Goal: Information Seeking & Learning: Learn about a topic

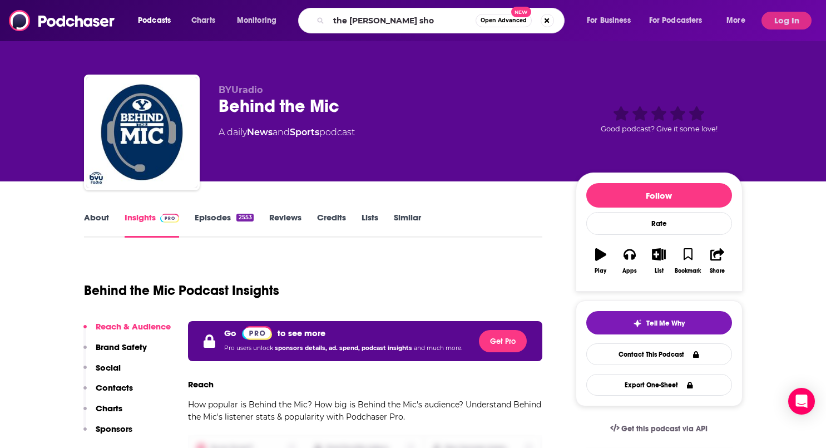
type input "the dr. John delony show"
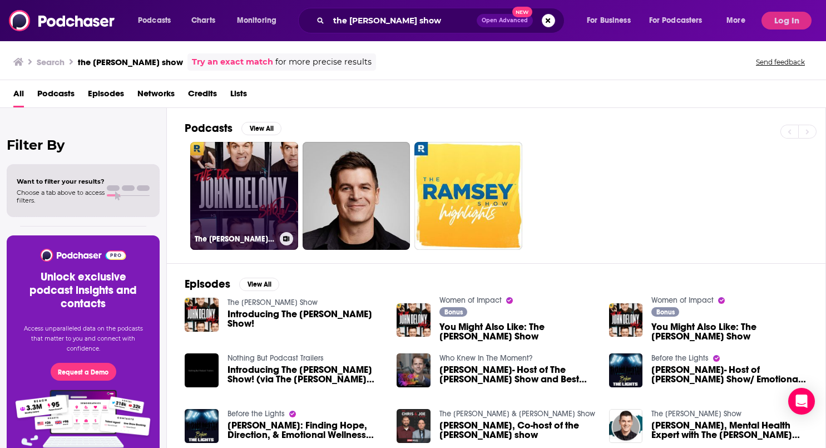
click at [246, 206] on link "The Dr. John Delony Show" at bounding box center [244, 196] width 108 height 108
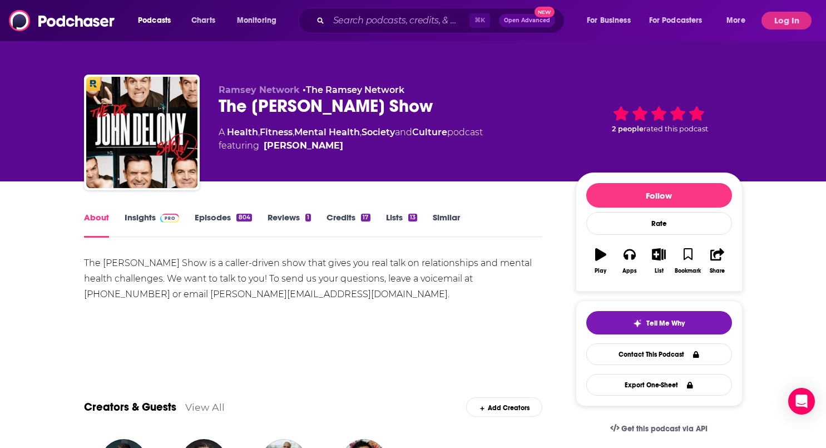
click at [140, 218] on link "Insights" at bounding box center [152, 225] width 55 height 26
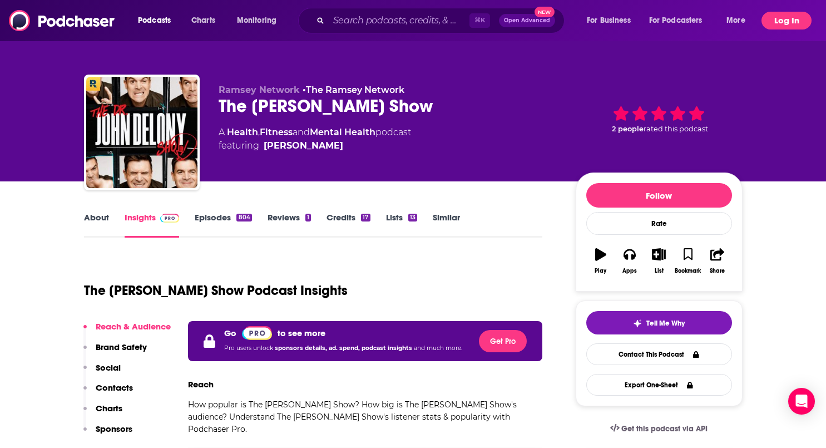
click at [788, 24] on button "Log In" at bounding box center [787, 21] width 50 height 18
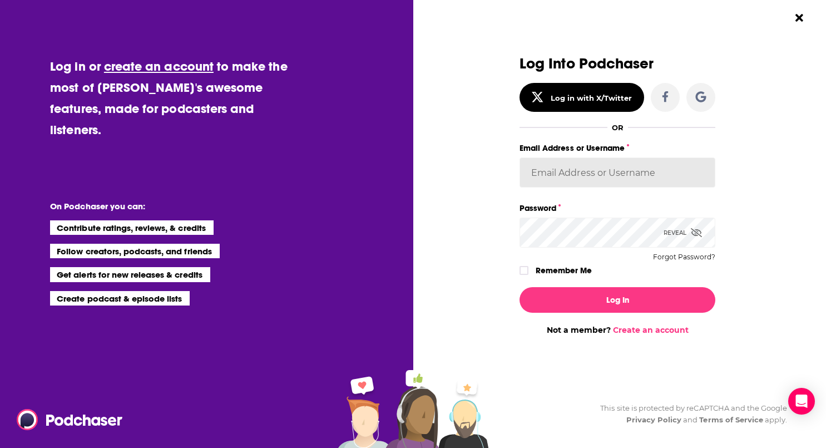
type input "CovePodcast"
click at [618, 299] on button "Log In" at bounding box center [618, 300] width 196 height 26
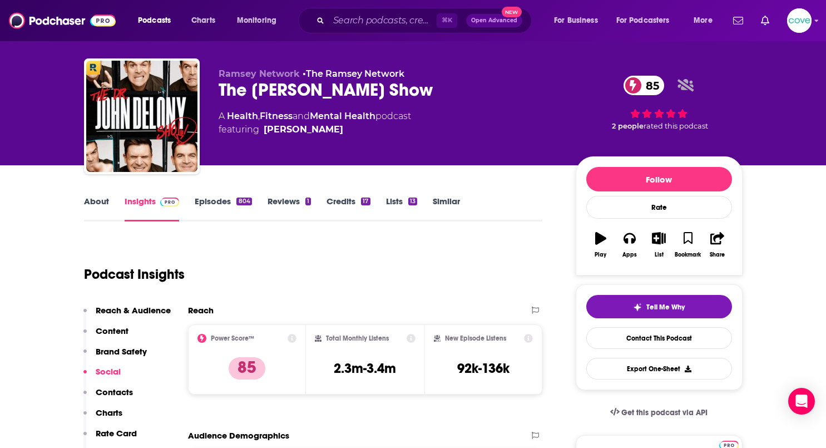
scroll to position [17, 0]
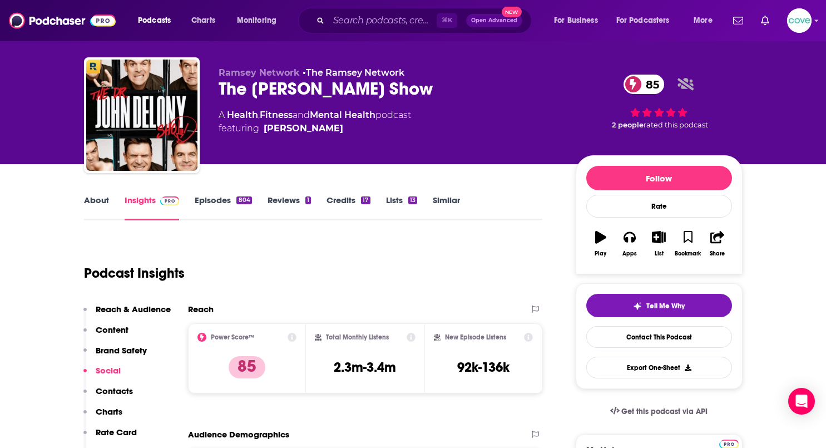
click at [410, 337] on icon at bounding box center [411, 337] width 9 height 9
click at [527, 335] on icon at bounding box center [529, 337] width 9 height 9
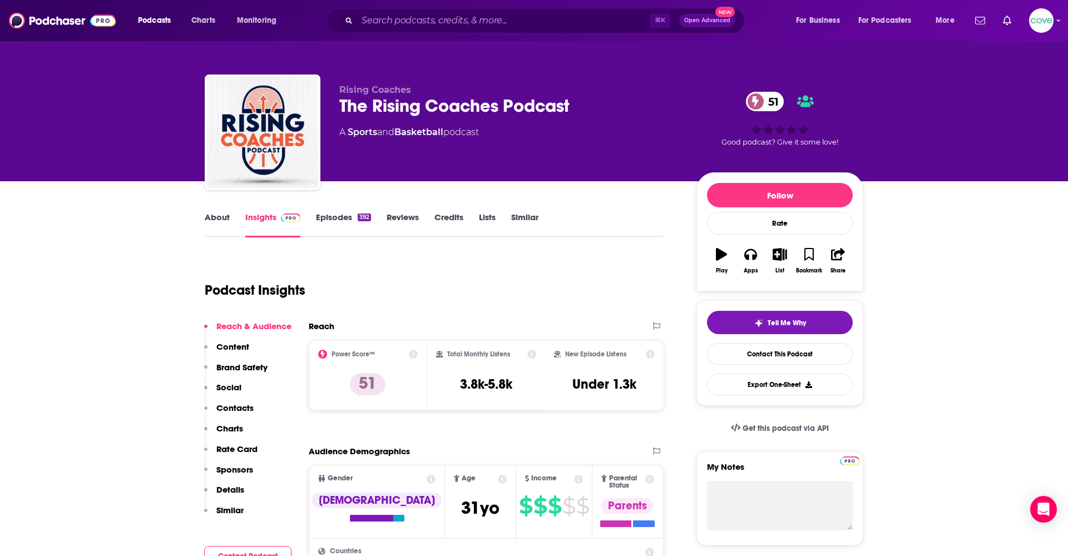
click at [780, 256] on icon "button" at bounding box center [780, 254] width 14 height 12
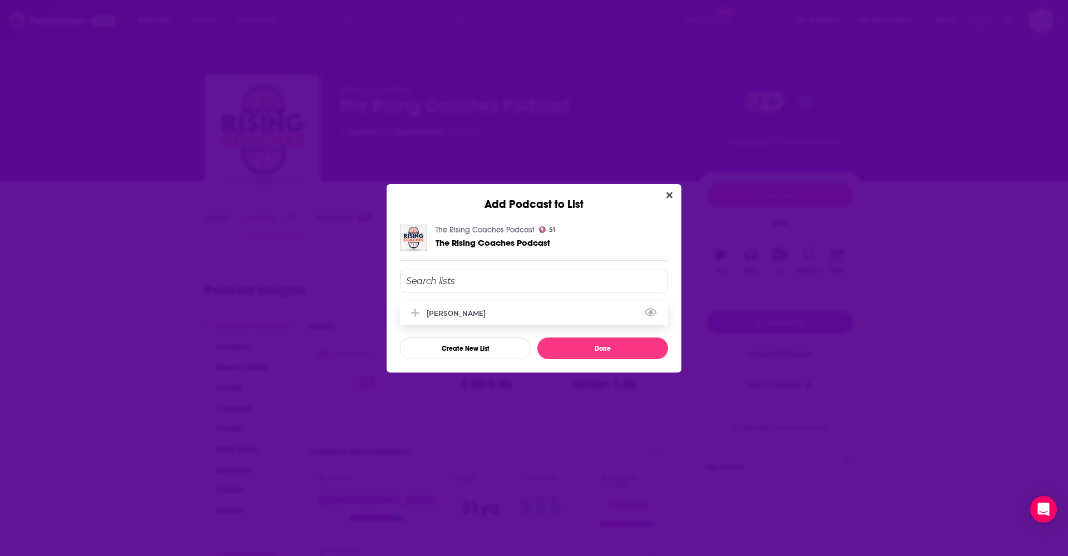
click at [530, 317] on div "Ashlyn" at bounding box center [534, 313] width 268 height 24
click at [620, 348] on button "Done" at bounding box center [602, 349] width 131 height 22
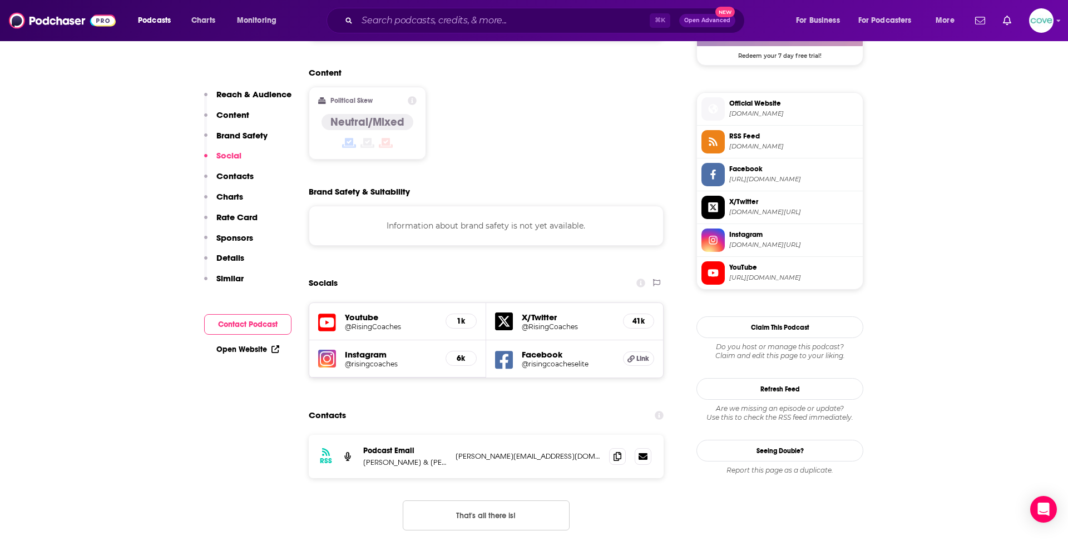
scroll to position [870, 0]
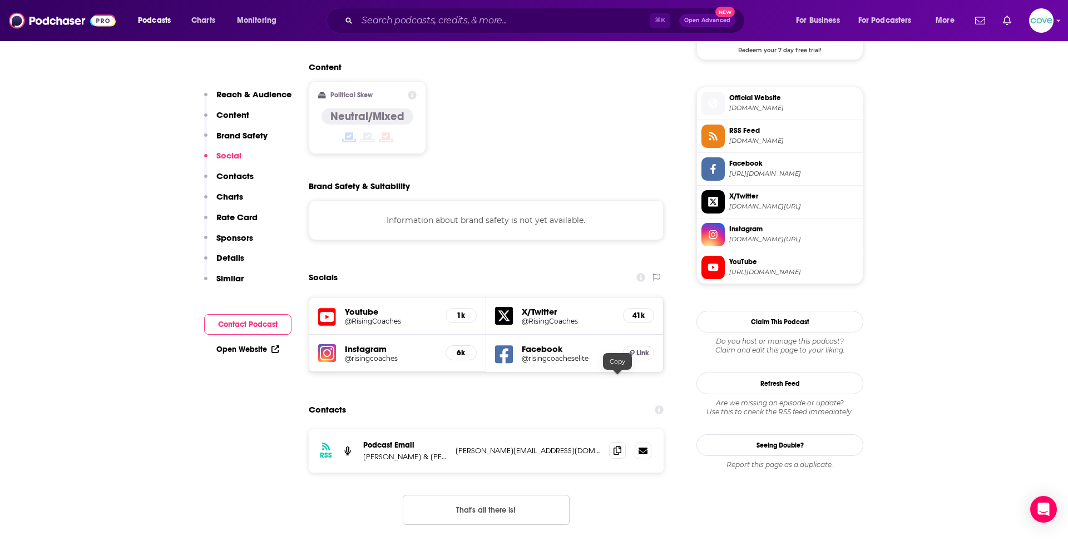
click at [616, 446] on icon at bounding box center [618, 450] width 8 height 9
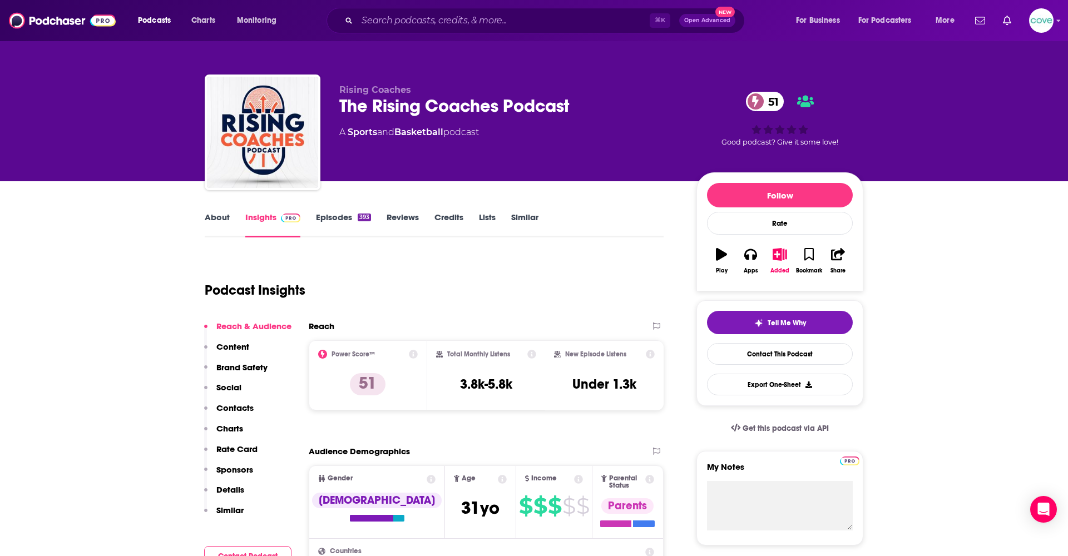
scroll to position [0, 0]
click at [753, 256] on icon "button" at bounding box center [750, 254] width 12 height 11
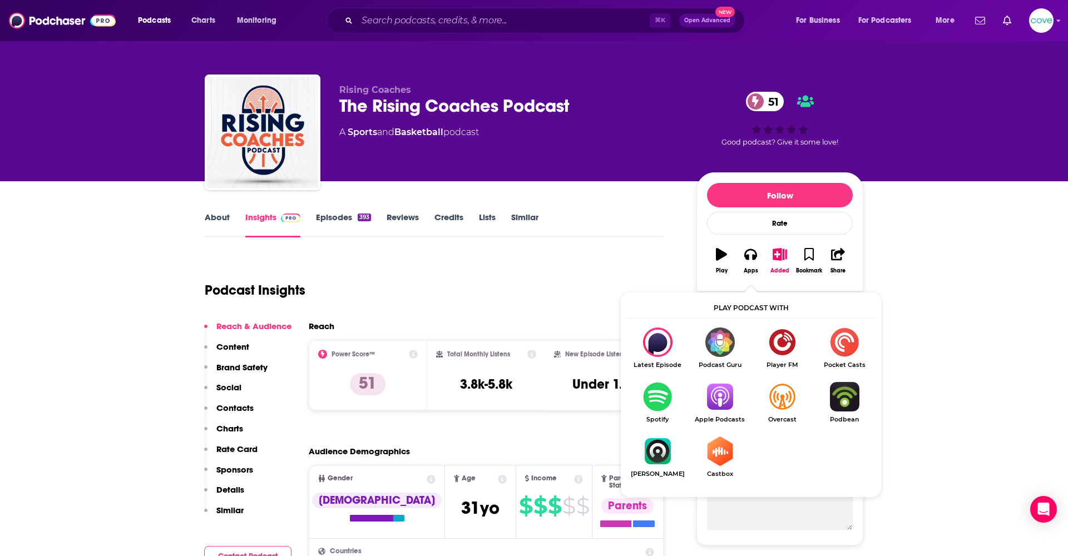
click at [731, 386] on img "Show Listen On dropdown" at bounding box center [720, 396] width 62 height 29
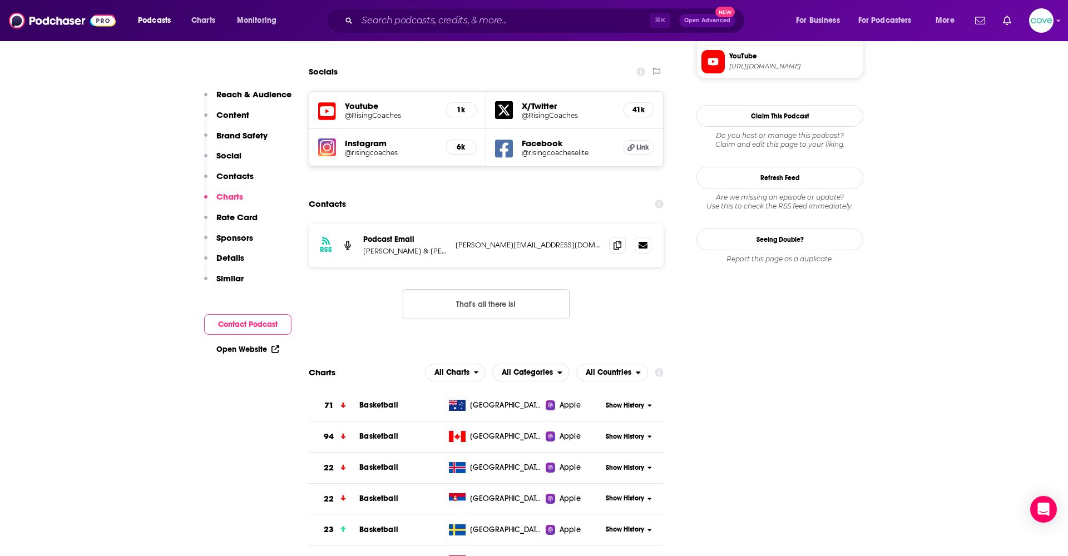
scroll to position [1052, 0]
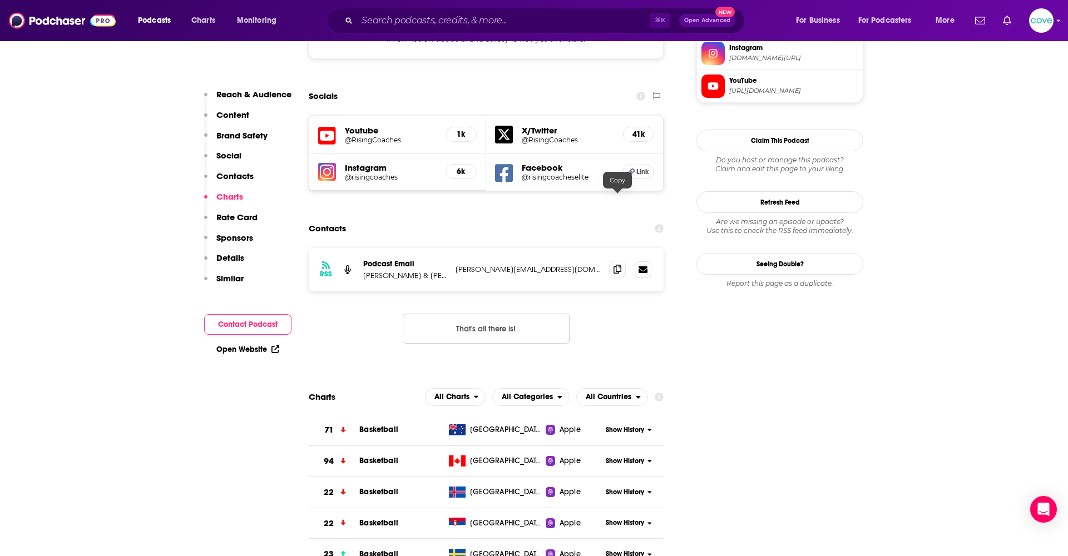
click at [617, 265] on icon at bounding box center [618, 269] width 8 height 9
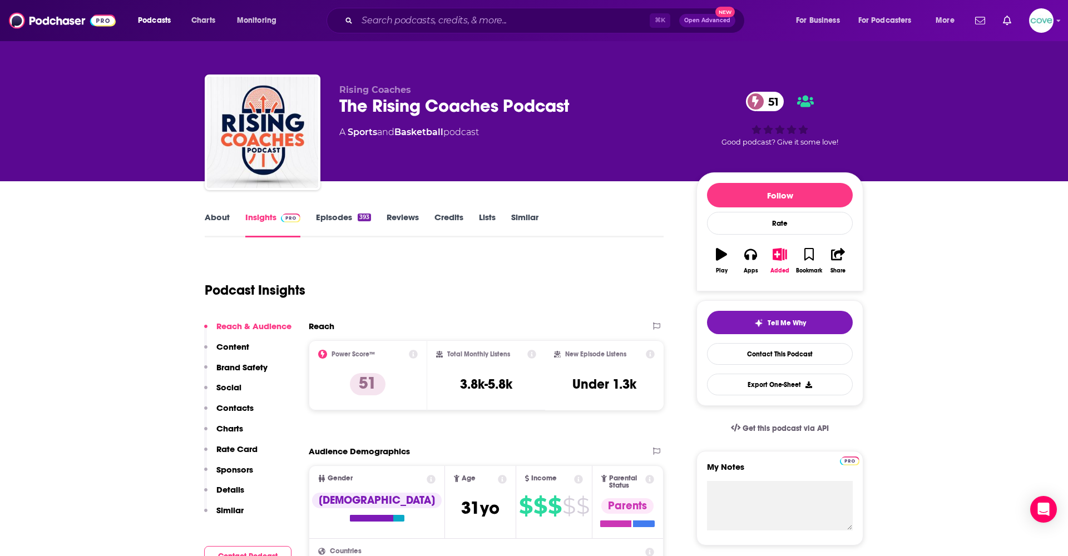
scroll to position [0, 0]
click at [261, 16] on span "Monitoring" at bounding box center [257, 21] width 40 height 16
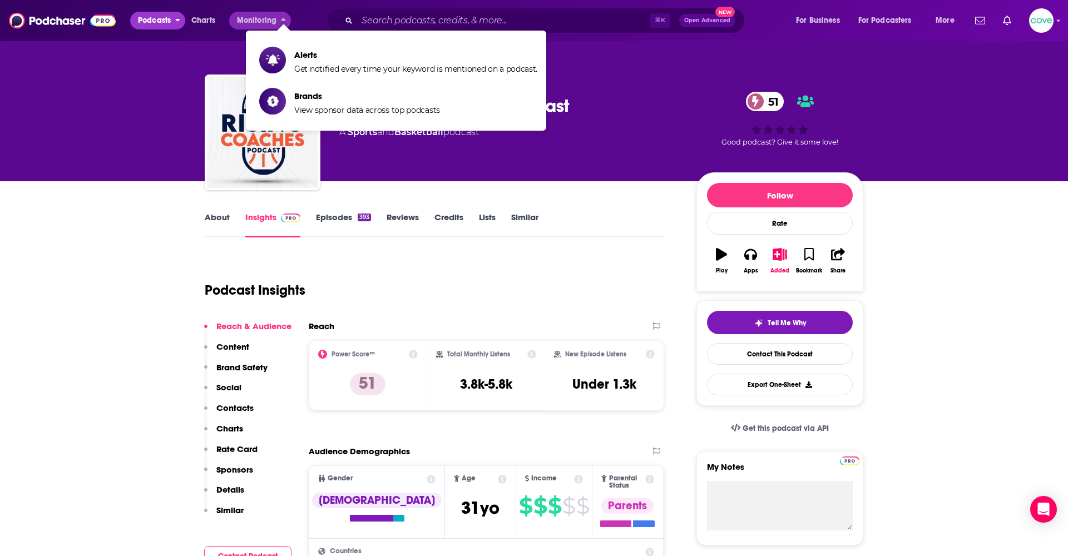
click at [166, 18] on span "Podcasts" at bounding box center [154, 21] width 33 height 16
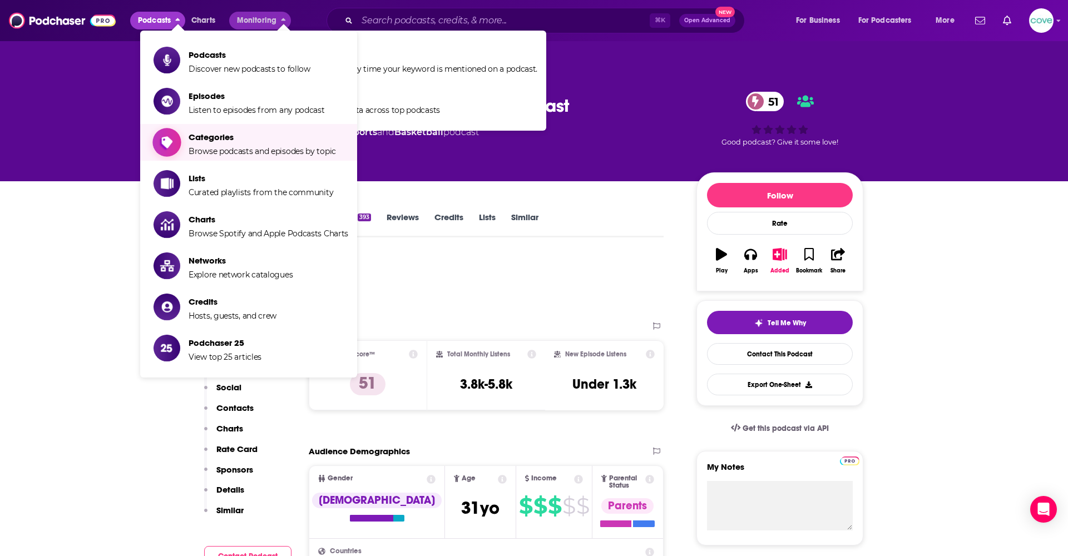
click at [248, 142] on span "Categories" at bounding box center [262, 137] width 147 height 11
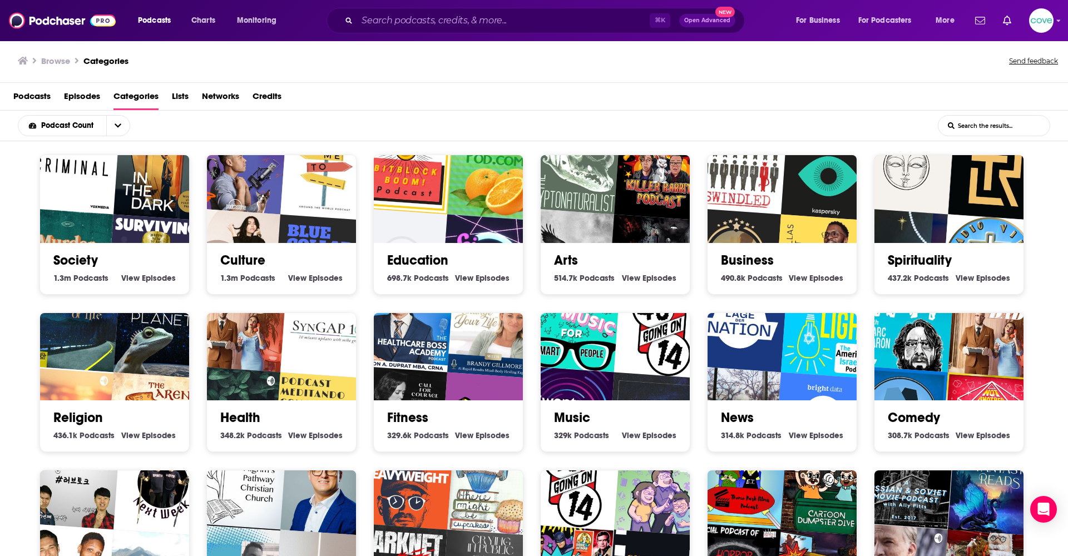
click at [36, 98] on span "Podcasts" at bounding box center [31, 98] width 37 height 23
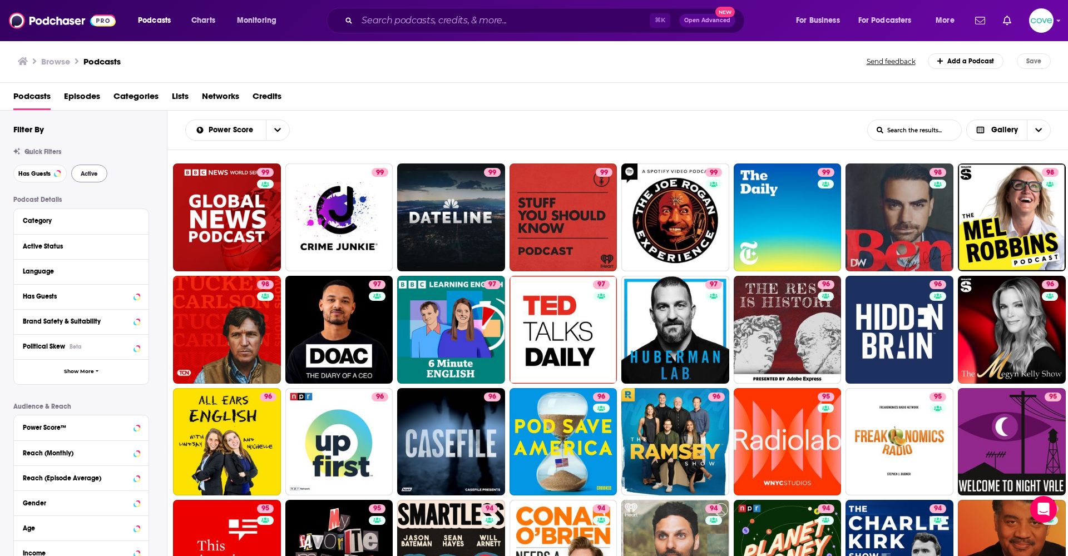
click at [88, 174] on span "Active" at bounding box center [89, 174] width 17 height 6
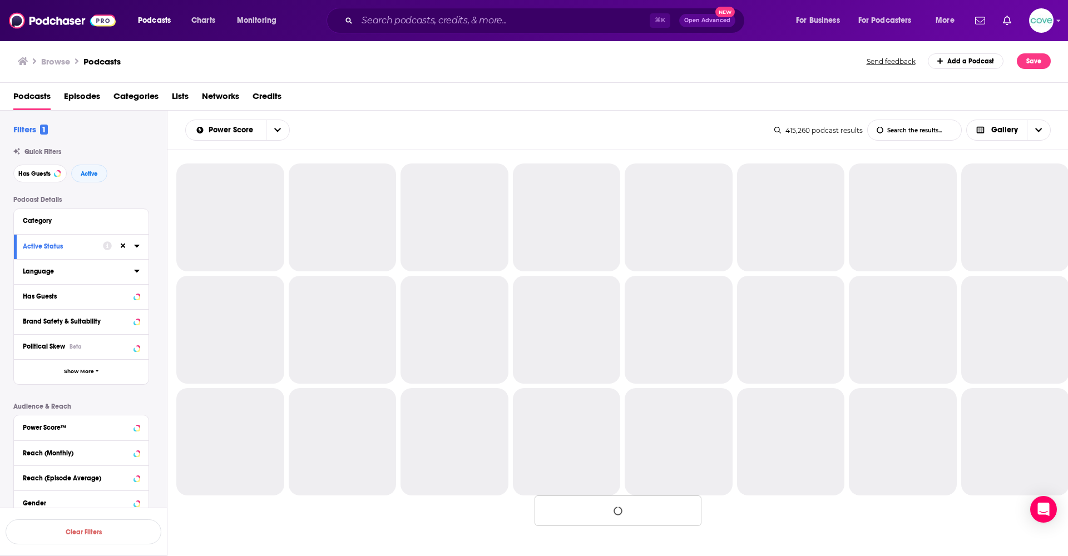
click at [137, 270] on icon at bounding box center [136, 271] width 5 height 3
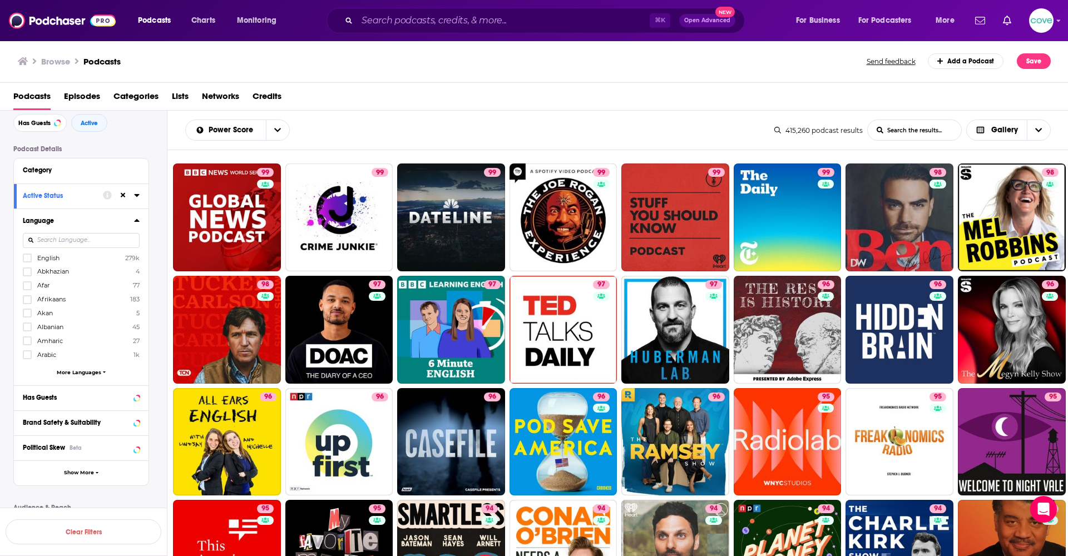
scroll to position [52, 0]
click at [28, 255] on icon at bounding box center [27, 256] width 7 height 7
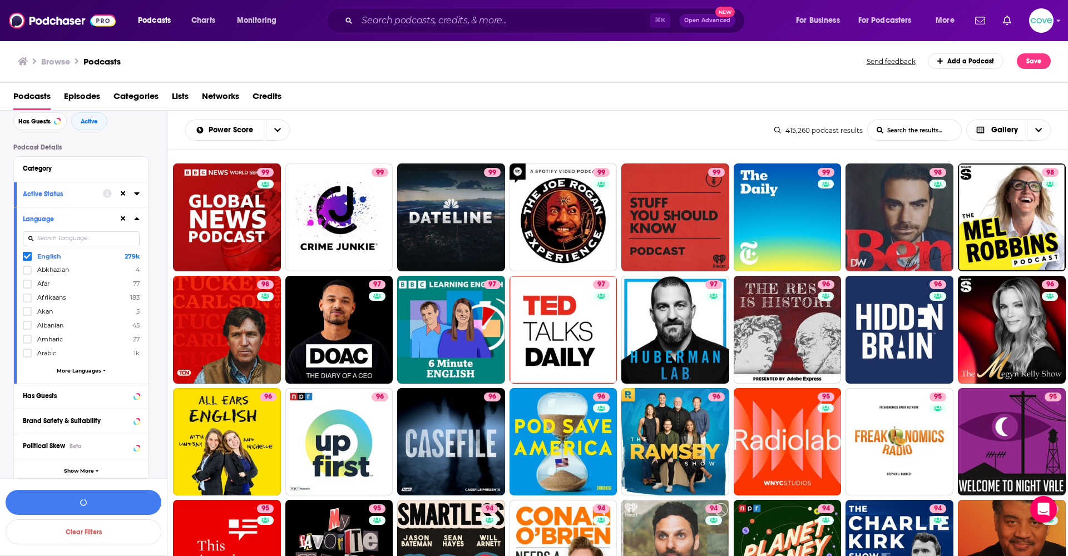
click at [135, 218] on icon at bounding box center [137, 218] width 6 height 9
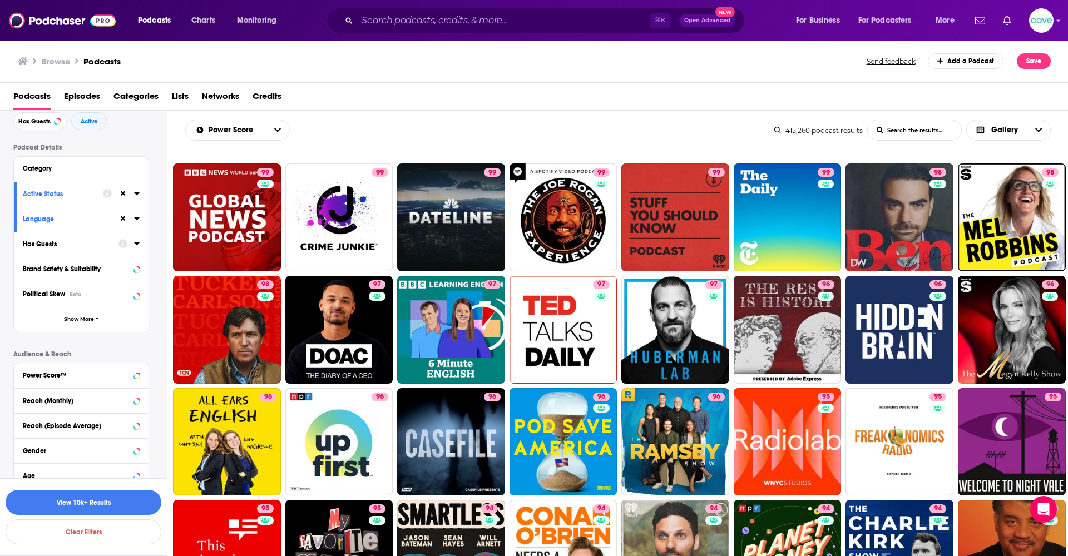
click at [136, 247] on icon at bounding box center [137, 243] width 6 height 9
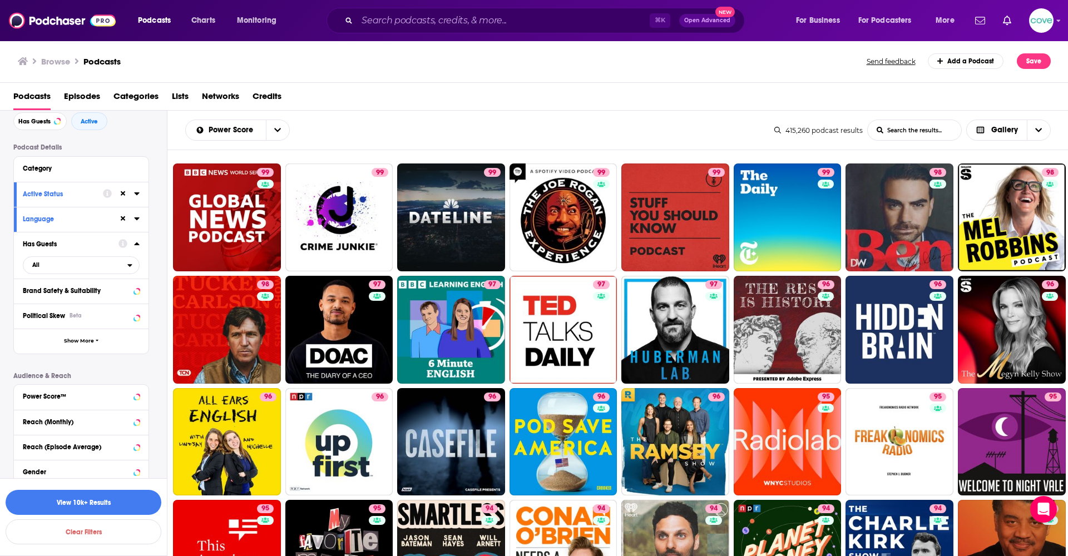
click at [136, 247] on icon at bounding box center [137, 243] width 6 height 9
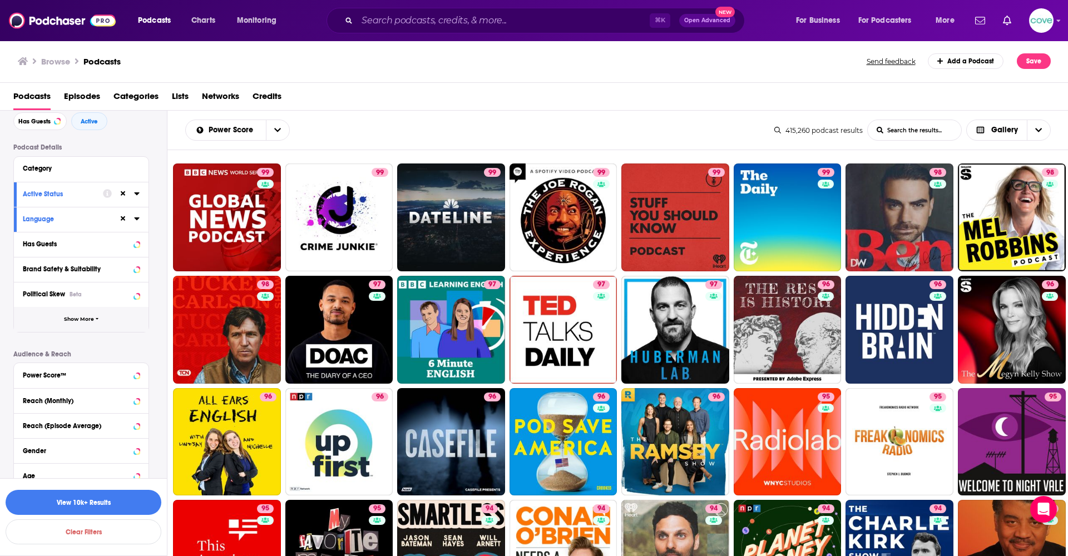
click at [97, 321] on icon "button" at bounding box center [97, 319] width 3 height 5
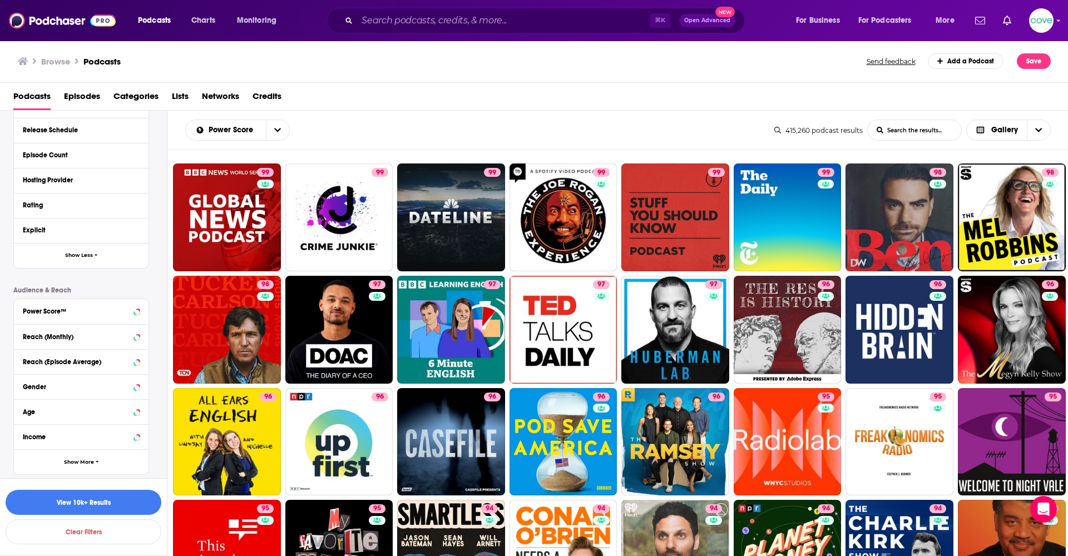
scroll to position [0, 0]
click at [137, 310] on icon at bounding box center [136, 311] width 5 height 3
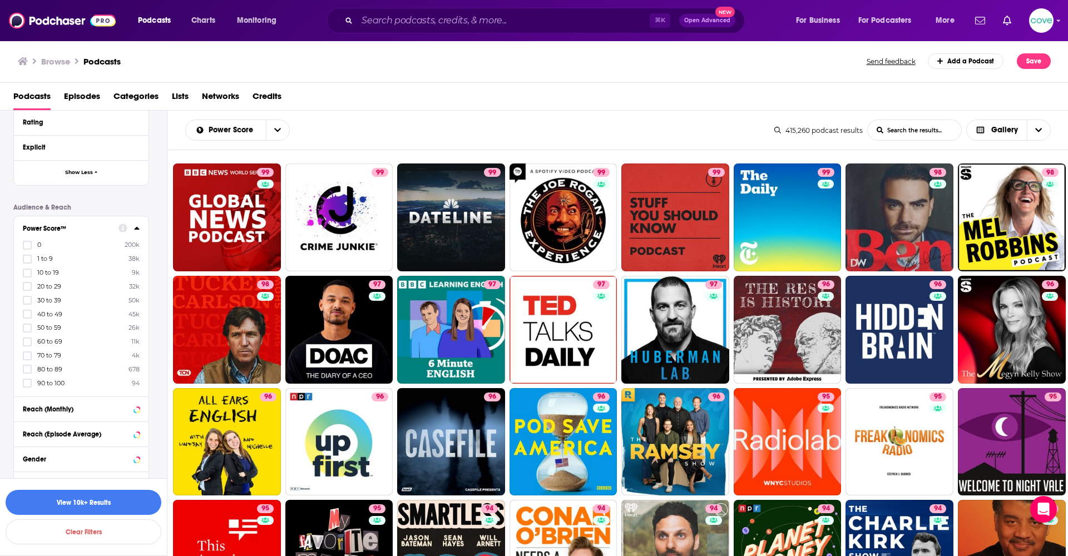
scroll to position [426, 0]
click at [26, 314] on icon at bounding box center [27, 313] width 7 height 5
click at [26, 314] on span at bounding box center [27, 313] width 7 height 7
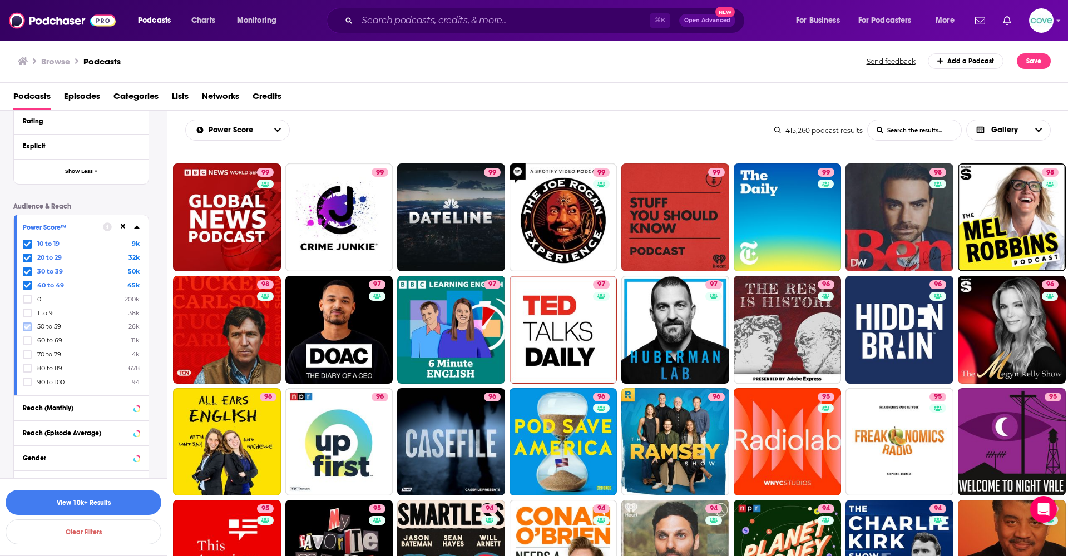
click at [27, 328] on icon at bounding box center [27, 326] width 7 height 5
click at [27, 300] on icon at bounding box center [27, 299] width 7 height 5
click at [135, 226] on icon at bounding box center [137, 227] width 6 height 9
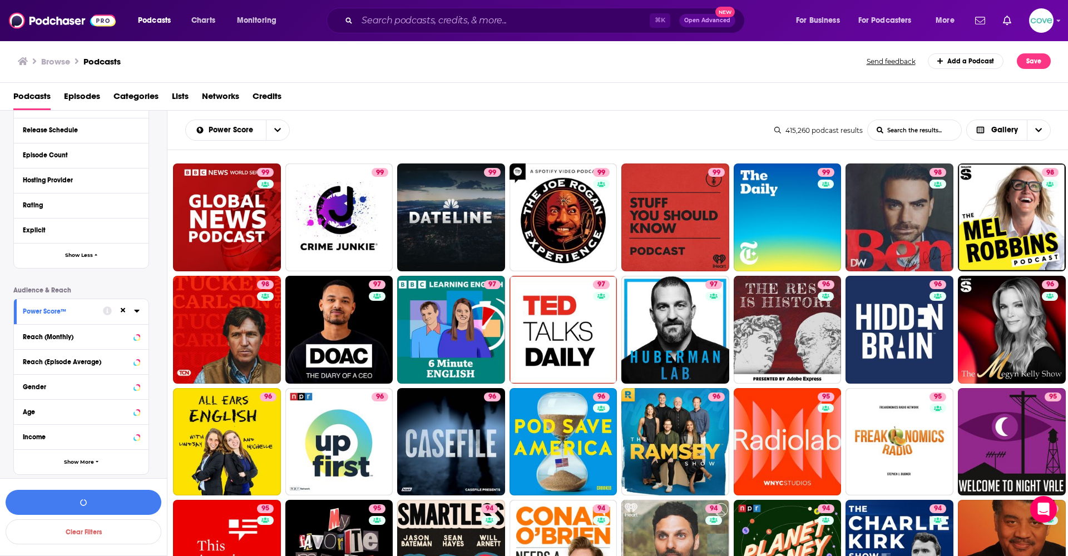
scroll to position [0, 0]
click at [137, 387] on icon at bounding box center [136, 387] width 5 height 3
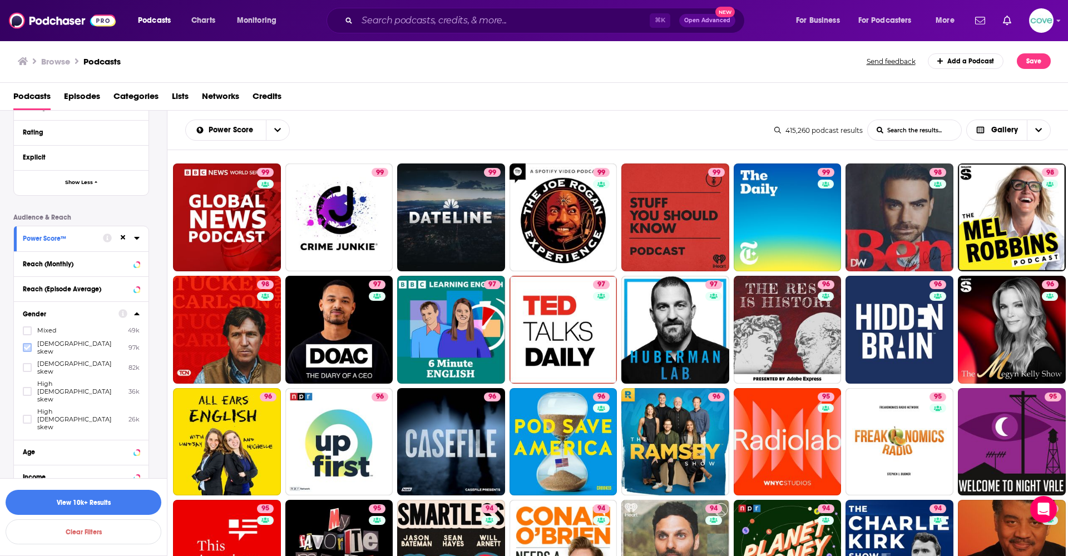
click at [25, 346] on icon at bounding box center [27, 348] width 7 height 5
click at [27, 388] on icon at bounding box center [27, 391] width 7 height 7
click at [137, 315] on icon at bounding box center [137, 313] width 6 height 9
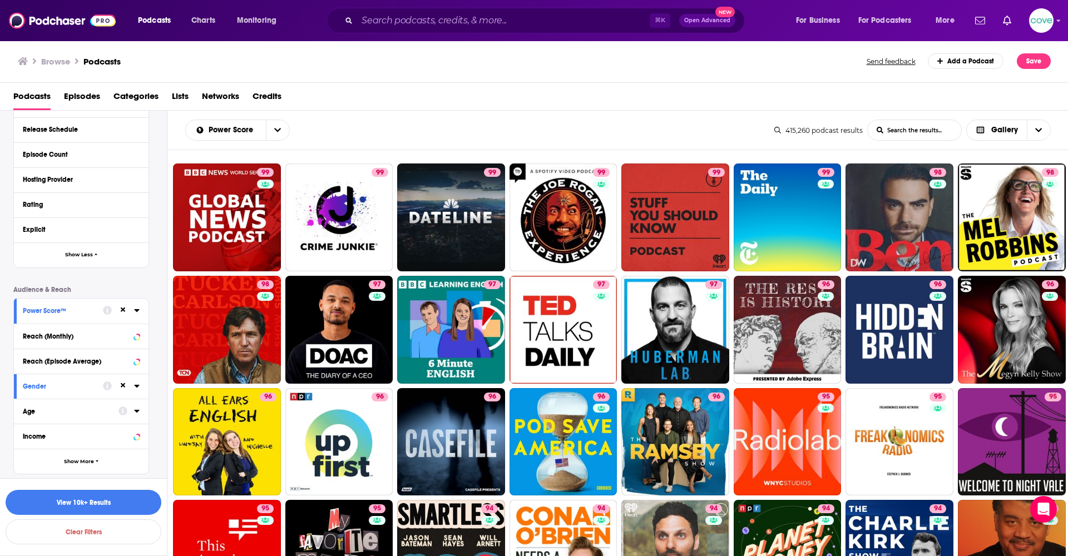
click at [139, 343] on div "Power Score™ Reach (Monthly) Reach (Episode Average) Gender Age Income Show More" at bounding box center [81, 386] width 136 height 176
click at [154, 269] on div "Podcast Details Category Active Status Language Has Guests Brand Safety & Suita…" at bounding box center [90, 164] width 154 height 621
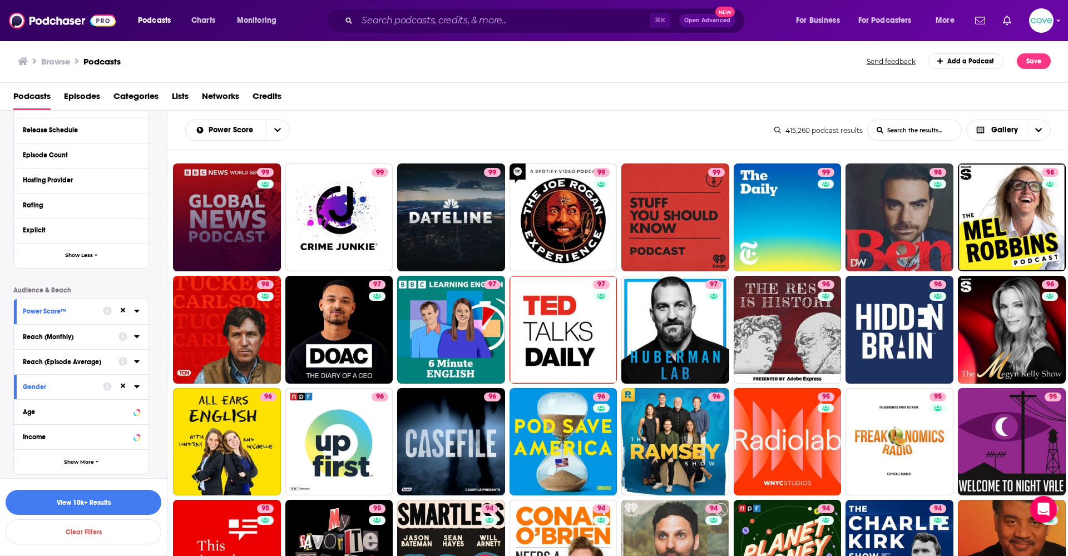
scroll to position [0, 0]
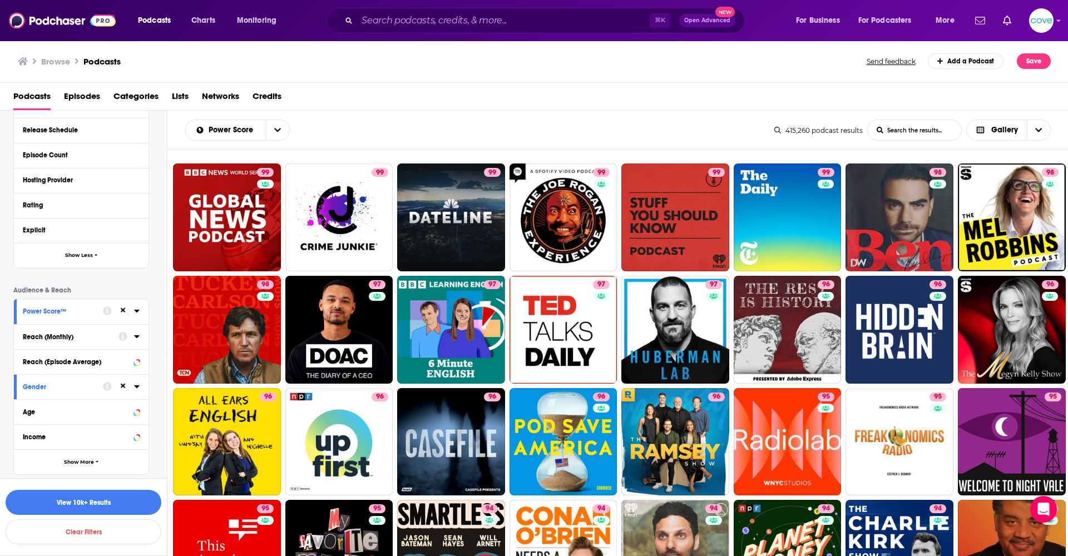
click at [396, 120] on div "Power Score List Search Input Search the results... Gallery" at bounding box center [479, 130] width 589 height 21
click at [135, 389] on icon at bounding box center [137, 386] width 6 height 9
click at [138, 411] on icon at bounding box center [136, 412] width 5 height 3
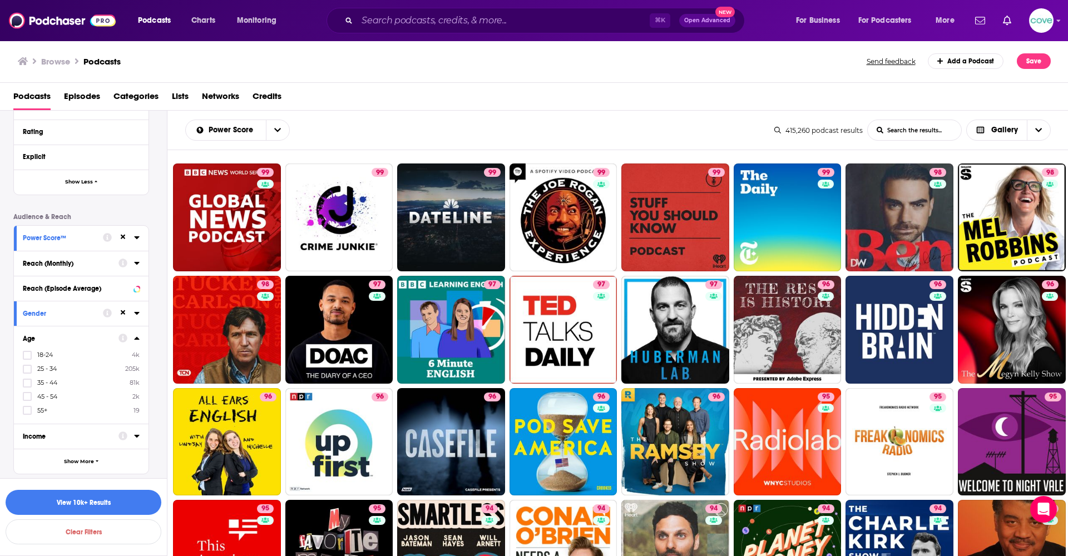
scroll to position [415, 0]
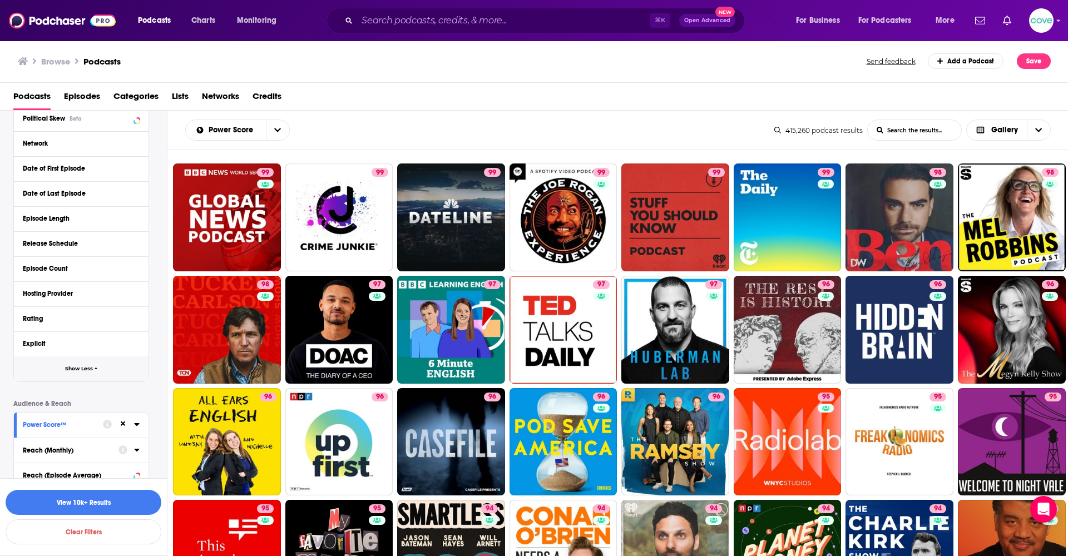
click at [98, 367] on button "Show Less" at bounding box center [81, 369] width 135 height 25
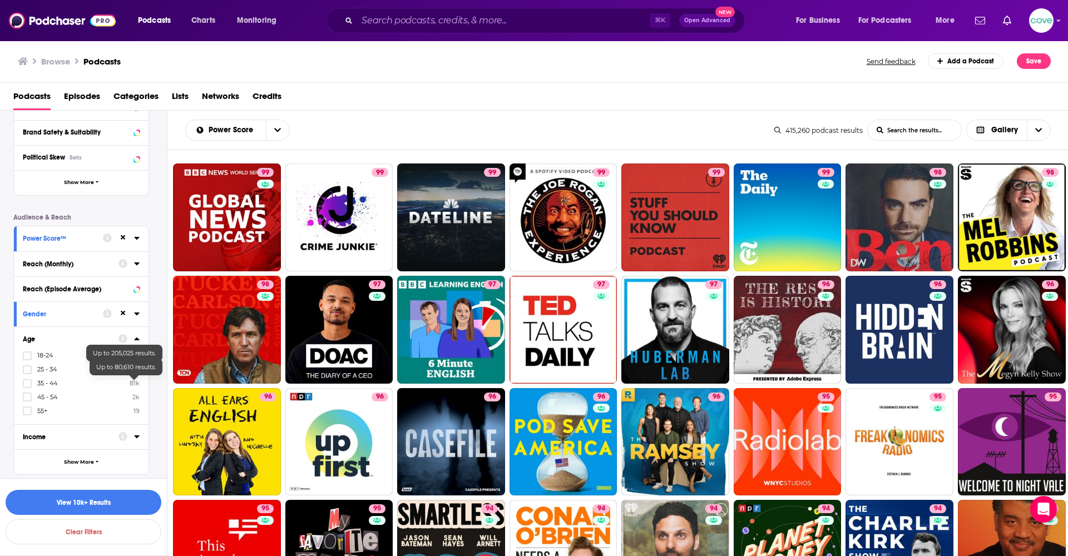
scroll to position [0, 0]
click at [27, 369] on icon at bounding box center [27, 370] width 7 height 7
click at [27, 385] on icon at bounding box center [27, 384] width 7 height 7
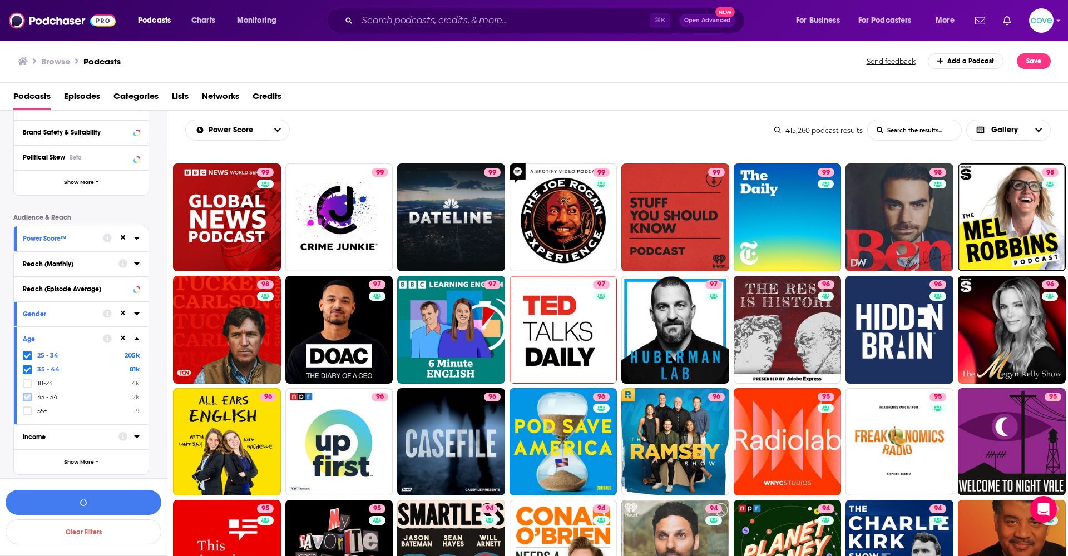
click at [27, 399] on icon at bounding box center [27, 397] width 7 height 7
click at [28, 410] on icon at bounding box center [27, 411] width 7 height 5
click at [136, 436] on icon at bounding box center [136, 437] width 5 height 3
click at [136, 339] on icon at bounding box center [136, 339] width 5 height 3
click at [27, 411] on icon at bounding box center [27, 409] width 7 height 7
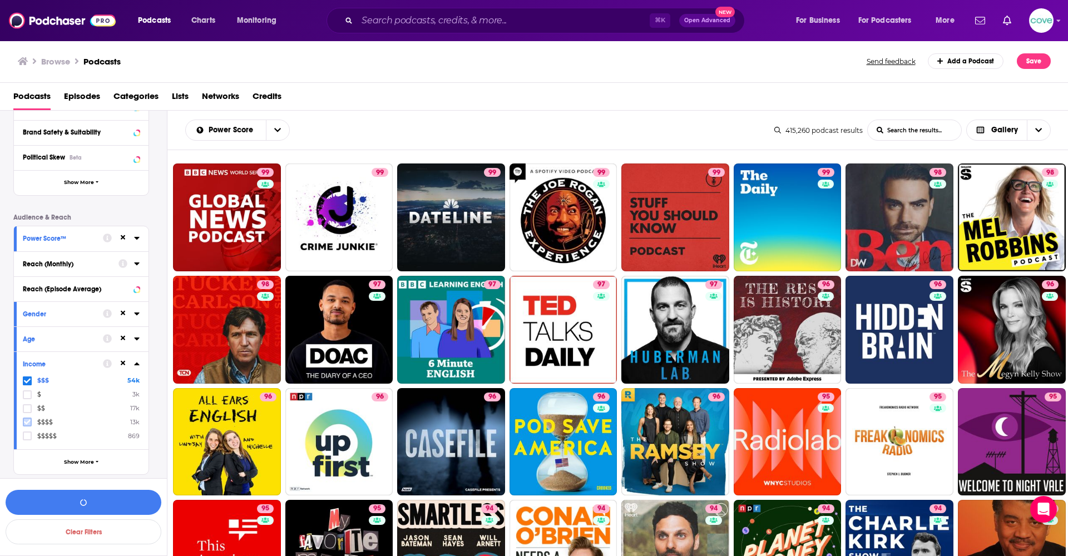
click at [27, 422] on icon at bounding box center [27, 422] width 7 height 5
click at [27, 437] on icon at bounding box center [27, 436] width 7 height 5
click at [137, 363] on icon at bounding box center [136, 364] width 5 height 3
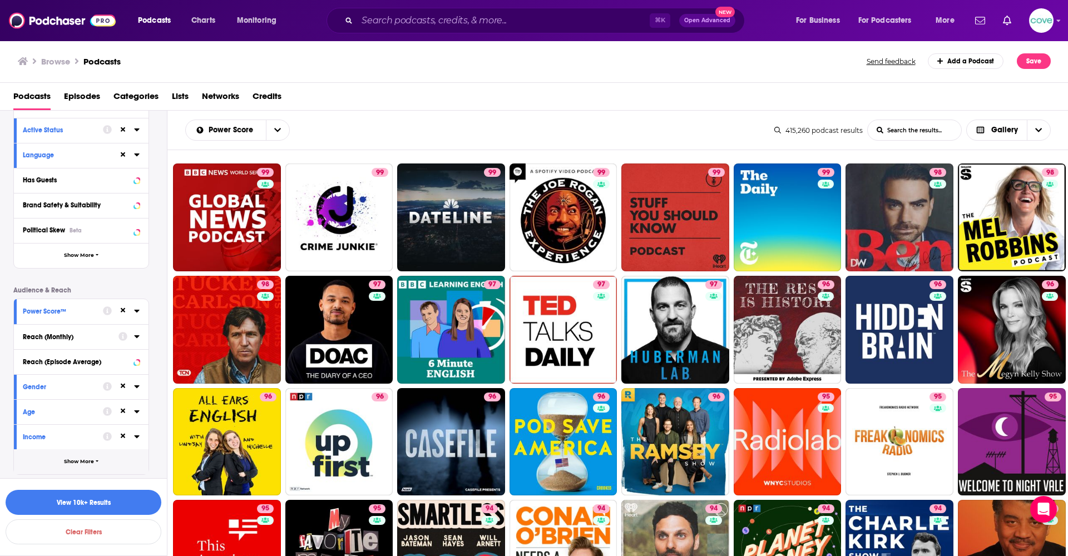
click at [108, 447] on button "Show More" at bounding box center [81, 462] width 135 height 25
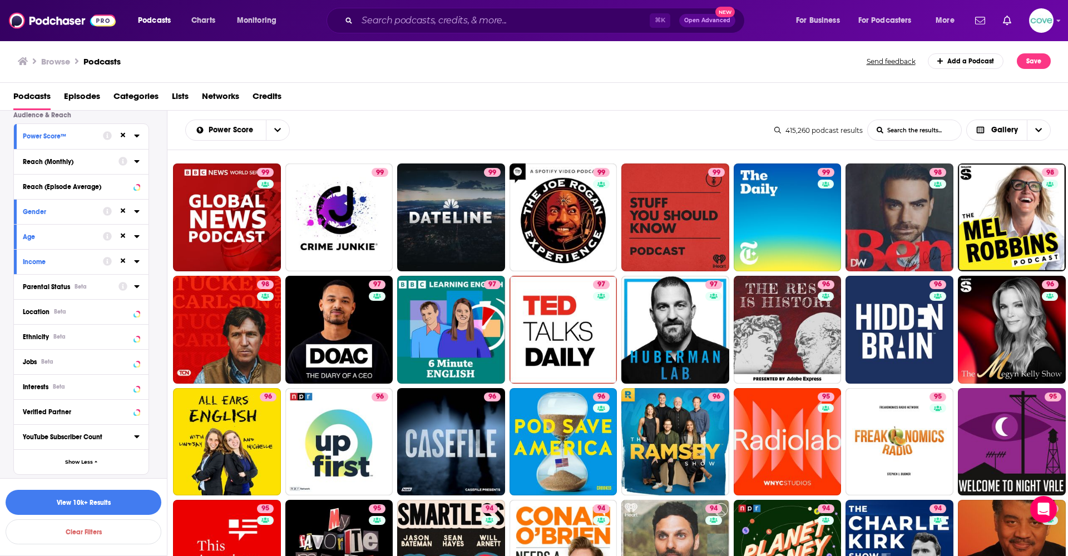
click at [136, 284] on icon at bounding box center [137, 286] width 6 height 9
click at [27, 331] on icon at bounding box center [27, 331] width 7 height 5
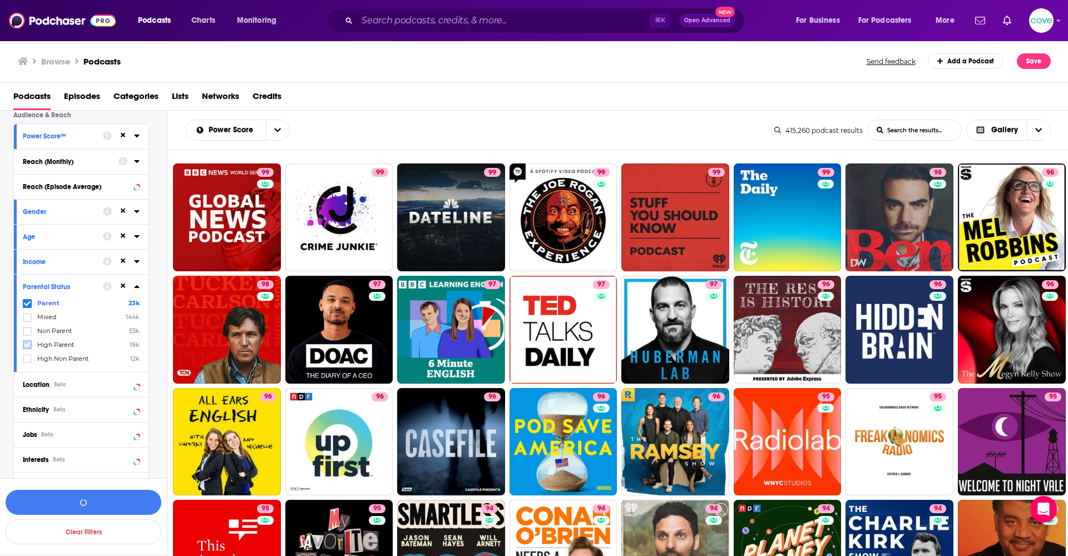
click at [28, 347] on icon at bounding box center [27, 345] width 7 height 7
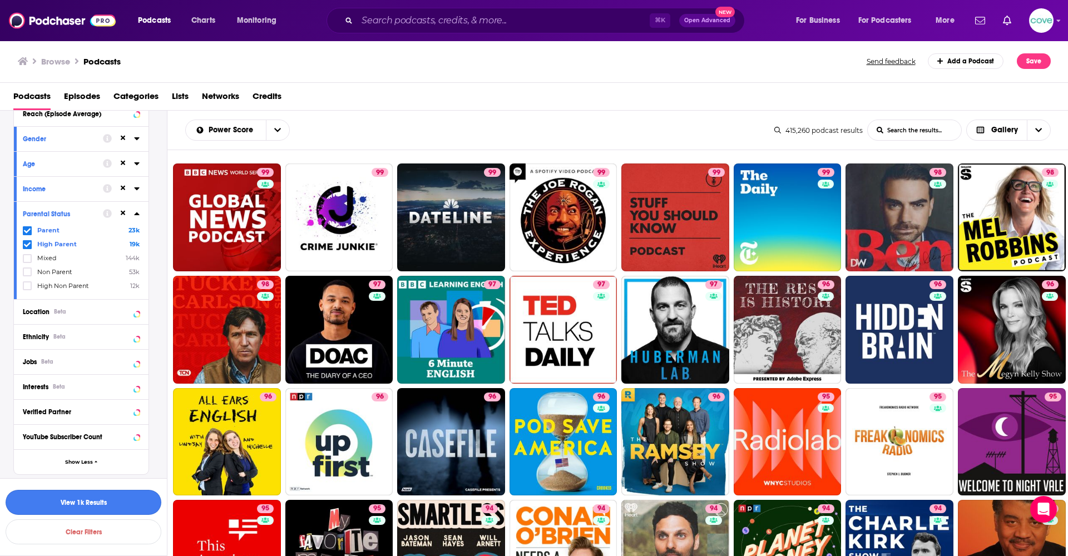
click at [140, 447] on button "View 1k Results" at bounding box center [84, 502] width 156 height 25
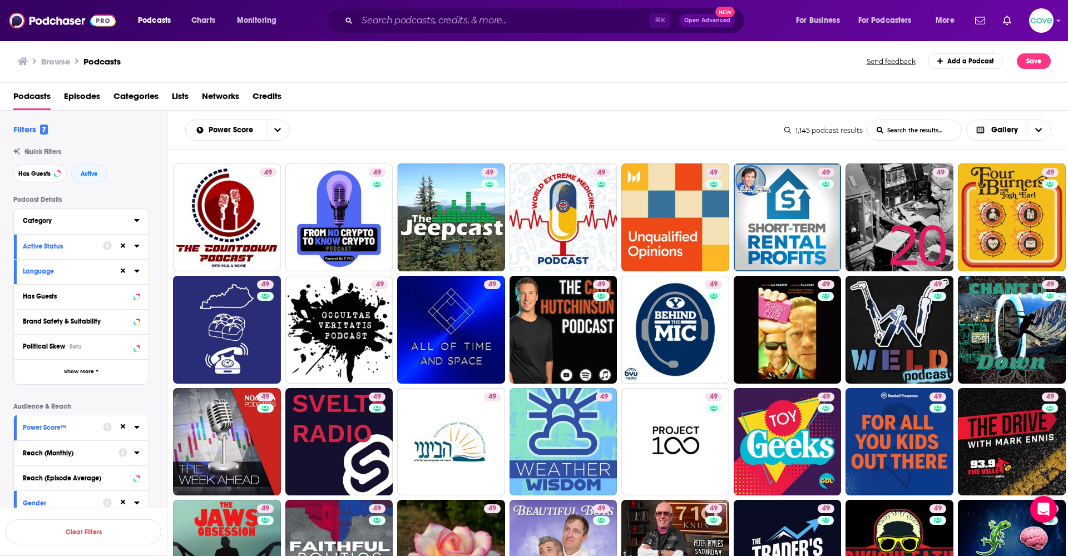
click at [133, 216] on button "Category" at bounding box center [78, 221] width 111 height 14
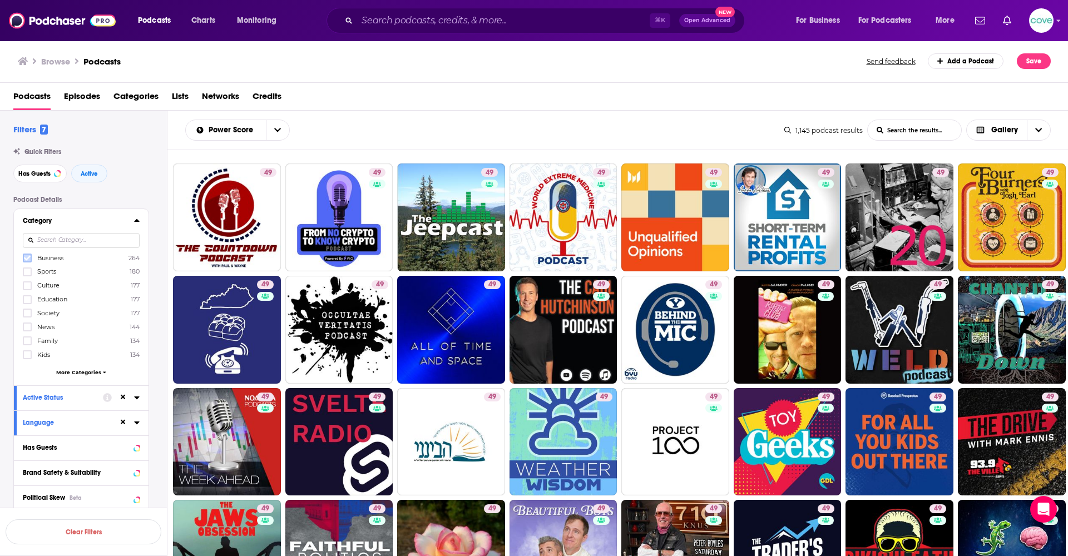
click at [27, 259] on icon at bounding box center [27, 258] width 7 height 5
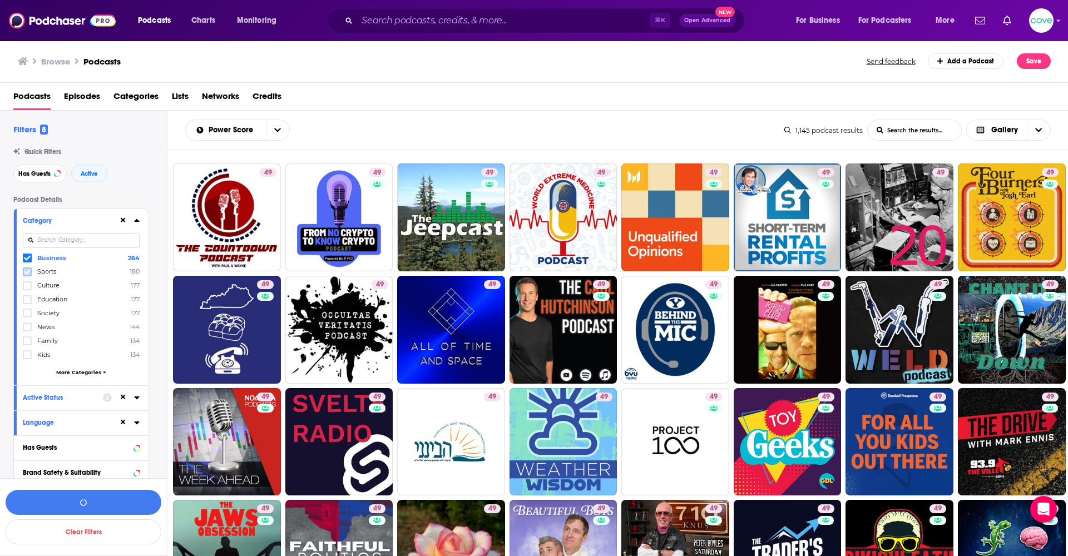
click at [27, 270] on icon at bounding box center [27, 272] width 7 height 7
click at [29, 299] on icon at bounding box center [27, 299] width 7 height 5
click at [28, 328] on icon at bounding box center [27, 327] width 7 height 5
click at [31, 344] on label at bounding box center [27, 341] width 9 height 9
click at [29, 358] on icon at bounding box center [27, 355] width 7 height 7
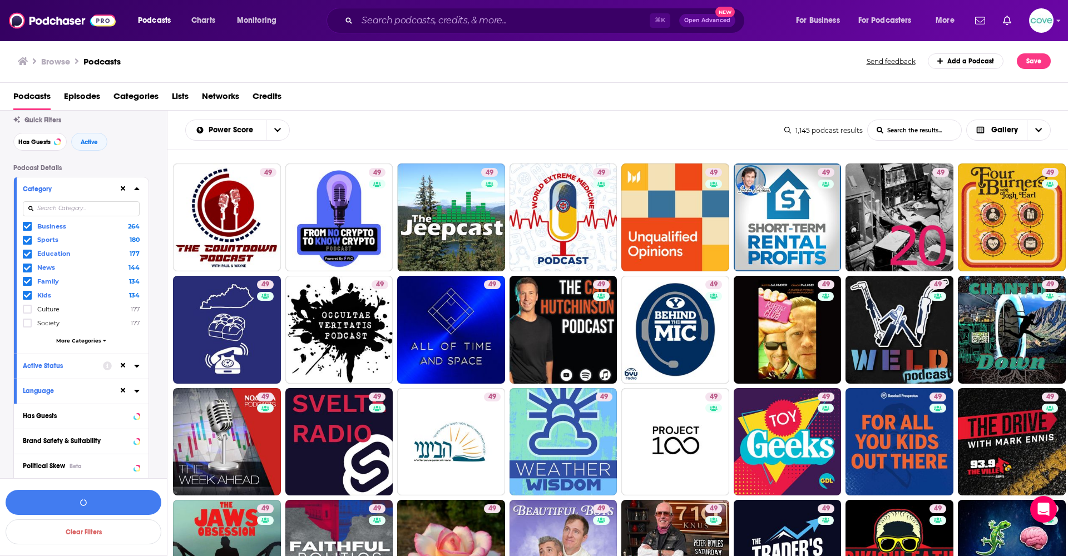
scroll to position [35, 0]
click at [89, 334] on span "More Categories" at bounding box center [78, 337] width 45 height 6
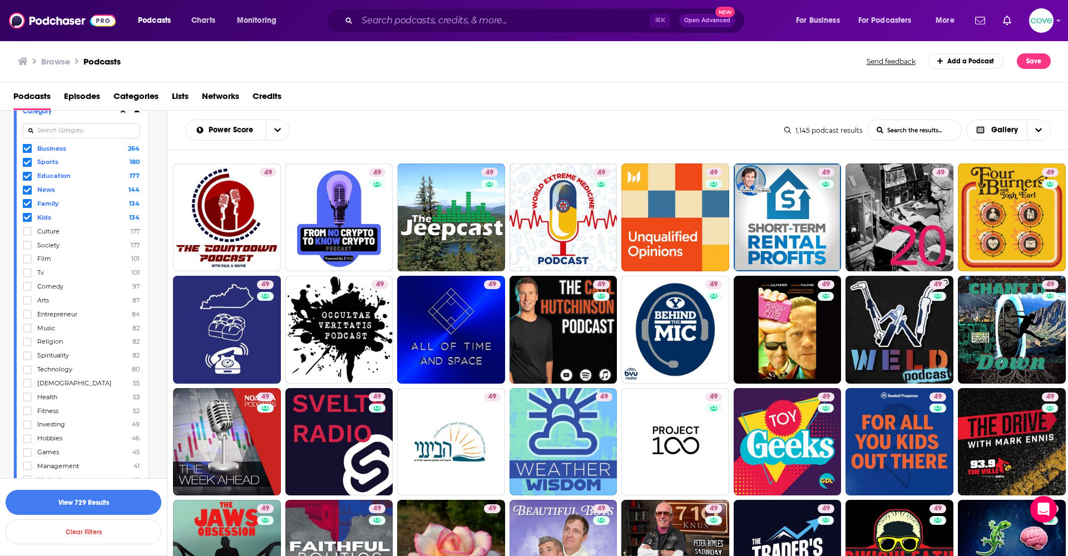
scroll to position [111, 0]
click at [29, 313] on icon at bounding box center [27, 312] width 7 height 7
click at [27, 369] on icon at bounding box center [27, 368] width 7 height 5
click at [25, 358] on icon at bounding box center [27, 359] width 7 height 7
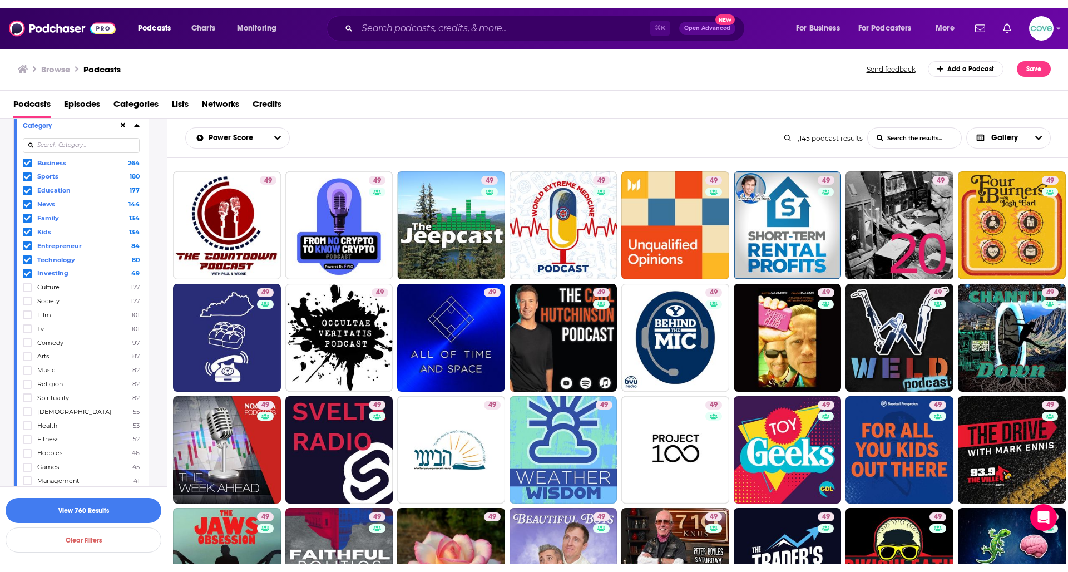
scroll to position [106, 0]
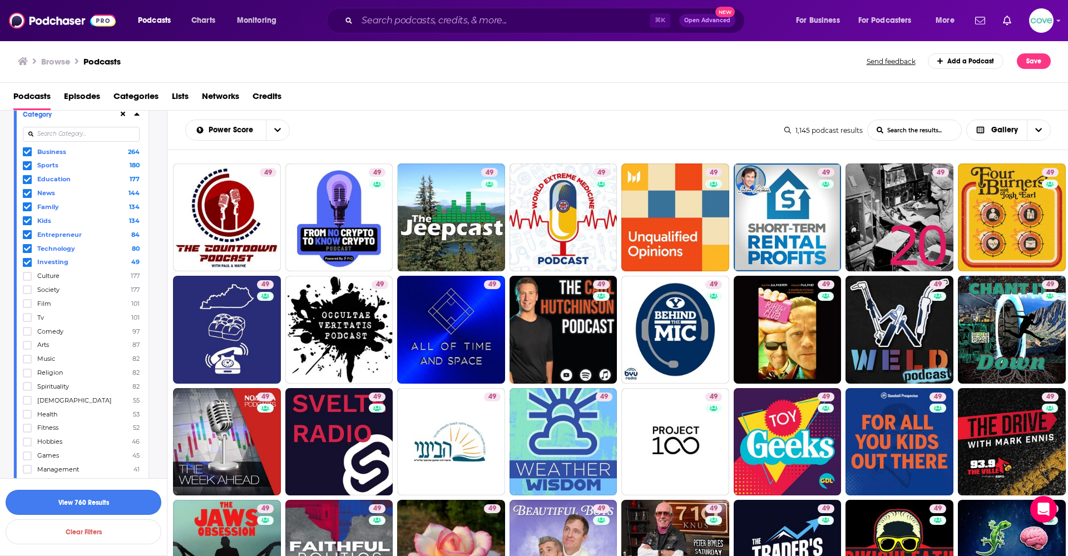
click at [139, 447] on button "View 760 Results" at bounding box center [84, 502] width 156 height 25
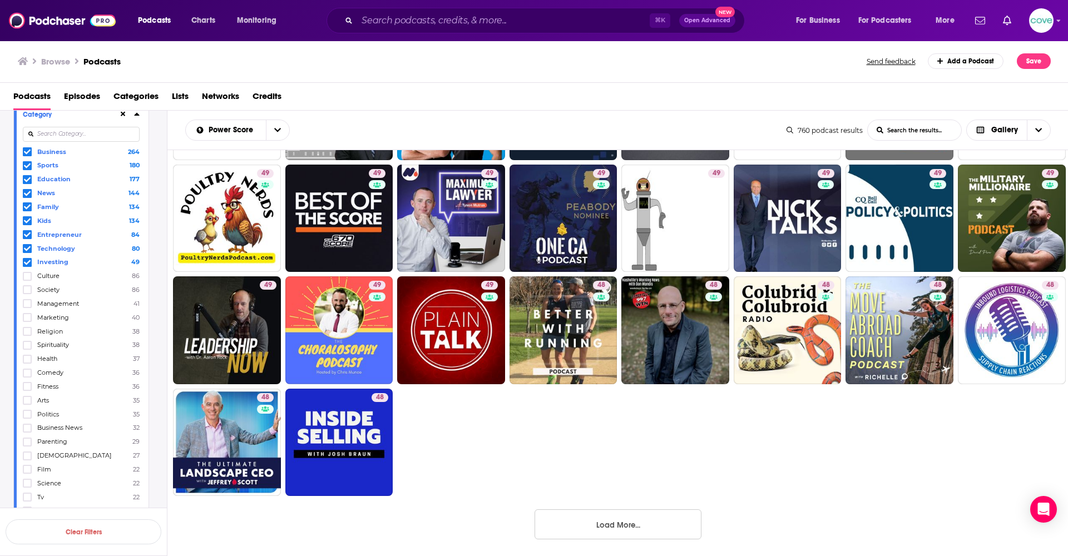
scroll to position [448, 0]
click at [658, 447] on button "Load More..." at bounding box center [618, 525] width 167 height 30
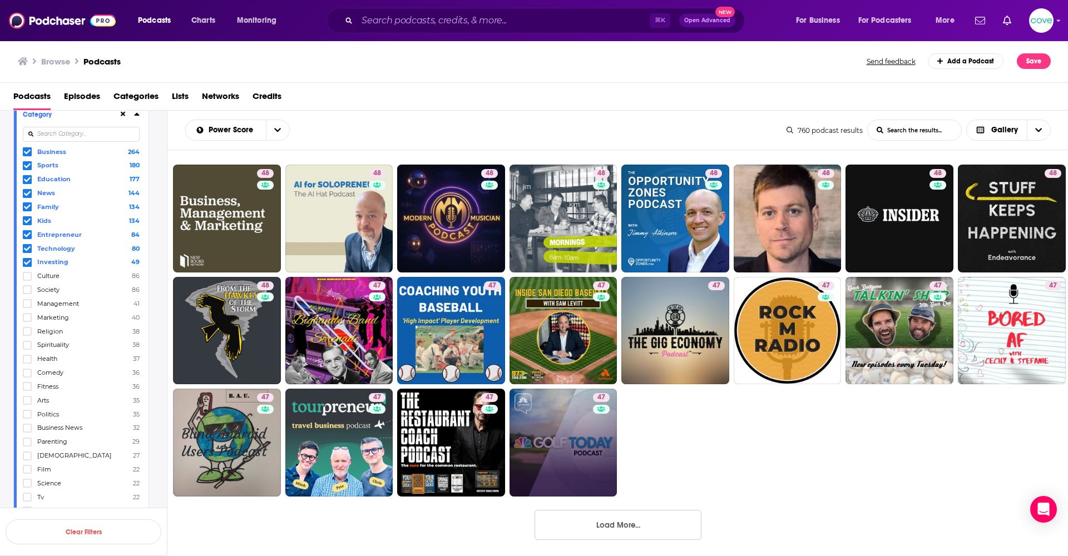
scroll to position [1121, 0]
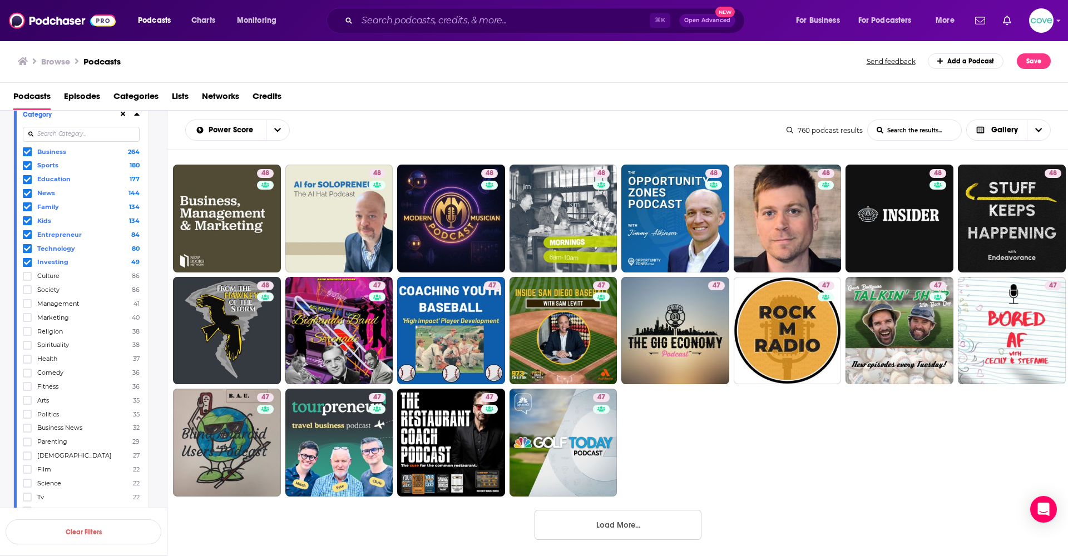
click at [609, 447] on button "Load More..." at bounding box center [618, 525] width 167 height 30
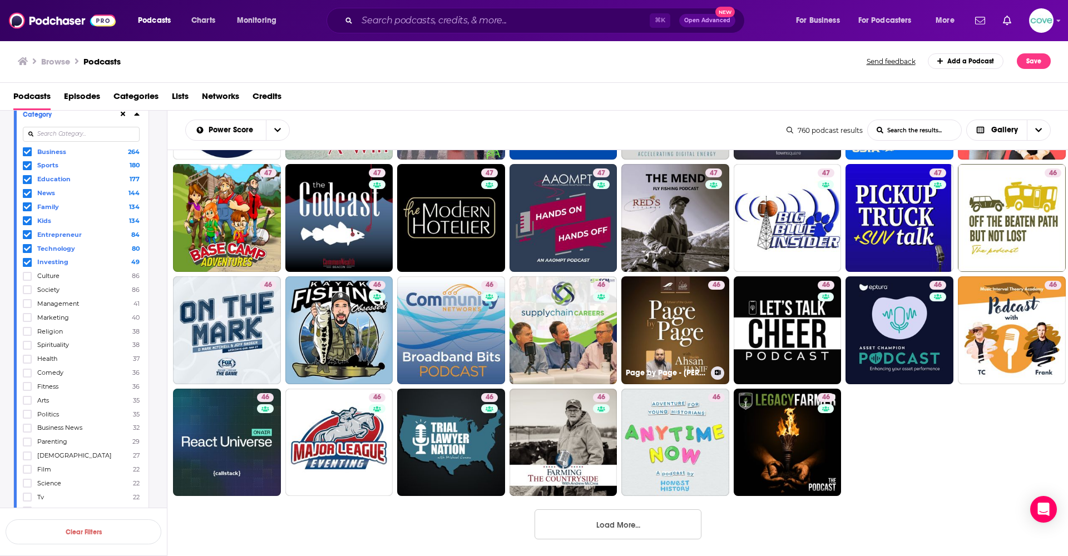
scroll to position [1794, 0]
click at [638, 447] on button "Load More..." at bounding box center [618, 525] width 167 height 30
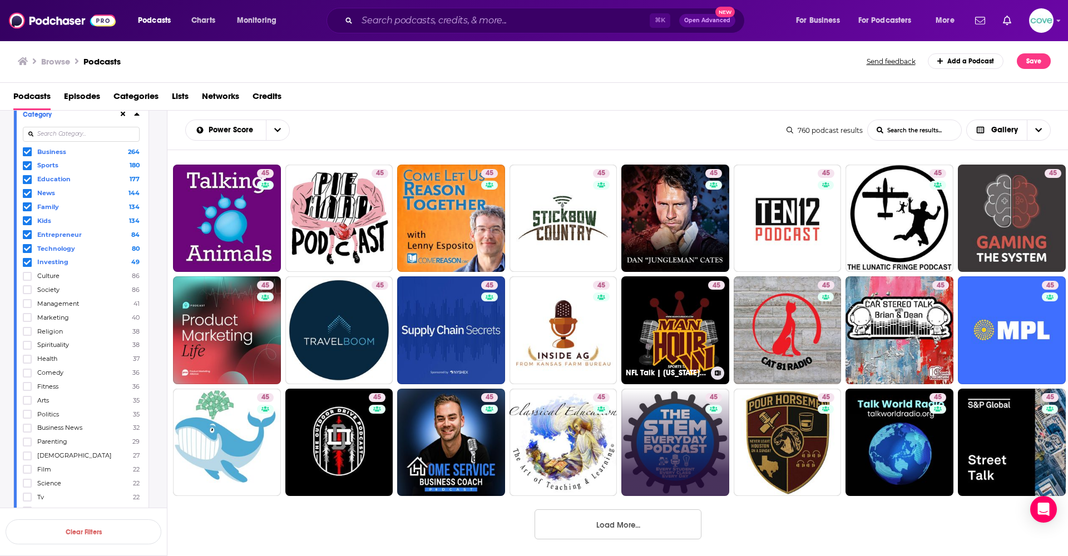
scroll to position [2466, 0]
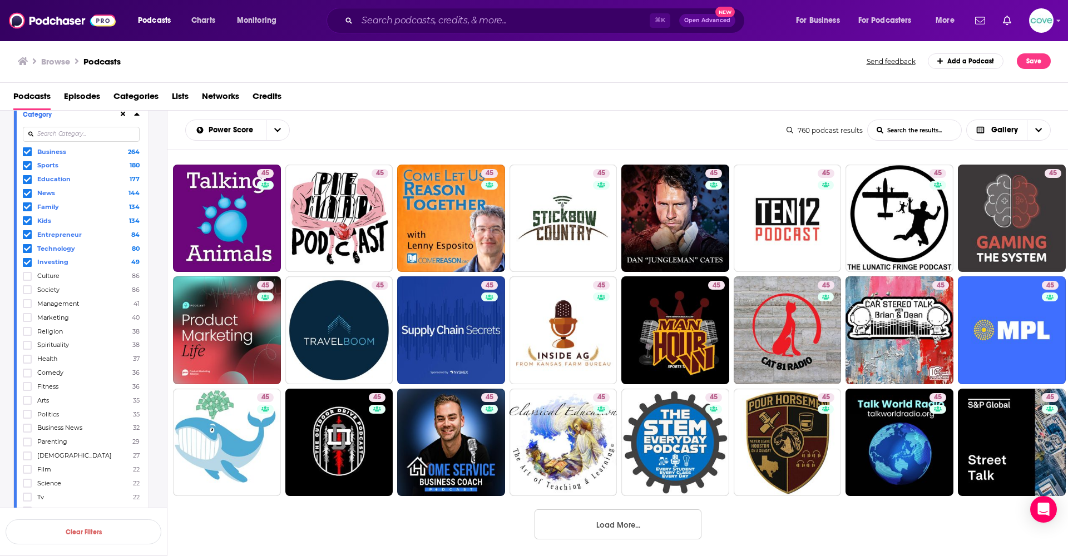
click at [645, 447] on button "Load More..." at bounding box center [618, 525] width 167 height 30
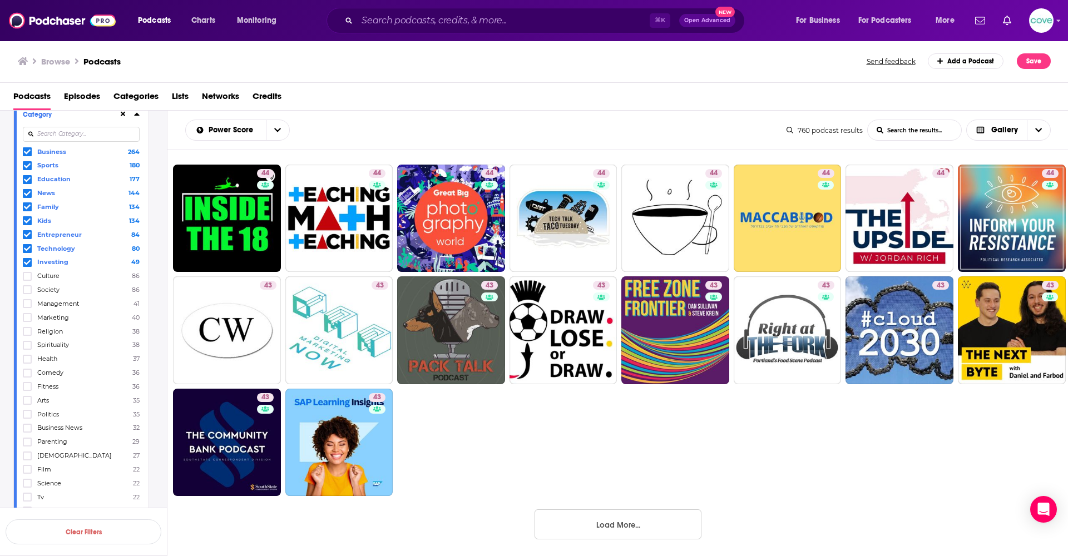
scroll to position [3251, 0]
click at [654, 447] on button "Load More..." at bounding box center [618, 525] width 167 height 30
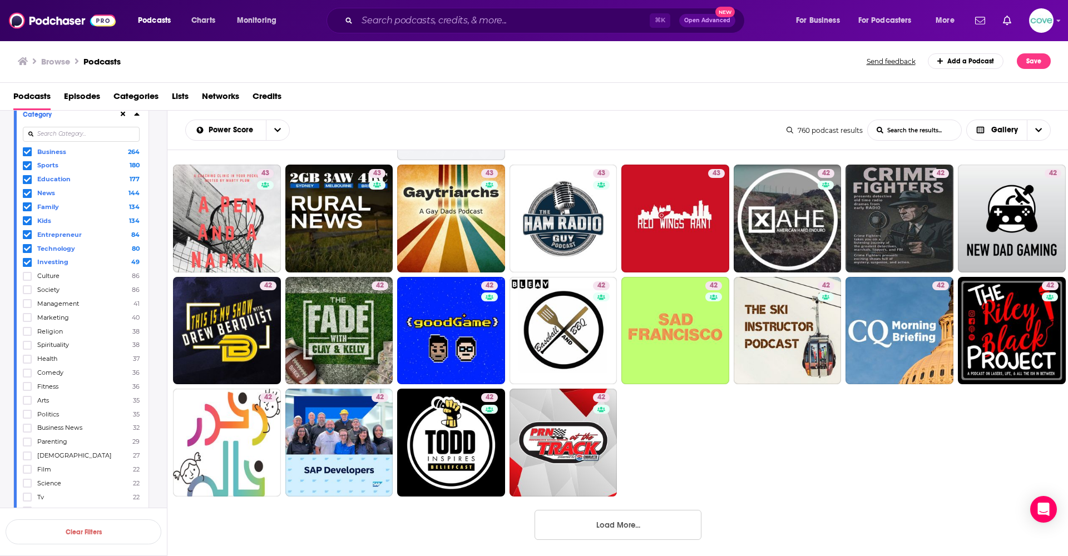
scroll to position [3924, 0]
click at [637, 447] on button "Load More..." at bounding box center [618, 525] width 167 height 30
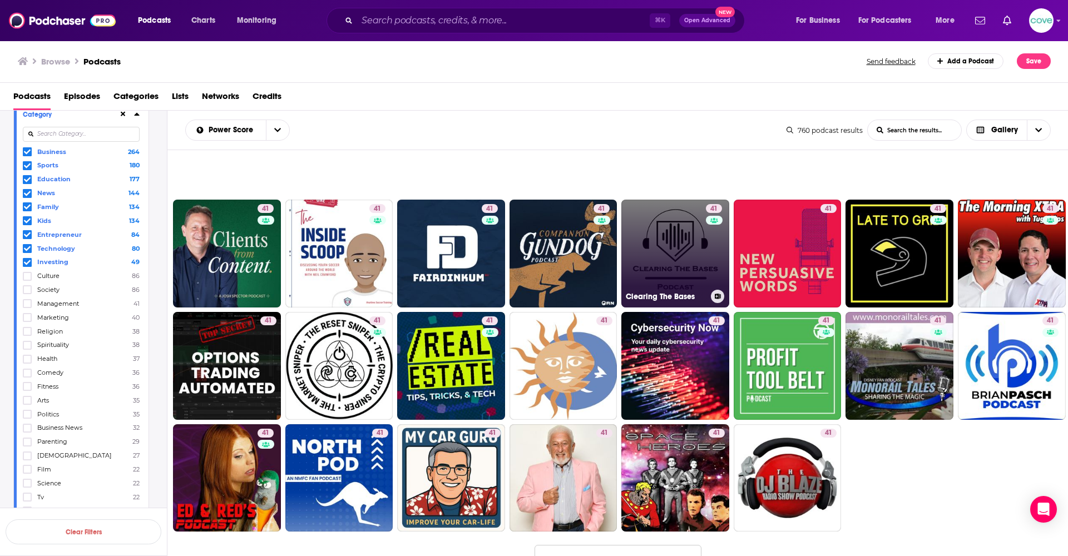
scroll to position [4563, 0]
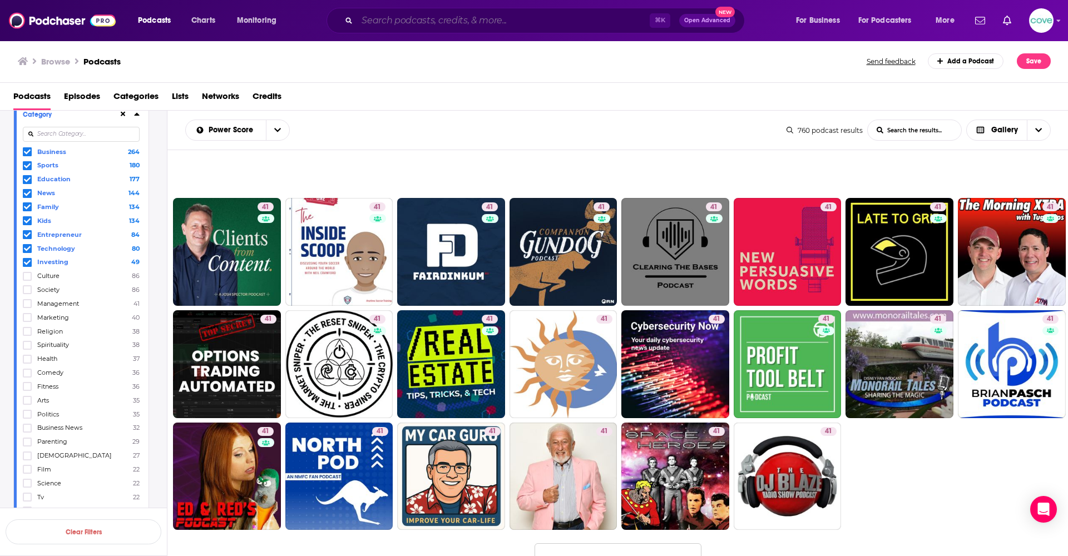
click at [412, 19] on input "Search podcasts, credits, & more..." at bounding box center [503, 21] width 293 height 18
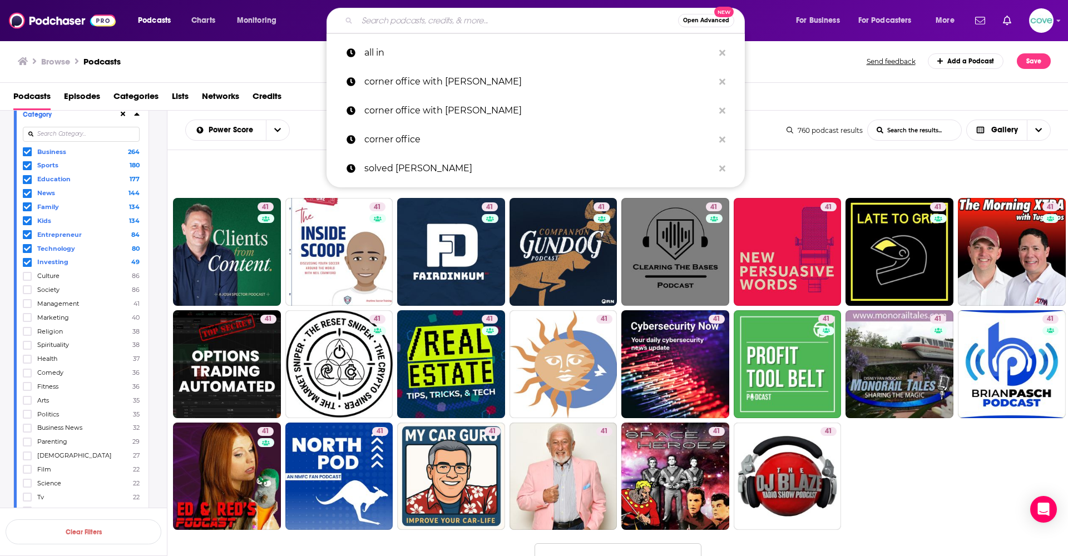
type input "y"
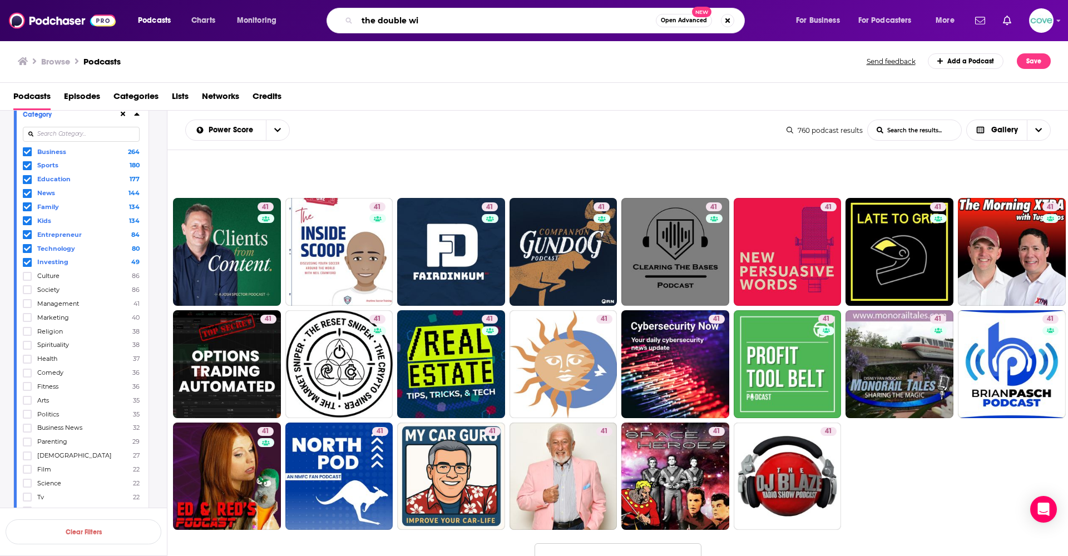
type input "the double win"
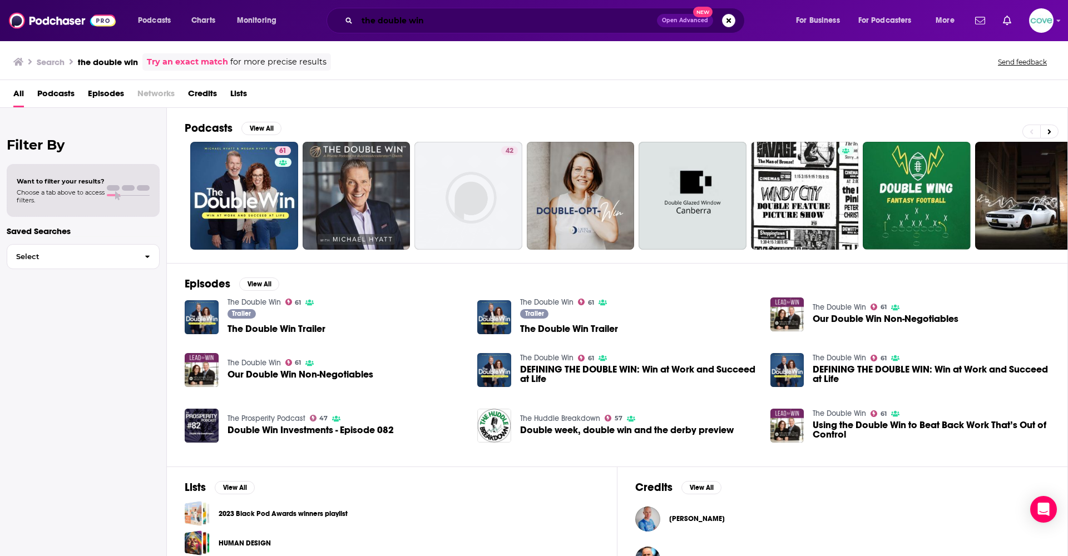
click at [443, 18] on input "the double win" at bounding box center [507, 21] width 300 height 18
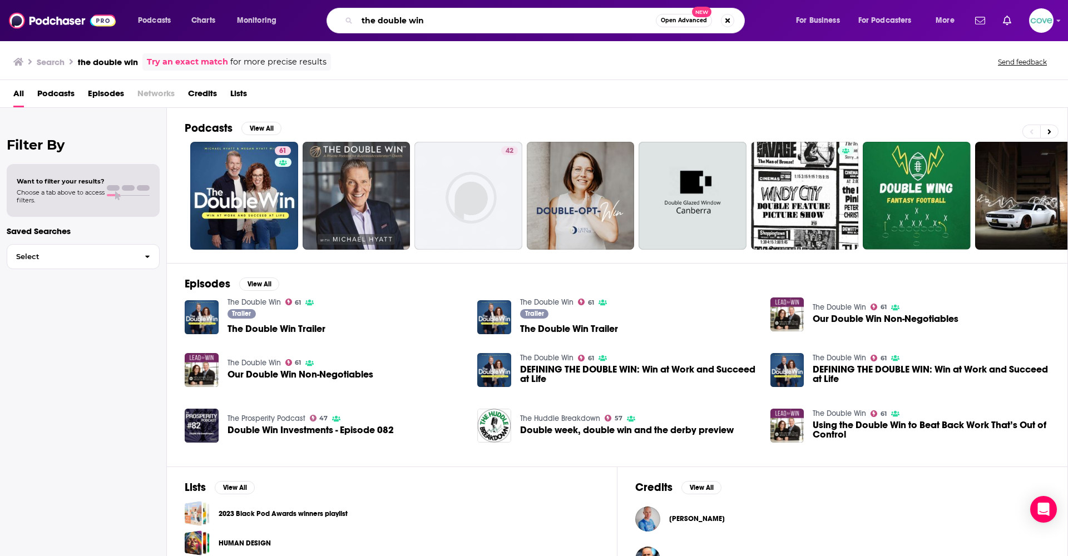
click at [443, 18] on input "the double win" at bounding box center [506, 21] width 299 height 18
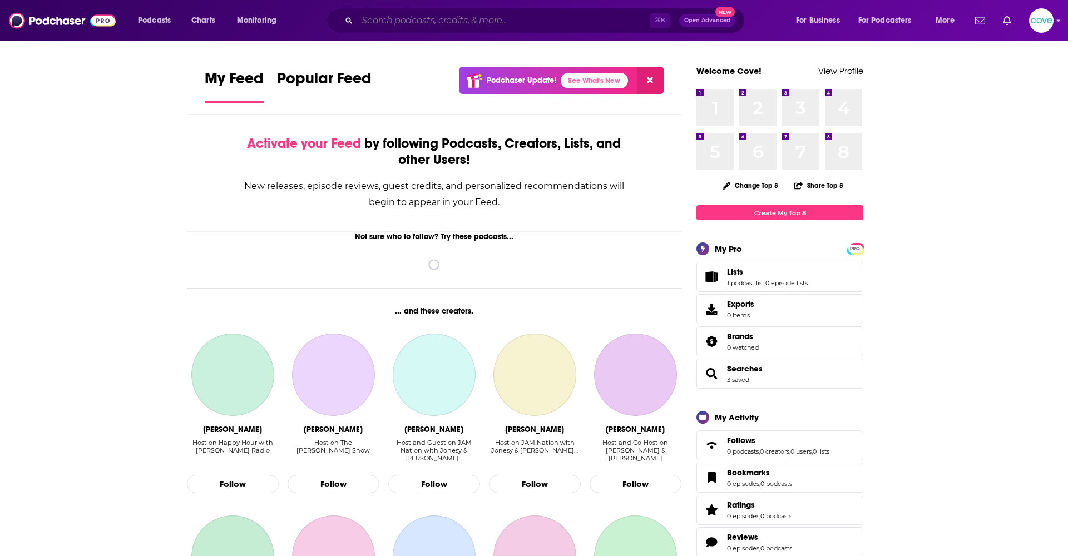
click at [532, 22] on input "Search podcasts, credits, & more..." at bounding box center [503, 21] width 293 height 18
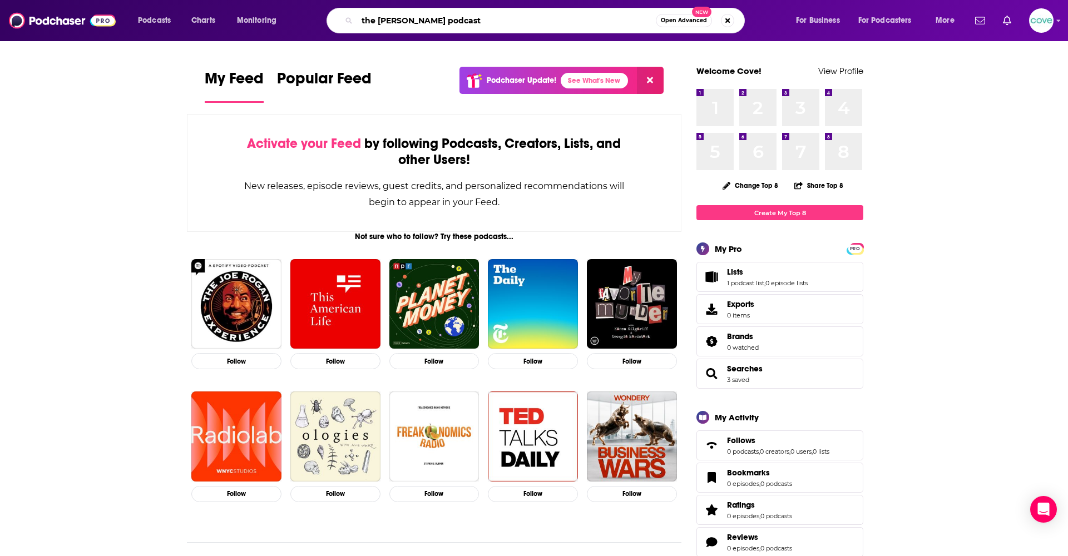
type input "the Jon gordon podcast"
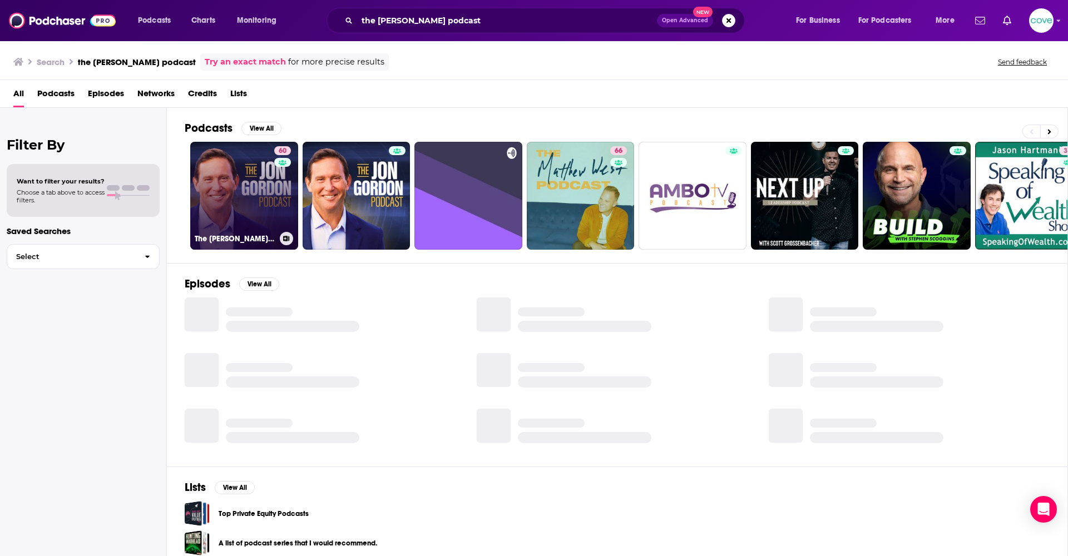
click at [264, 225] on link "60 The Jon Gordon Podcast" at bounding box center [244, 196] width 108 height 108
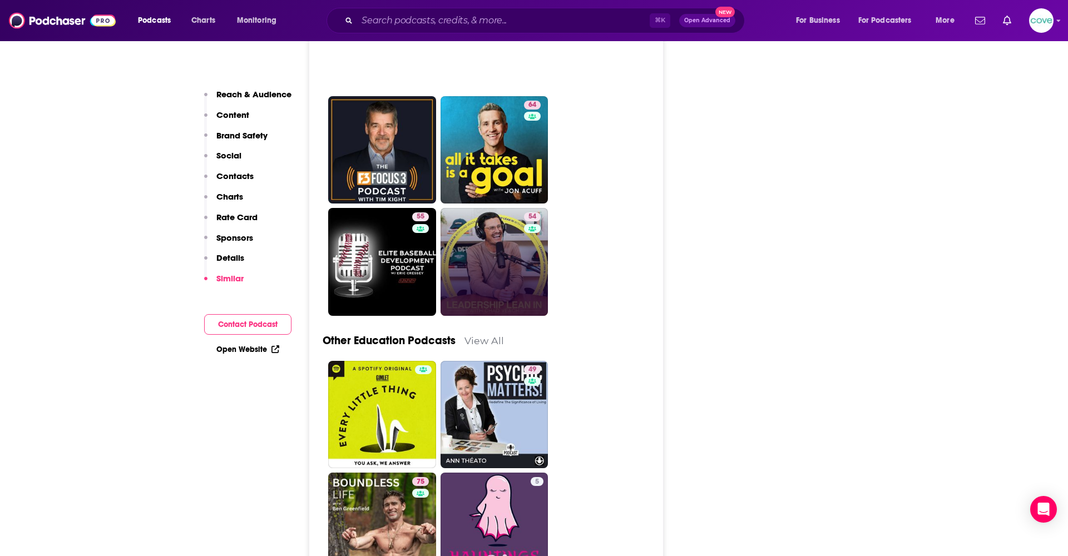
scroll to position [3328, 0]
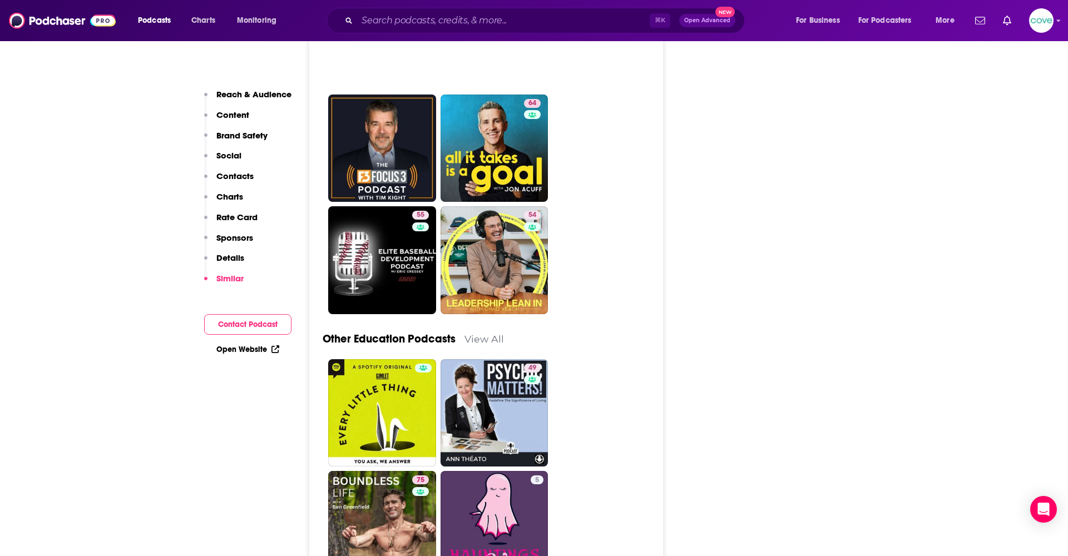
click at [254, 220] on p "Rate Card" at bounding box center [236, 217] width 41 height 11
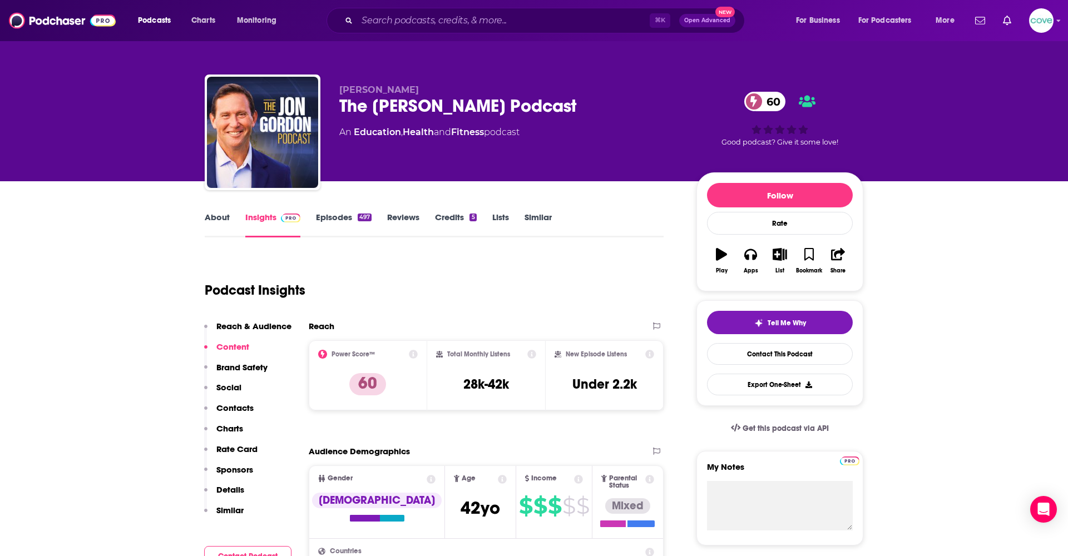
scroll to position [0, 0]
click at [781, 253] on icon "button" at bounding box center [780, 254] width 14 height 12
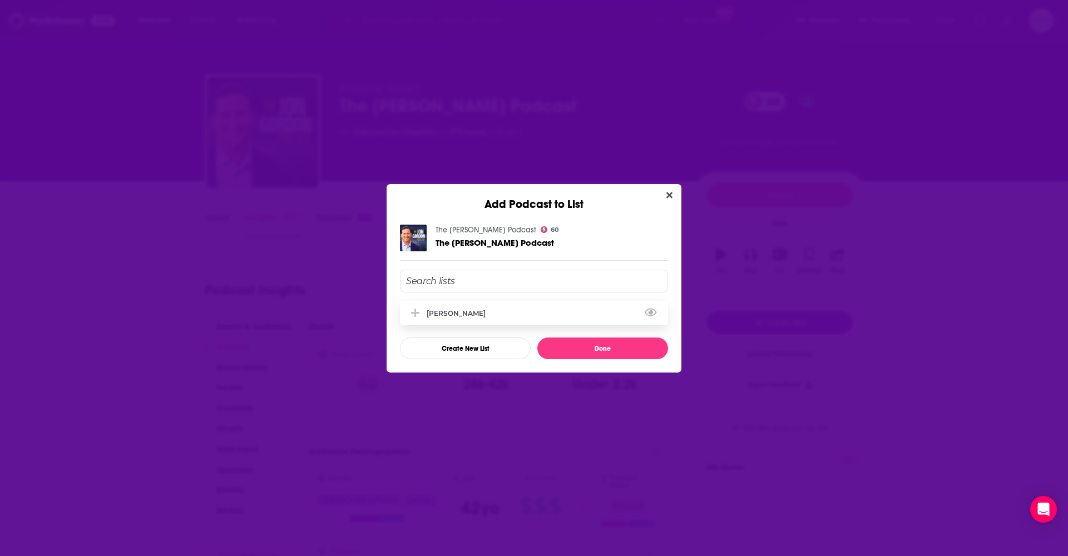
click at [463, 317] on div "[PERSON_NAME]" at bounding box center [534, 313] width 268 height 24
click at [608, 347] on button "Done" at bounding box center [602, 349] width 131 height 22
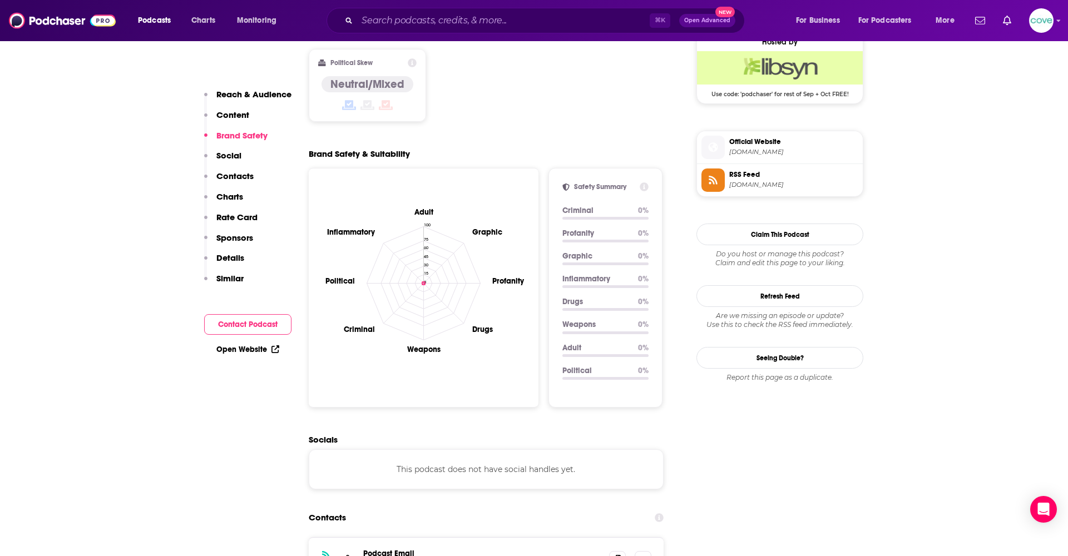
scroll to position [961, 0]
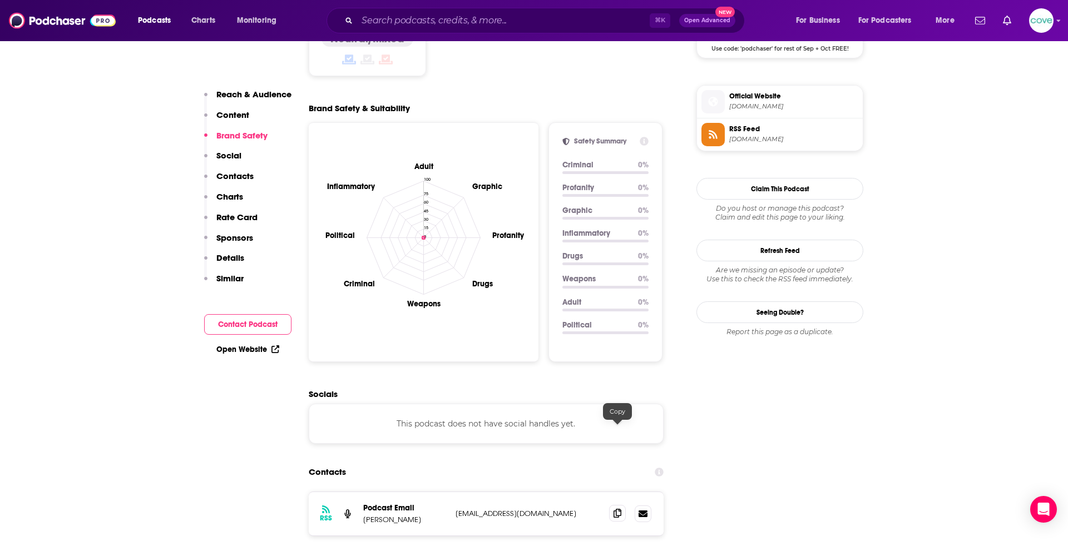
click at [618, 509] on icon at bounding box center [618, 513] width 8 height 9
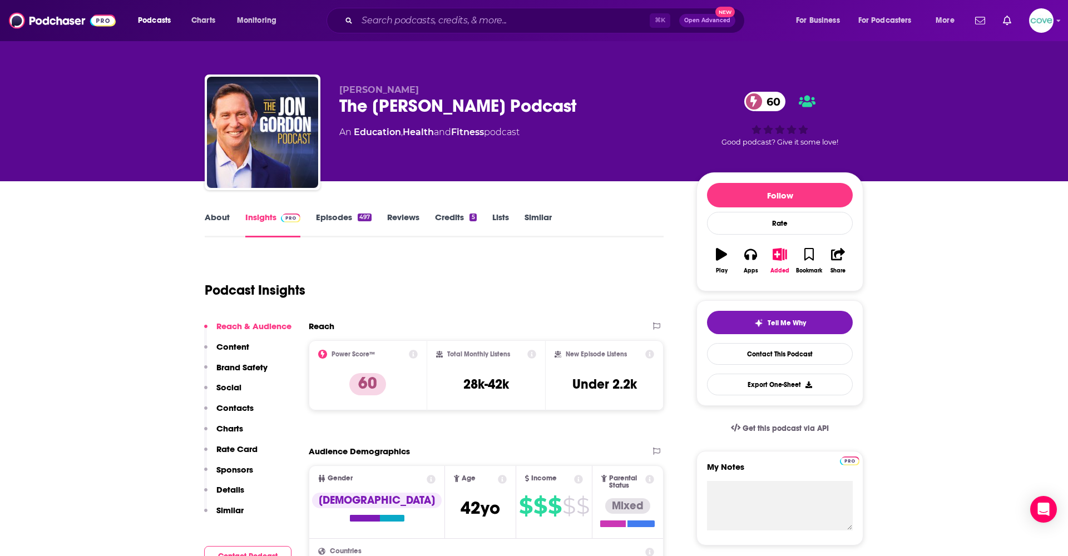
scroll to position [0, 0]
click at [541, 215] on link "Similar" at bounding box center [538, 225] width 27 height 26
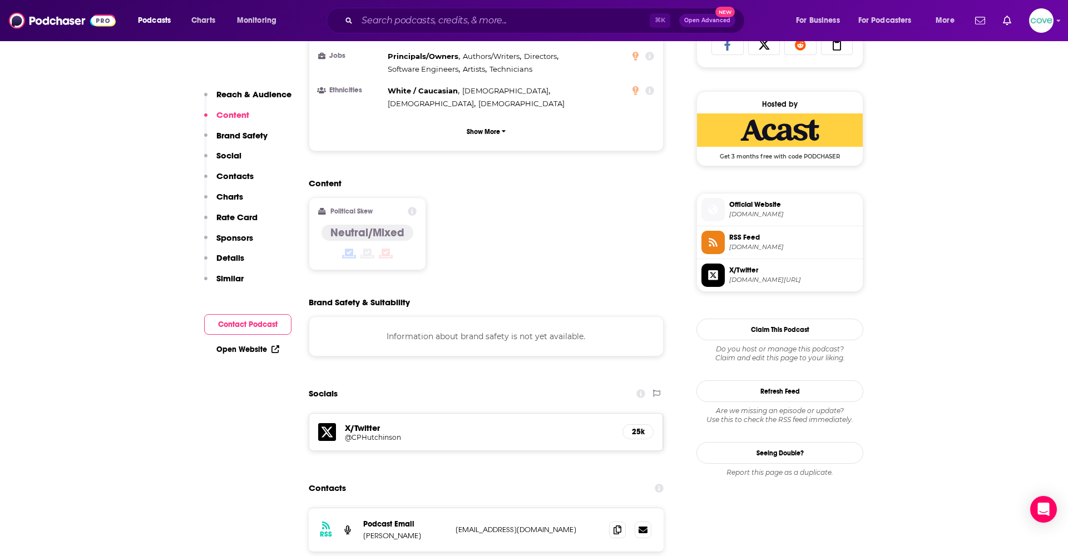
scroll to position [732, 0]
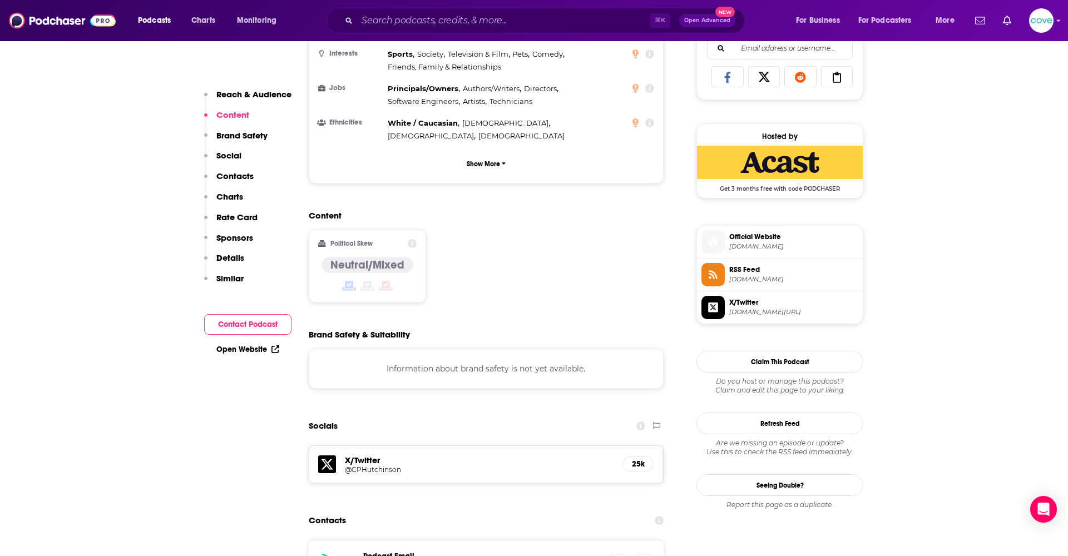
click at [245, 218] on p "Rate Card" at bounding box center [236, 217] width 41 height 11
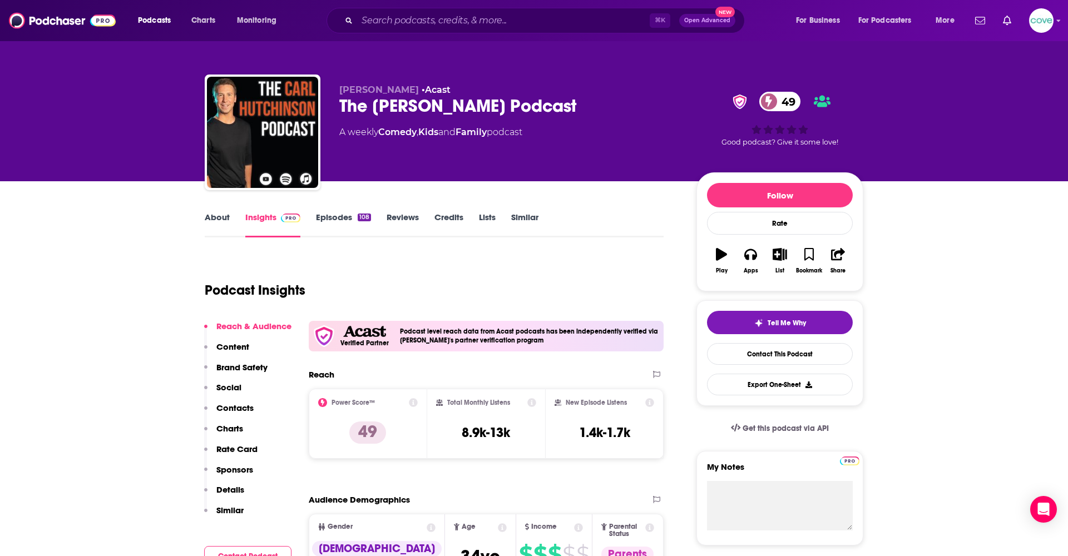
scroll to position [0, 0]
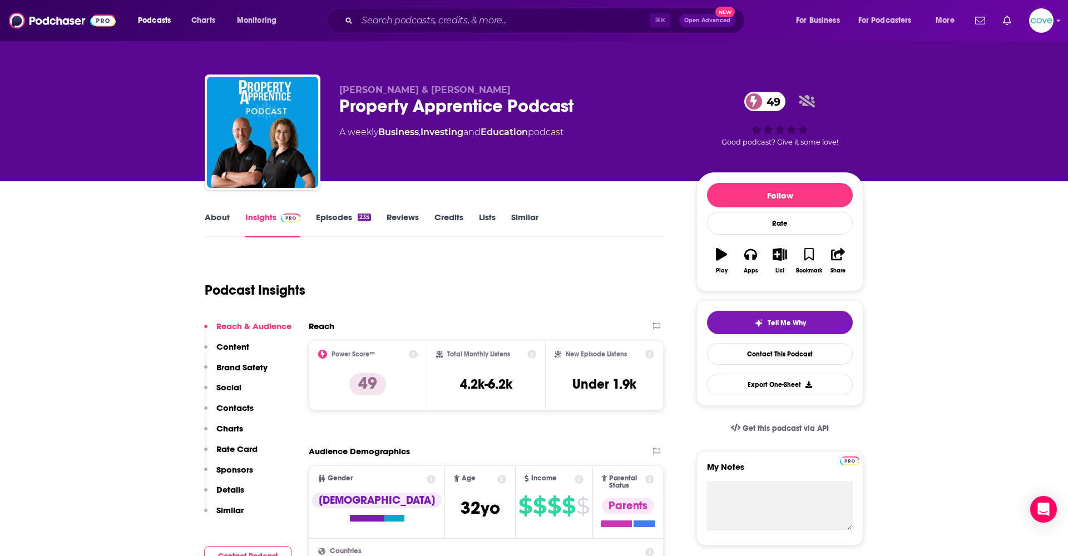
click at [482, 105] on div "Property Apprentice Podcast 49" at bounding box center [508, 106] width 339 height 22
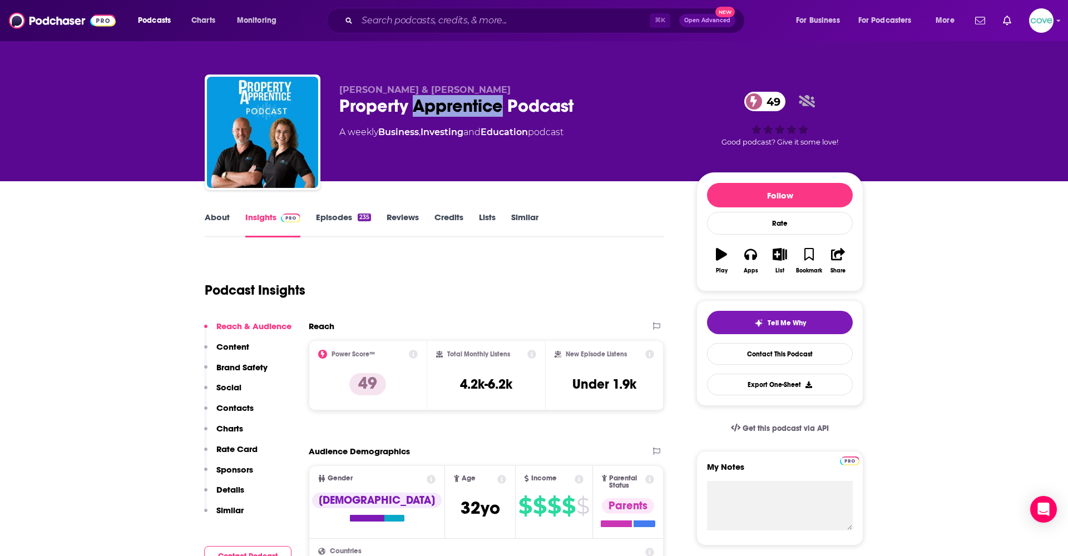
click at [482, 105] on div "Property Apprentice Podcast 49" at bounding box center [508, 106] width 339 height 22
click at [783, 253] on icon "button" at bounding box center [780, 254] width 14 height 12
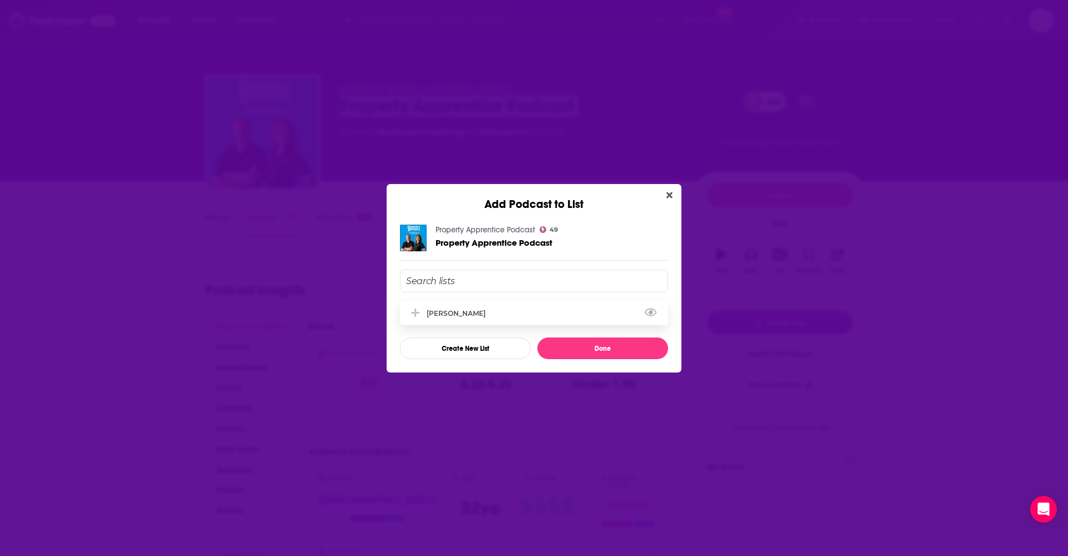
click at [490, 317] on div "[PERSON_NAME]" at bounding box center [534, 313] width 268 height 24
click at [615, 347] on button "Done" at bounding box center [602, 349] width 131 height 22
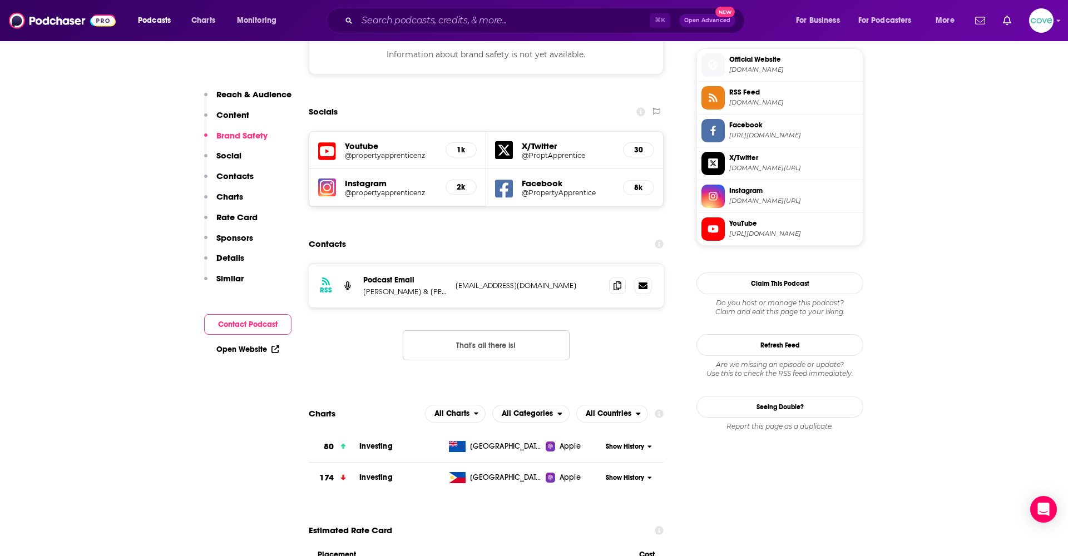
scroll to position [1022, 0]
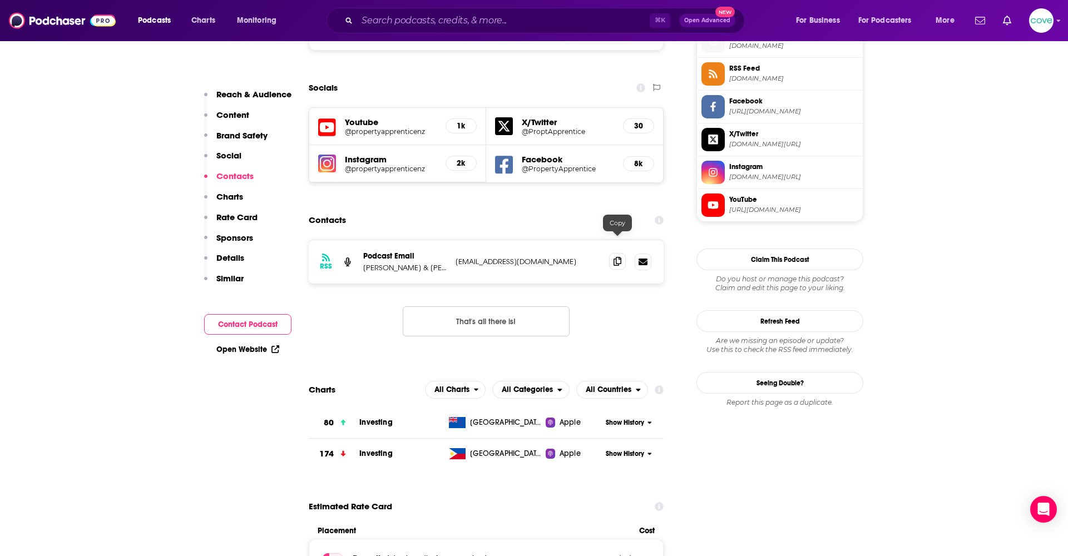
click at [614, 257] on icon at bounding box center [618, 261] width 8 height 9
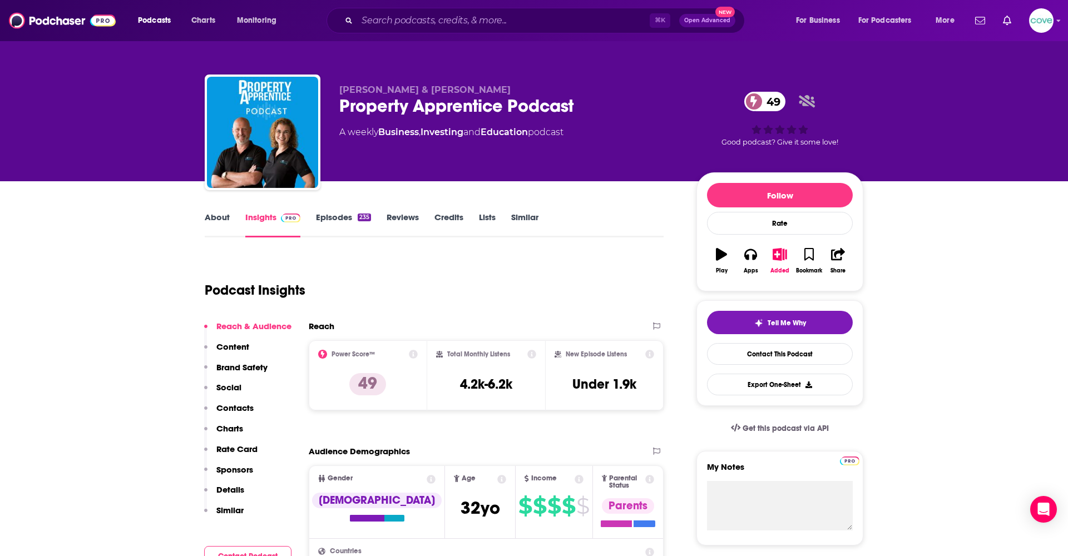
scroll to position [0, 0]
click at [750, 248] on button "Apps" at bounding box center [750, 261] width 29 height 40
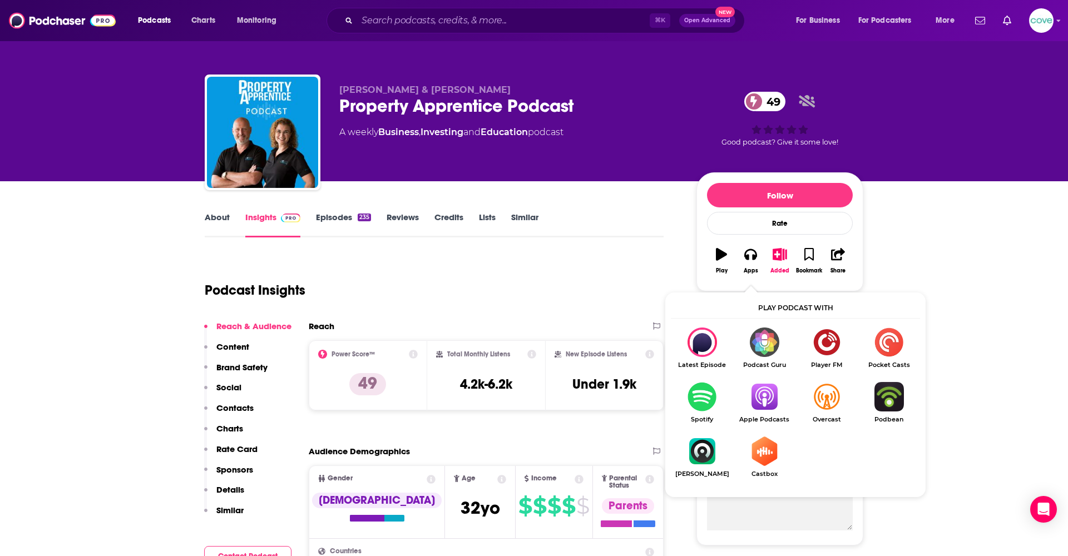
click at [771, 402] on img "Show Listen On dropdown" at bounding box center [764, 396] width 62 height 29
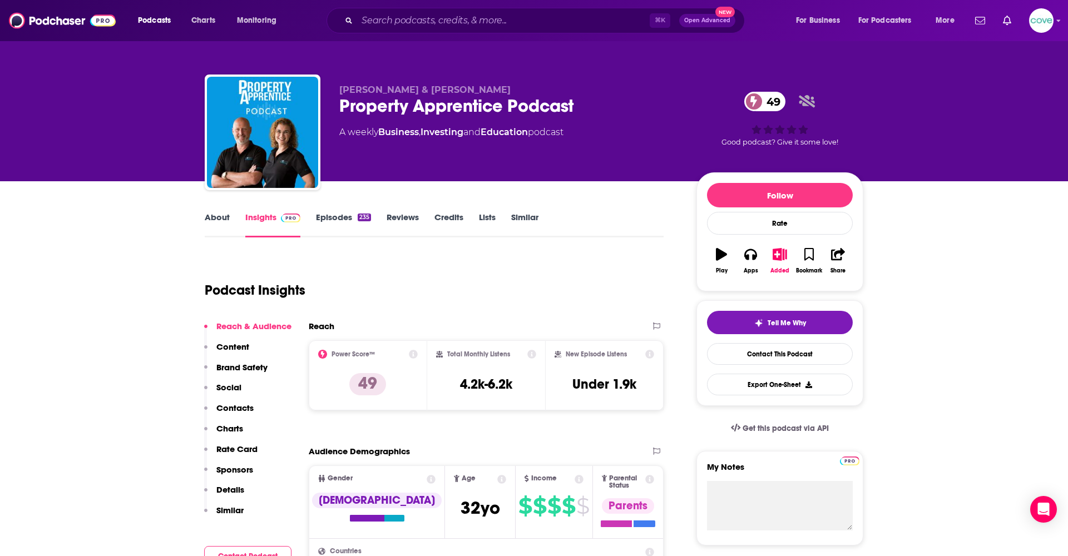
click at [779, 254] on icon "button" at bounding box center [780, 254] width 14 height 12
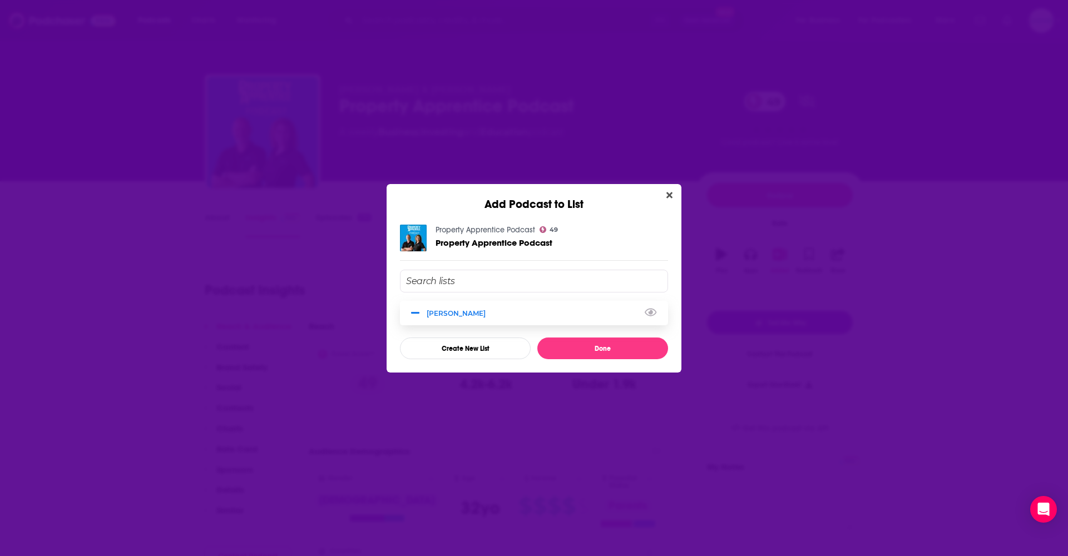
click at [425, 320] on div "[PERSON_NAME]" at bounding box center [534, 313] width 268 height 24
click at [599, 347] on button "Done" at bounding box center [602, 349] width 131 height 22
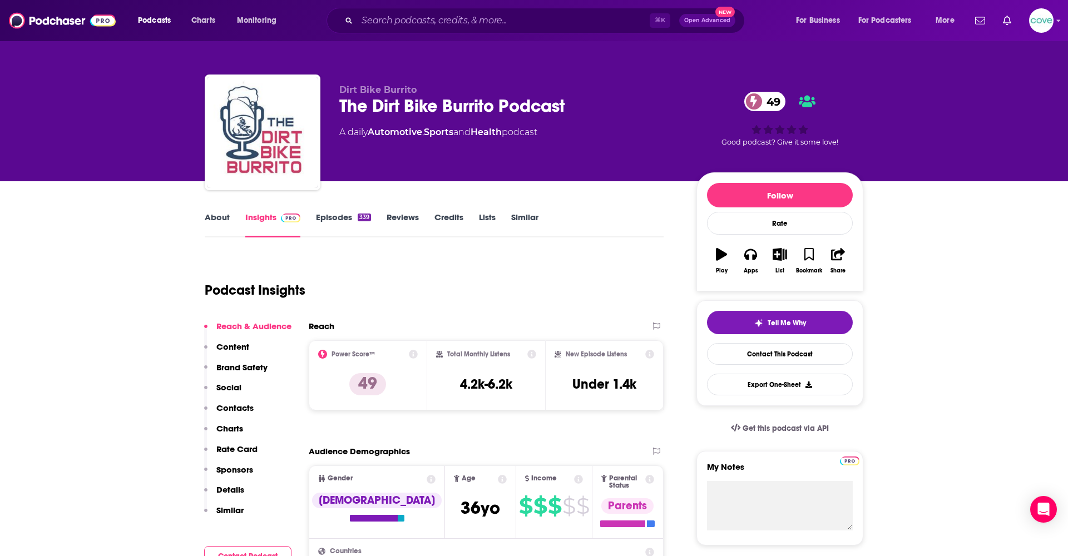
click at [751, 259] on icon "button" at bounding box center [750, 254] width 12 height 12
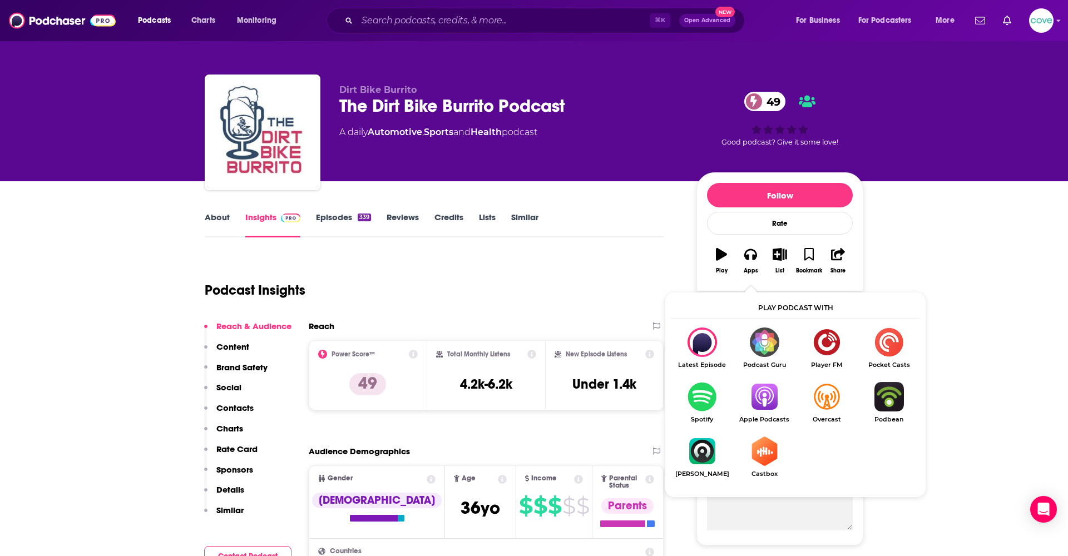
click at [772, 398] on img "Show Listen On dropdown" at bounding box center [764, 396] width 62 height 29
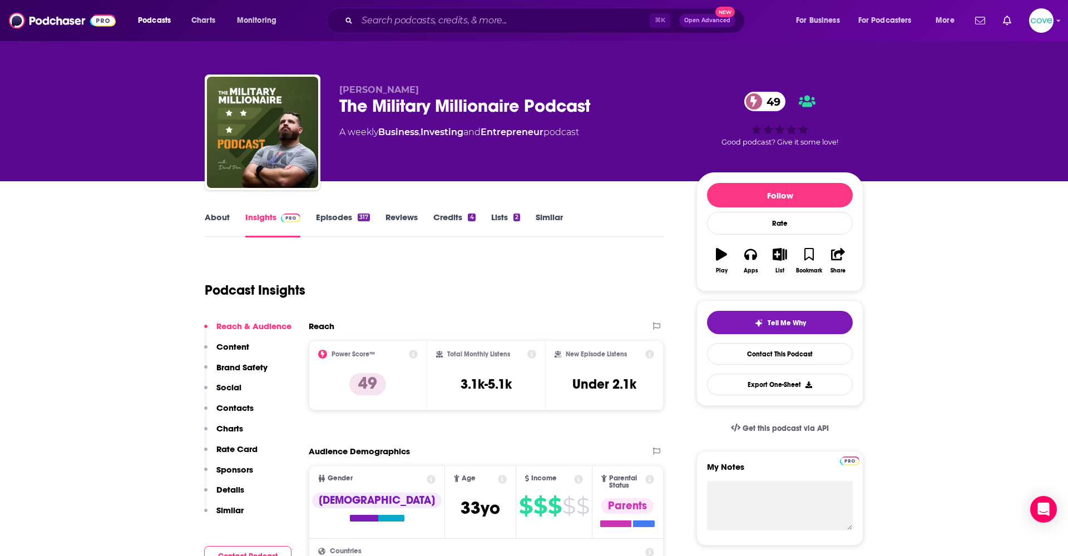
click at [751, 260] on icon "button" at bounding box center [750, 254] width 12 height 12
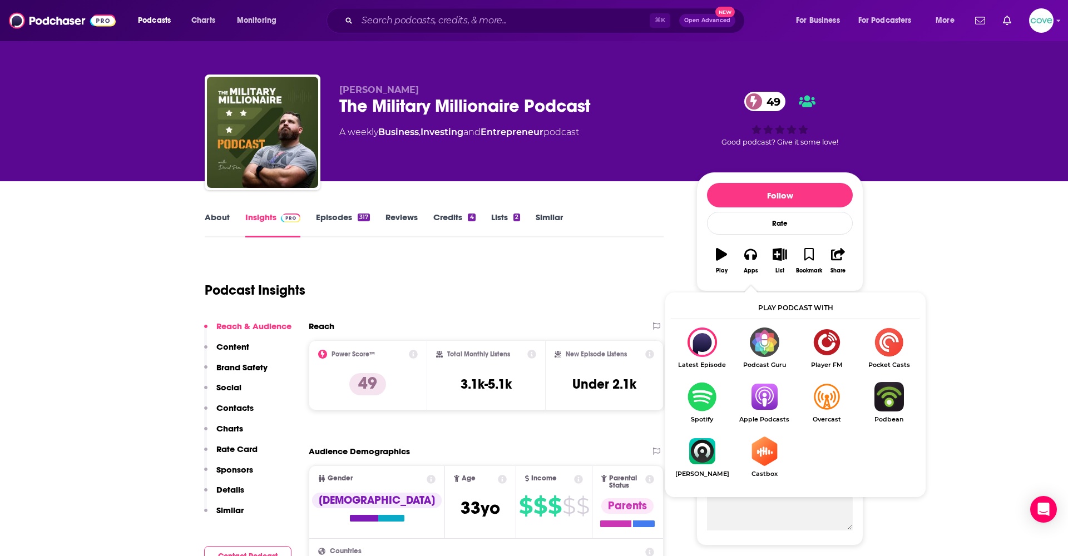
click at [767, 401] on img "Show Listen On dropdown" at bounding box center [764, 396] width 62 height 29
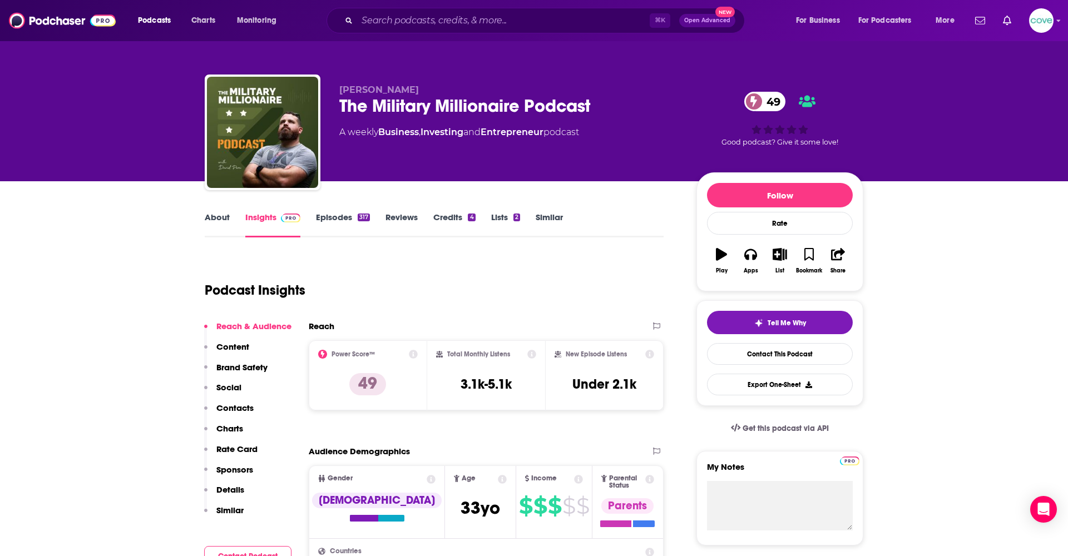
click at [786, 260] on icon "button" at bounding box center [780, 254] width 14 height 12
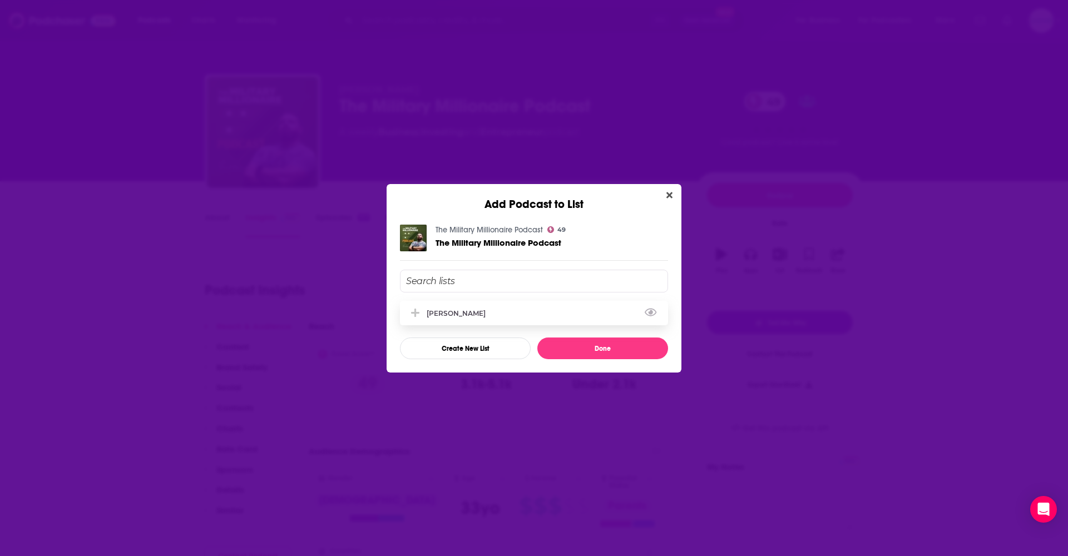
click at [515, 312] on div "[PERSON_NAME]" at bounding box center [534, 313] width 268 height 24
click at [610, 354] on button "Done" at bounding box center [602, 349] width 131 height 22
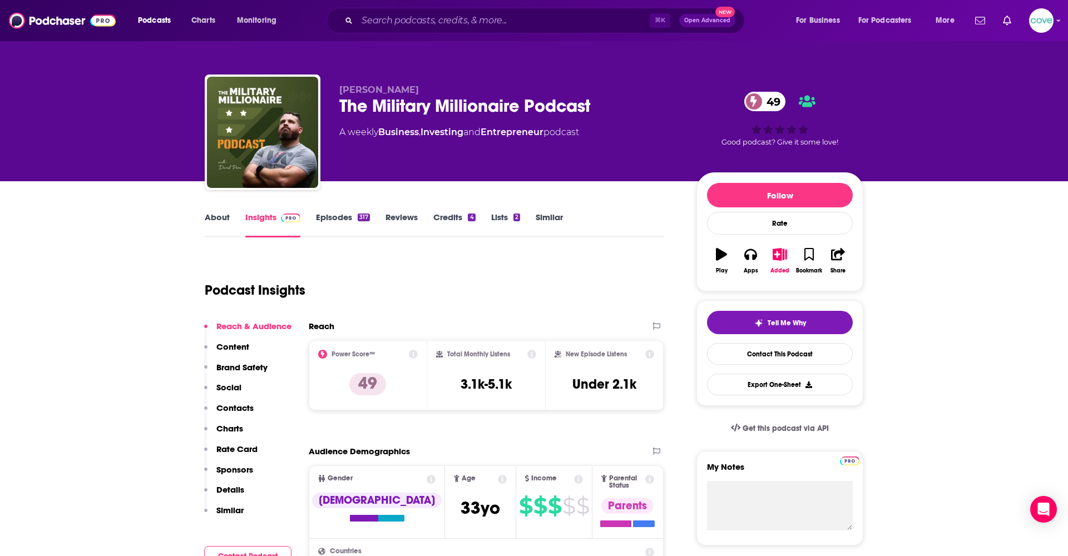
click at [419, 103] on div "The Military Millionaire Podcast 49" at bounding box center [508, 106] width 339 height 22
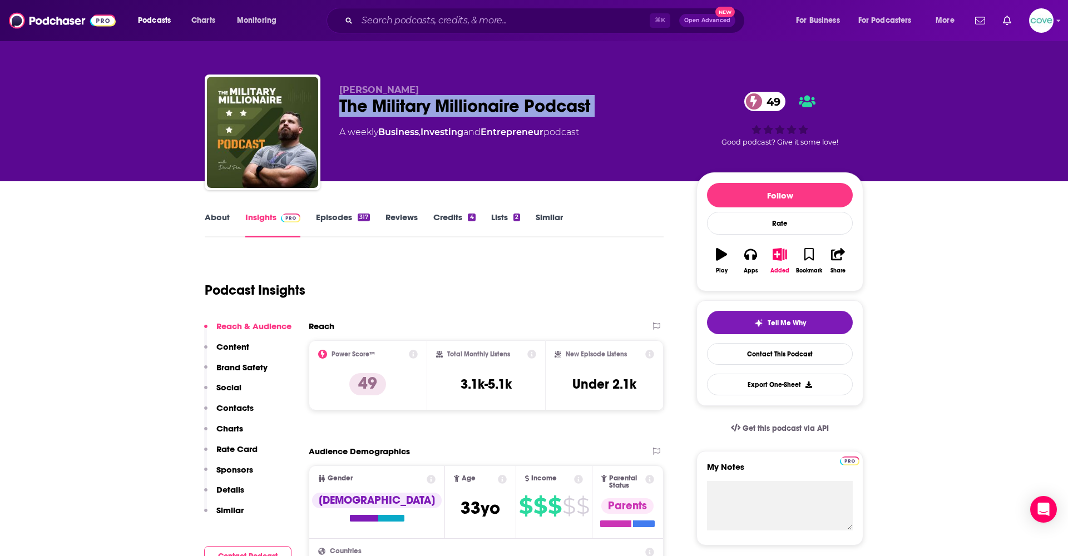
click at [419, 103] on div "The Military Millionaire Podcast 49" at bounding box center [508, 106] width 339 height 22
copy div "The Military Millionaire Podcast 49"
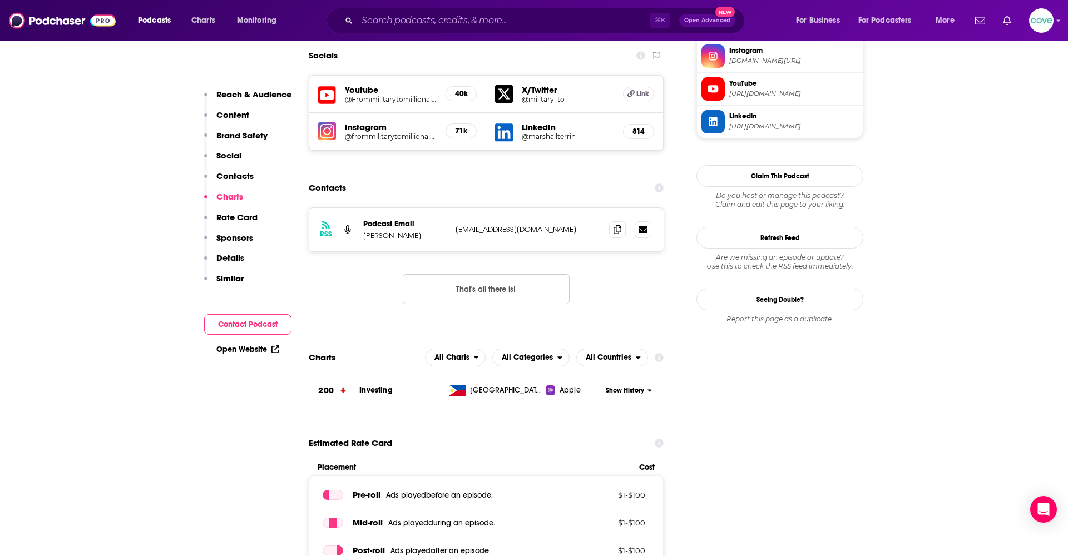
scroll to position [1091, 0]
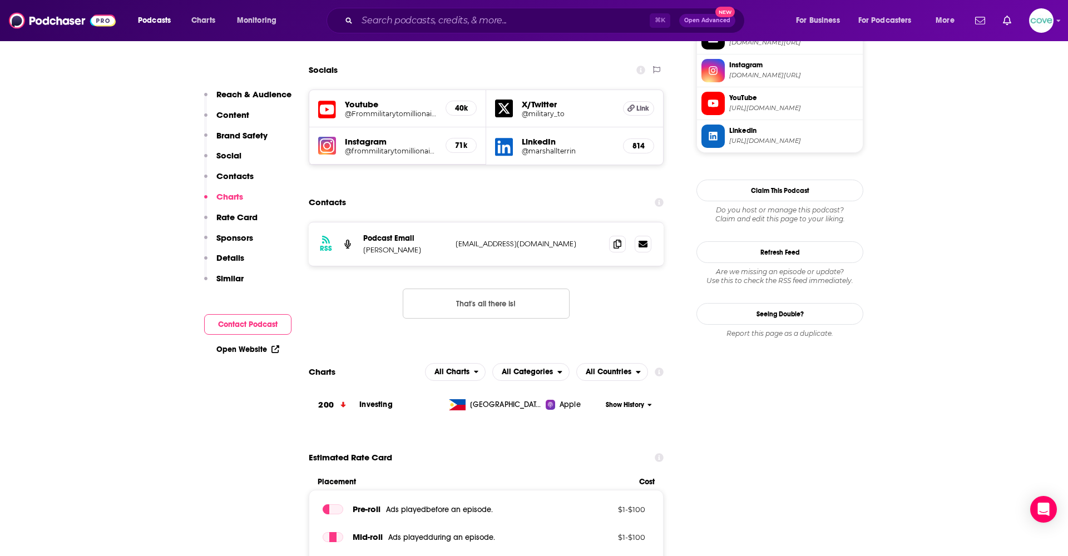
click at [621, 240] on icon at bounding box center [618, 244] width 8 height 9
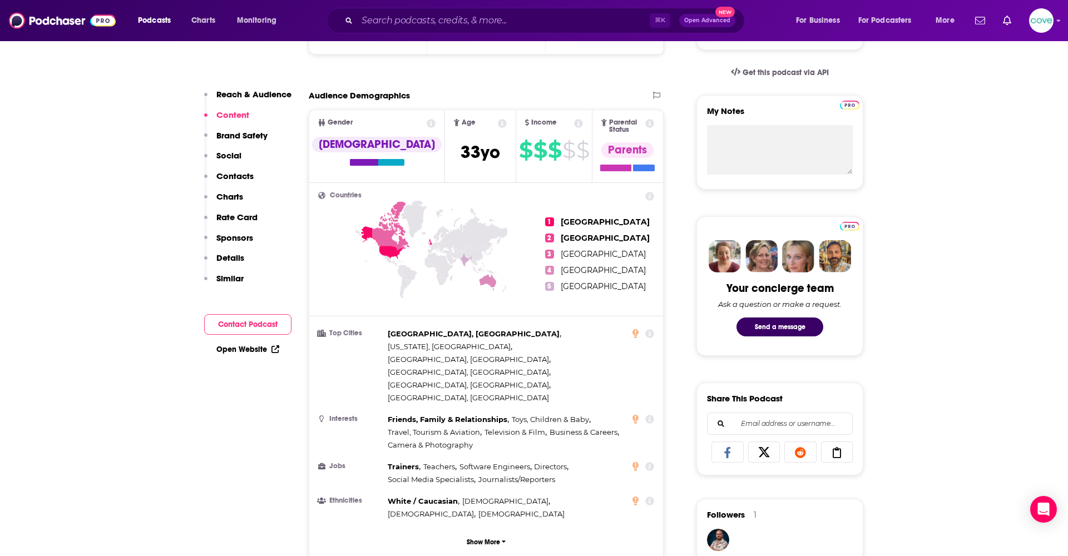
scroll to position [1168, 0]
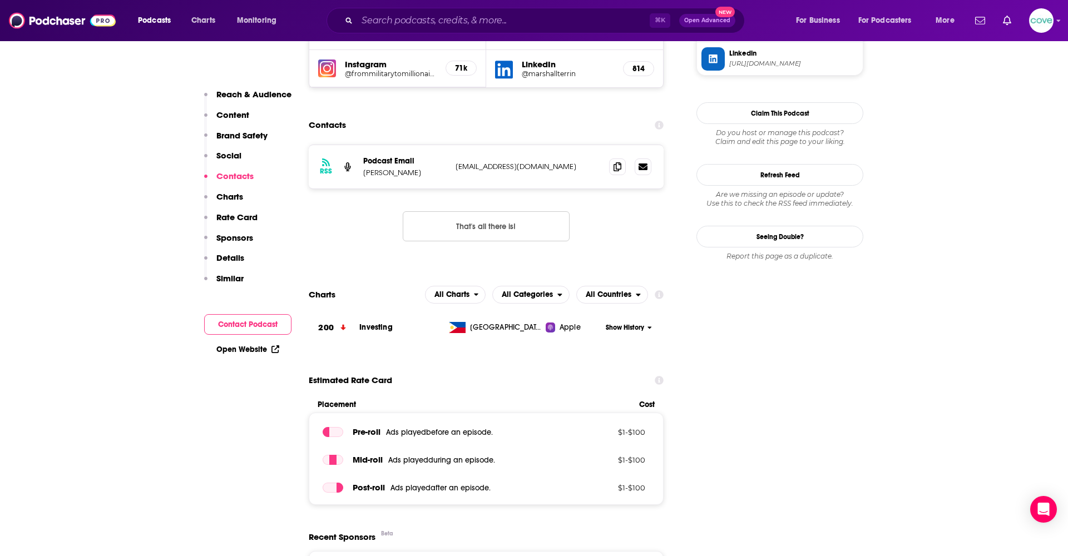
click at [614, 162] on icon at bounding box center [618, 166] width 8 height 9
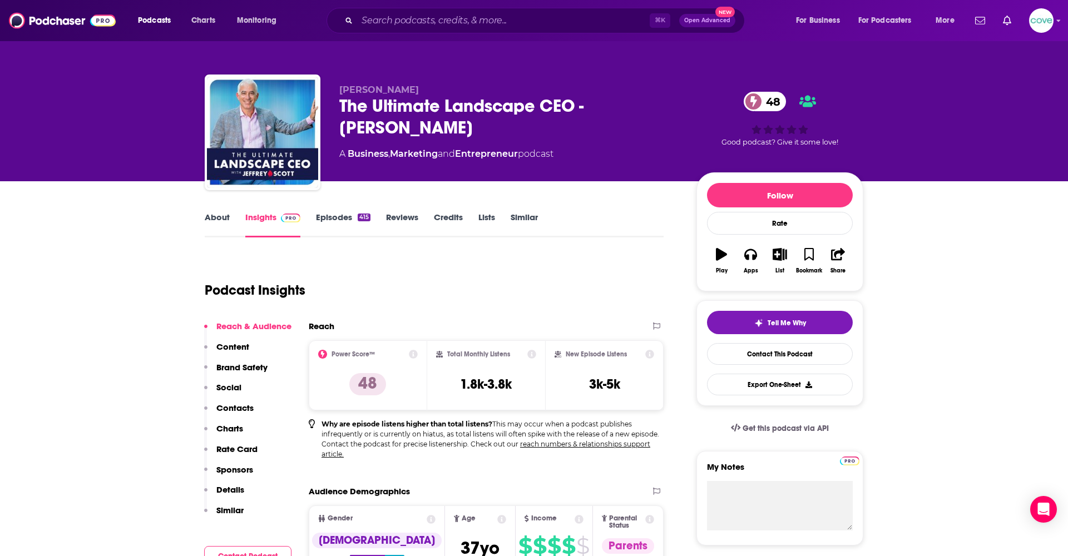
click at [755, 251] on icon "button" at bounding box center [750, 254] width 12 height 11
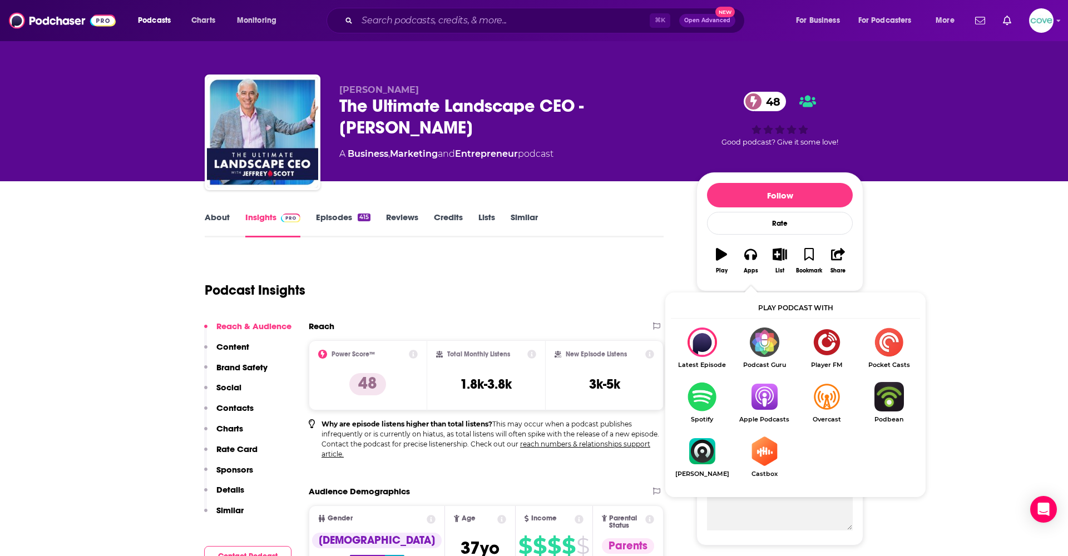
click at [769, 399] on img "Show Listen On dropdown" at bounding box center [764, 396] width 62 height 29
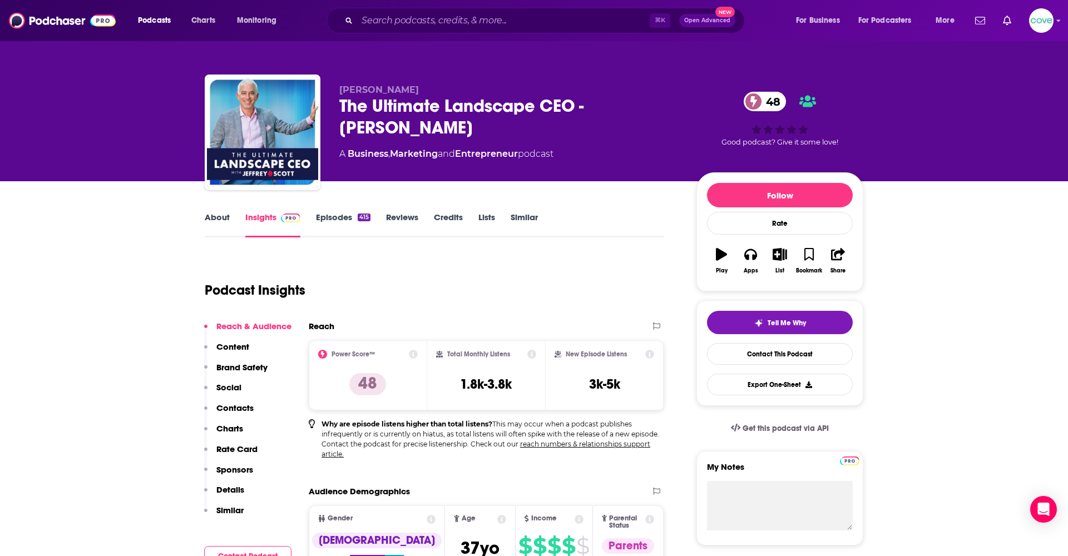
click at [781, 254] on icon "button" at bounding box center [780, 254] width 14 height 12
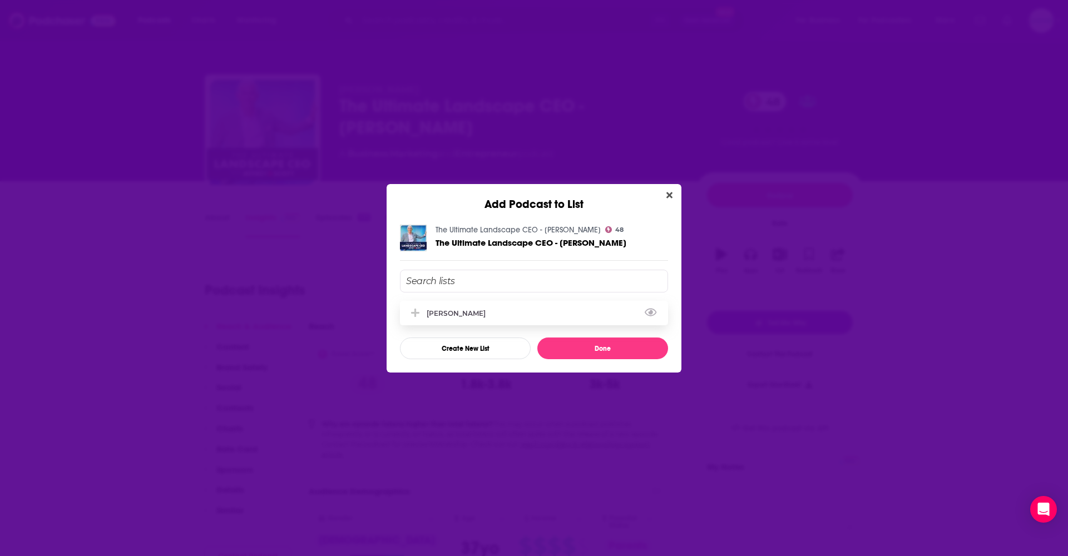
click at [456, 303] on div "Ashlyn" at bounding box center [534, 313] width 268 height 24
click at [598, 349] on button "Done" at bounding box center [602, 349] width 131 height 22
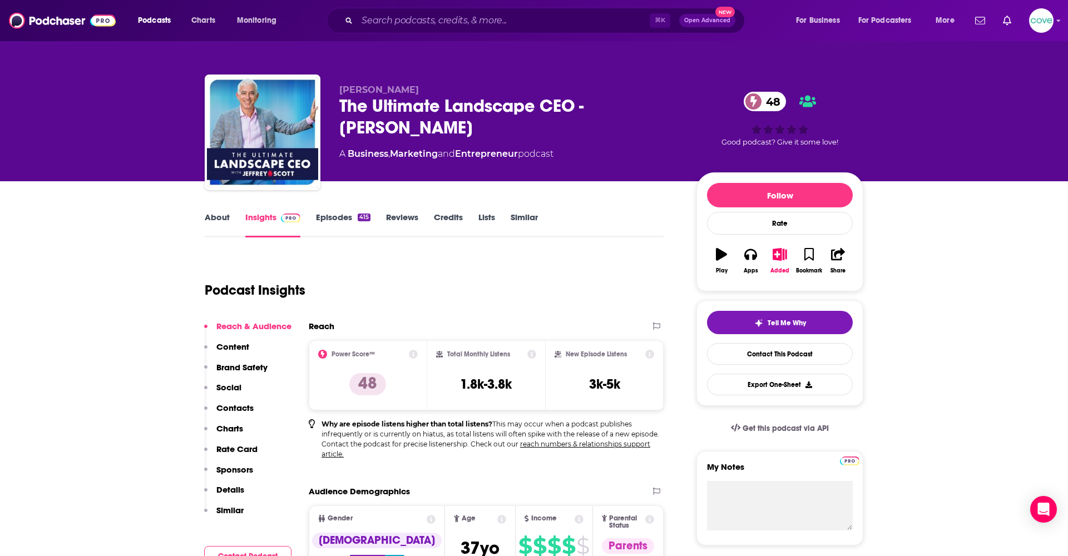
click at [455, 106] on div "The Ultimate Landscape CEO - Jeffrey Scott 48" at bounding box center [508, 116] width 339 height 43
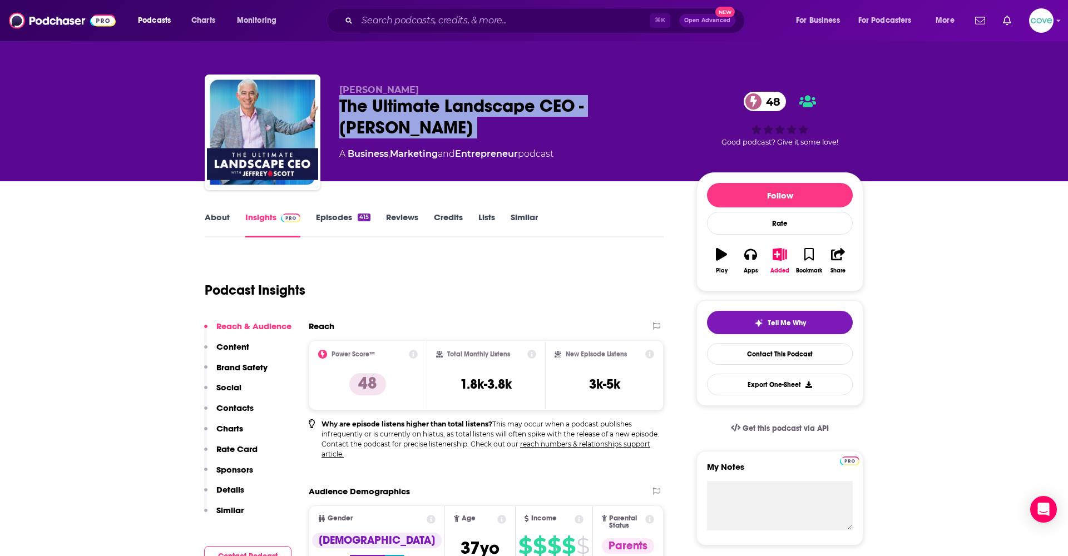
click at [455, 106] on div "The Ultimate Landscape CEO - Jeffrey Scott 48" at bounding box center [508, 116] width 339 height 43
copy div "The Ultimate Landscape CEO - Jeffrey Scott 48"
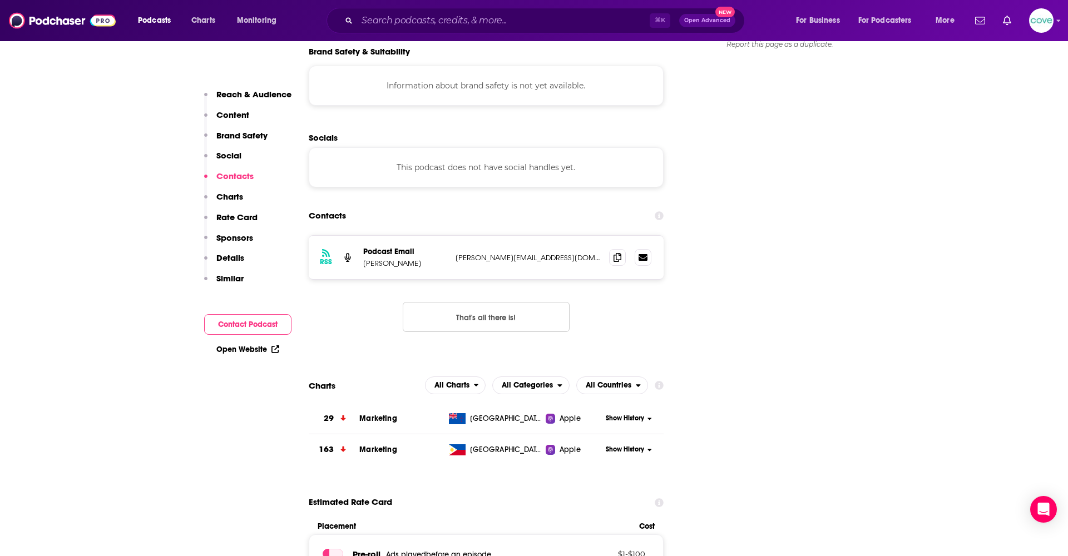
scroll to position [1106, 0]
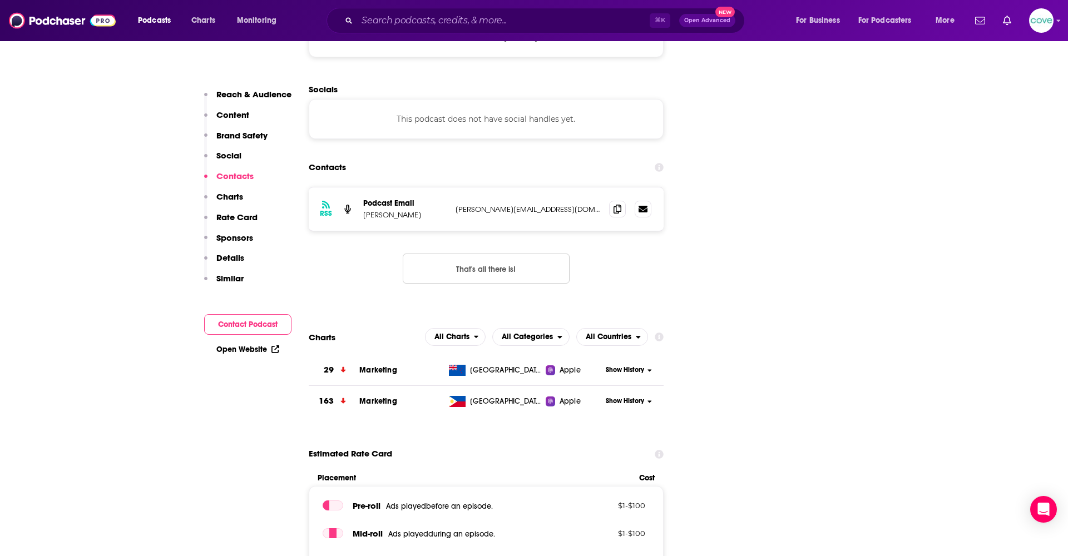
click at [619, 205] on icon at bounding box center [618, 209] width 8 height 9
click at [617, 204] on icon at bounding box center [618, 208] width 8 height 9
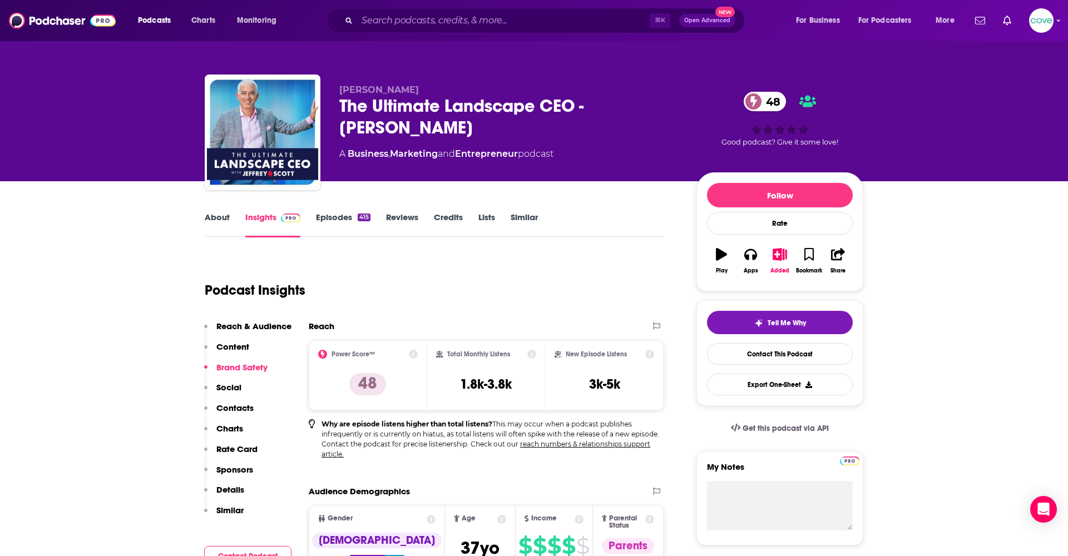
scroll to position [0, 0]
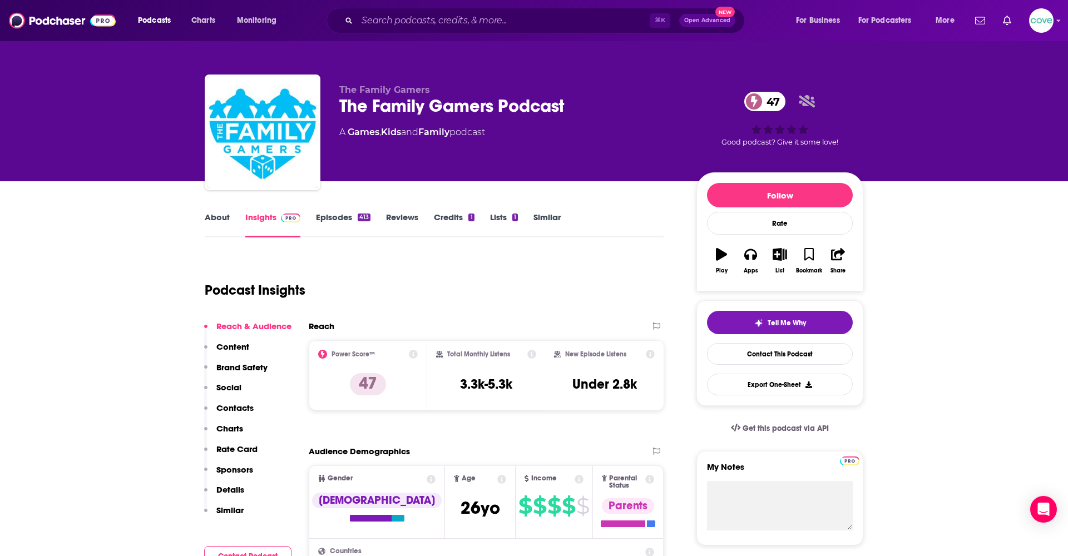
click at [744, 255] on icon "button" at bounding box center [750, 254] width 12 height 12
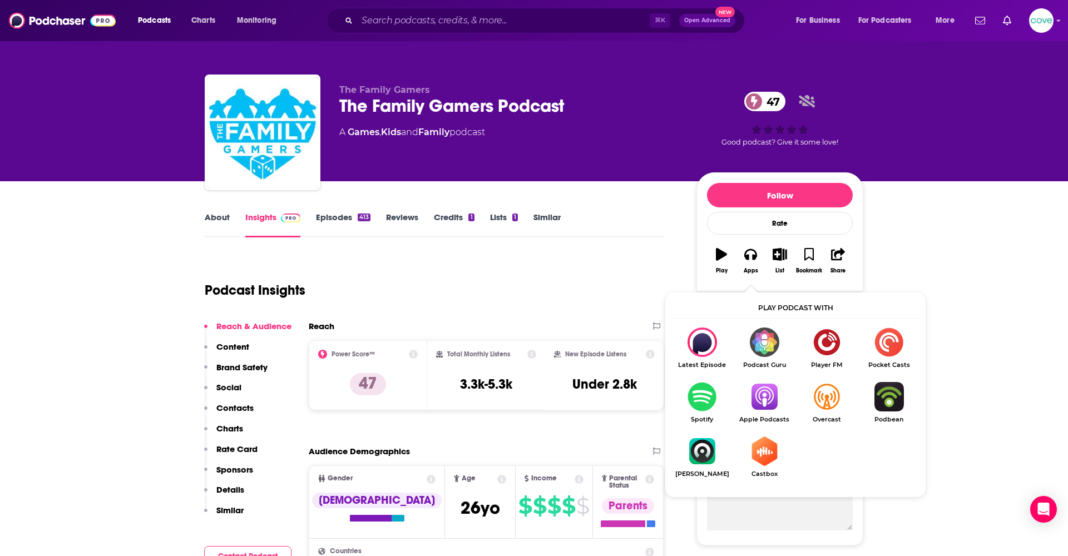
click at [773, 401] on img "Show Listen On dropdown" at bounding box center [764, 396] width 62 height 29
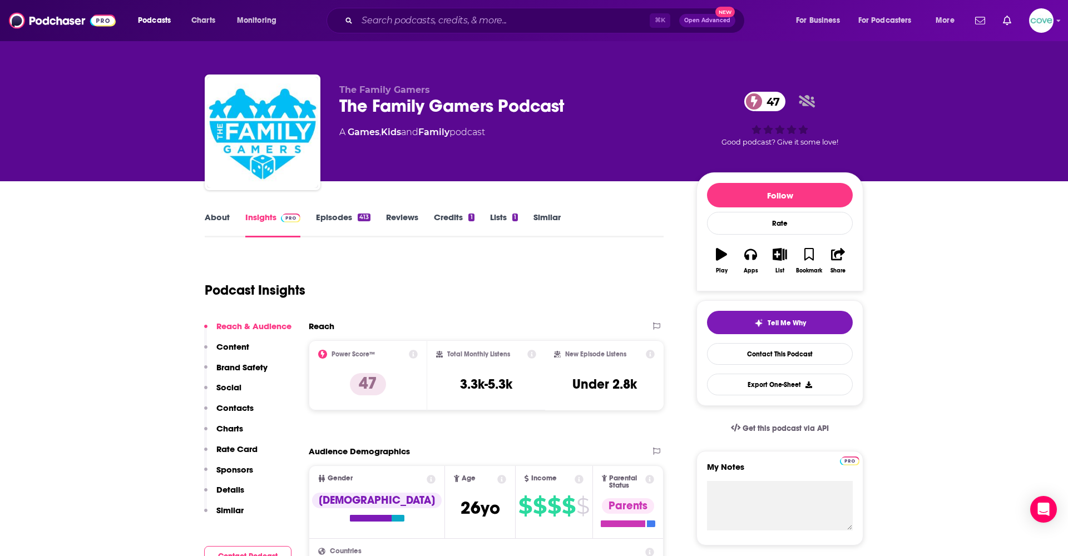
click at [501, 105] on div "The Family Gamers Podcast 47" at bounding box center [508, 106] width 339 height 22
click at [751, 265] on button "Apps" at bounding box center [750, 261] width 29 height 40
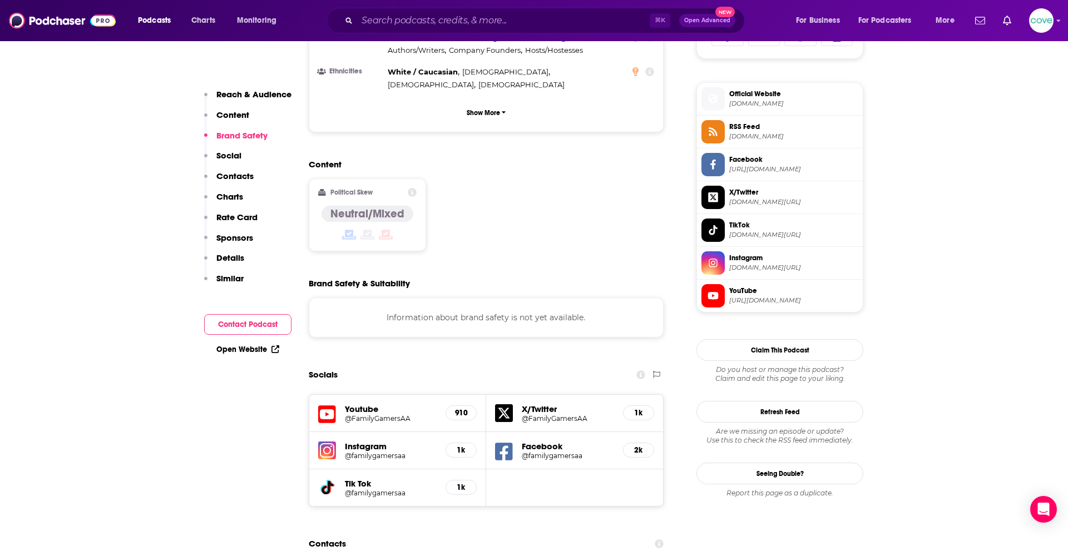
scroll to position [758, 0]
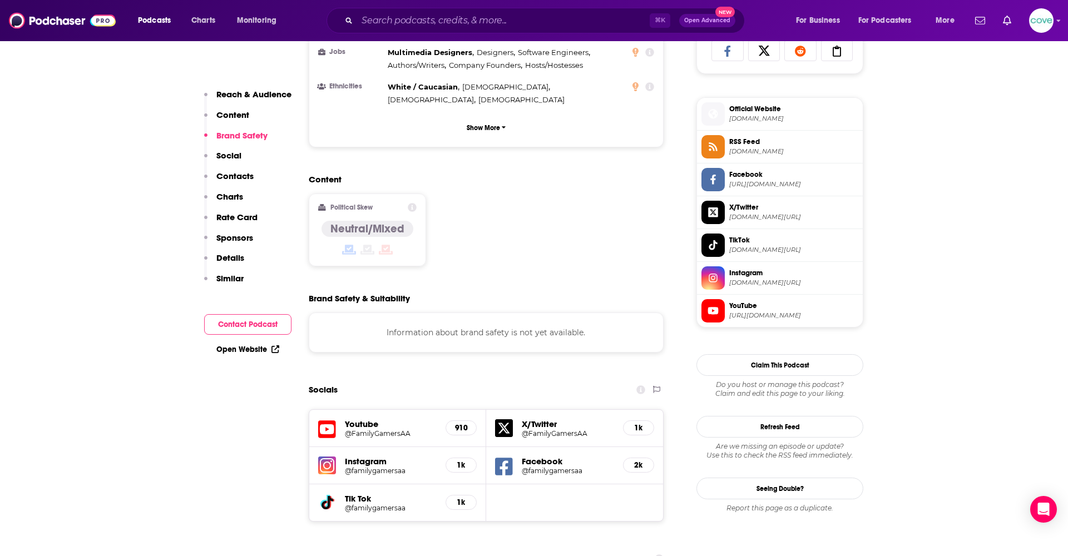
click at [752, 312] on span "https://www.youtube.com/@FamilyGamersAA" at bounding box center [793, 316] width 129 height 8
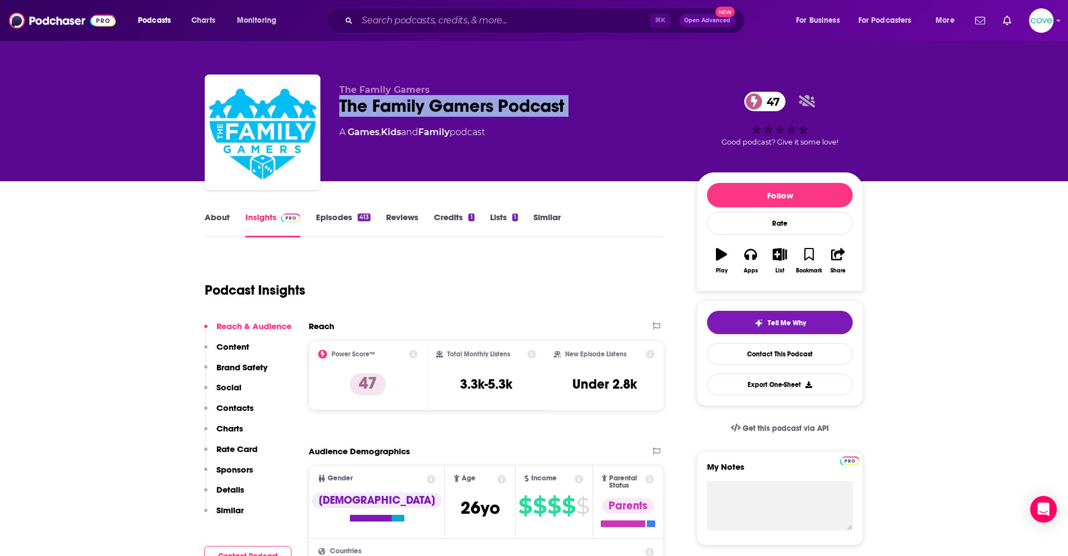
scroll to position [0, 0]
click at [780, 251] on icon "button" at bounding box center [780, 254] width 14 height 12
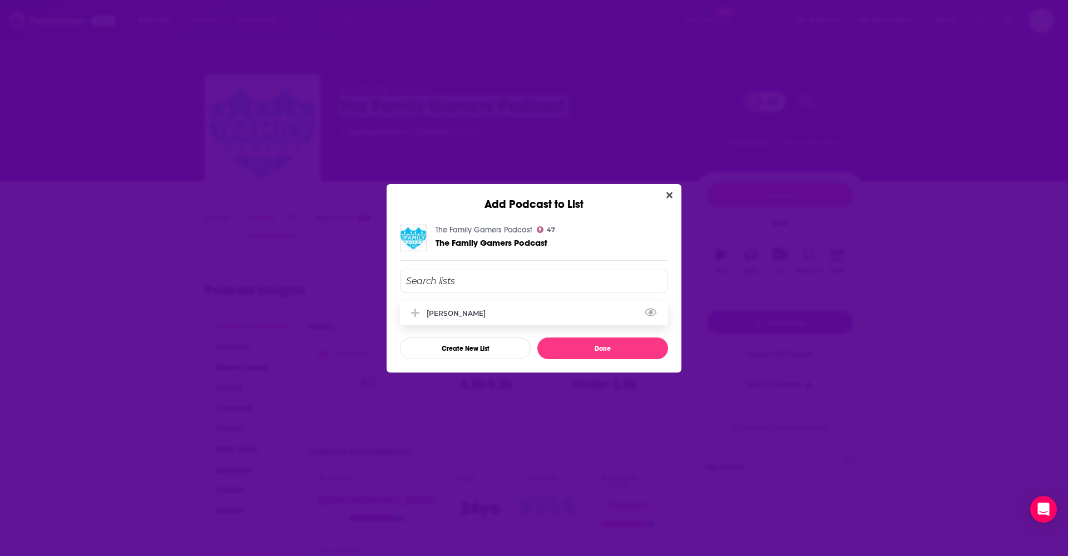
click at [486, 309] on div "Ashlyn" at bounding box center [534, 313] width 268 height 24
click at [579, 341] on button "Done" at bounding box center [602, 349] width 131 height 22
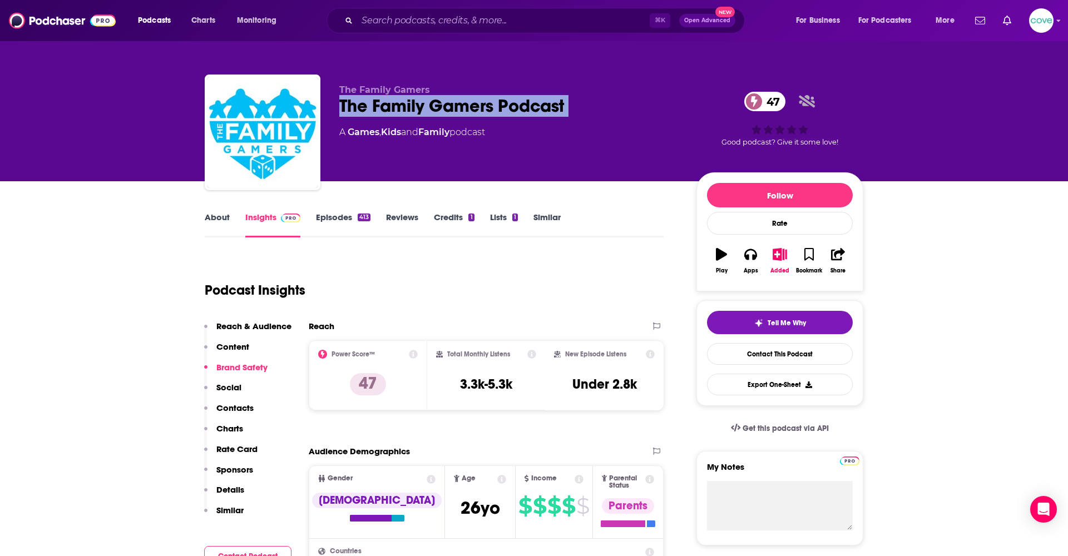
click at [218, 212] on link "About" at bounding box center [217, 225] width 25 height 26
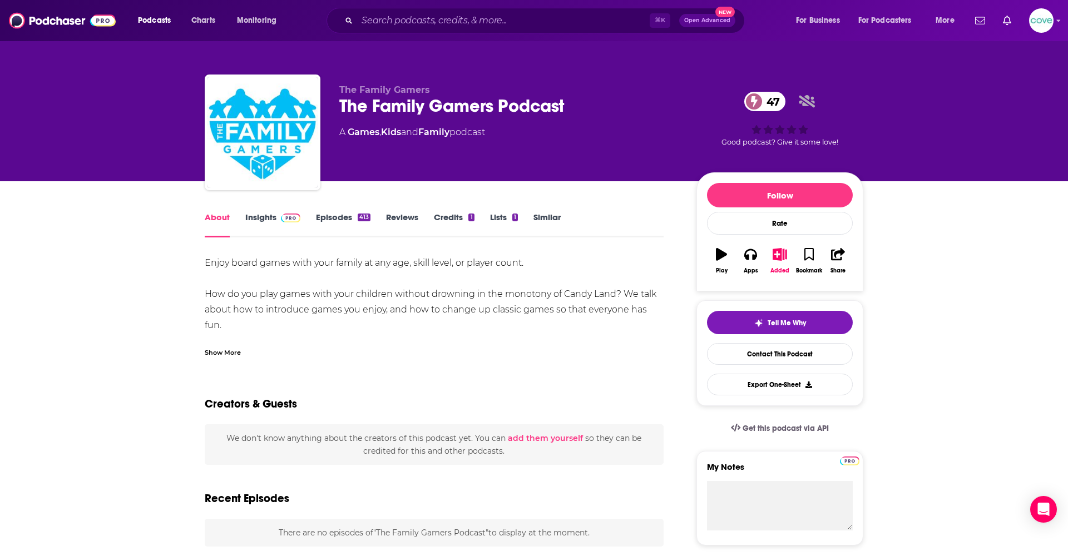
click at [222, 223] on link "About" at bounding box center [217, 225] width 25 height 26
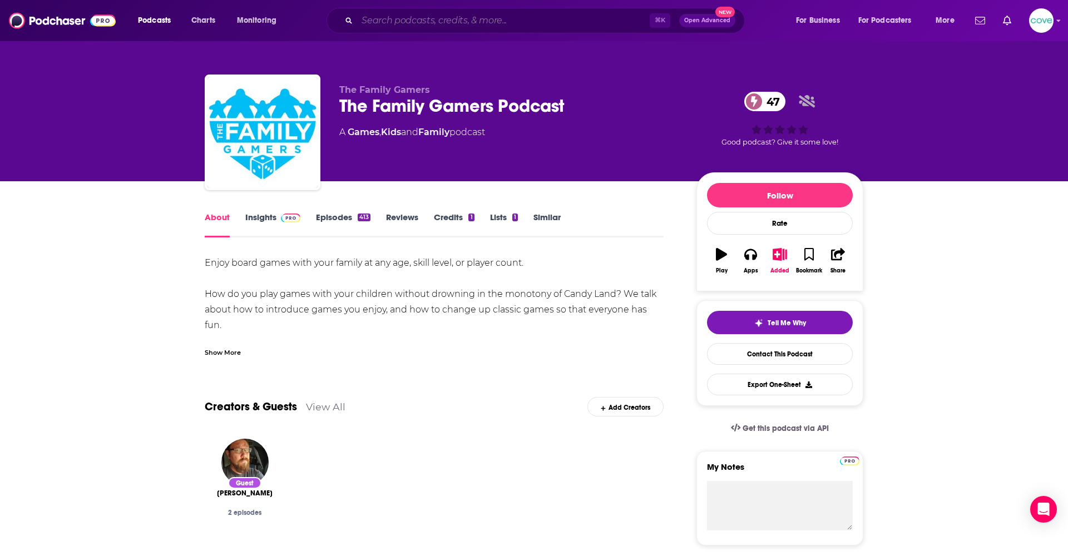
click at [521, 26] on input "Search podcasts, credits, & more..." at bounding box center [503, 21] width 293 height 18
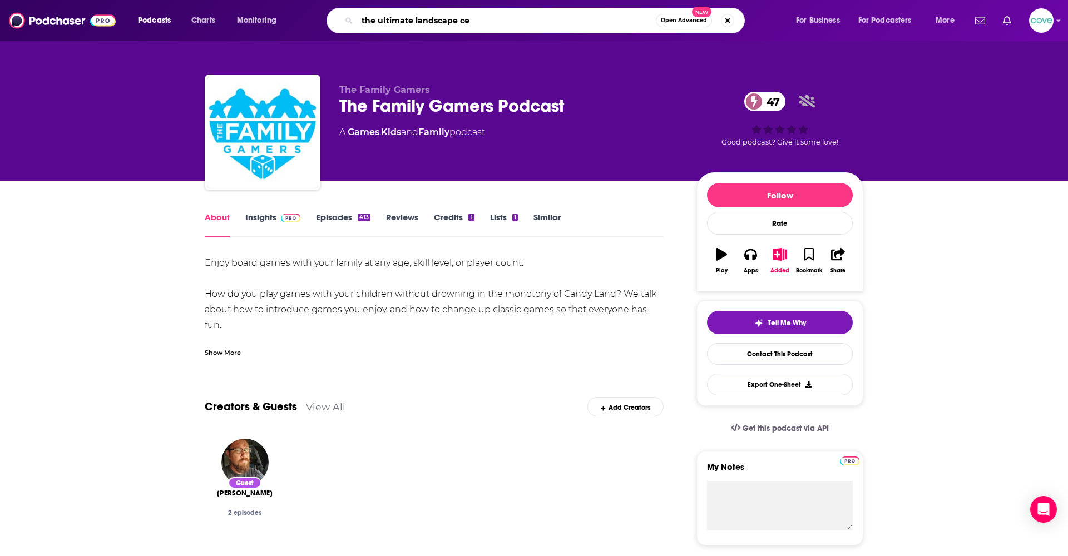
type input "the ultimate landscape ceo"
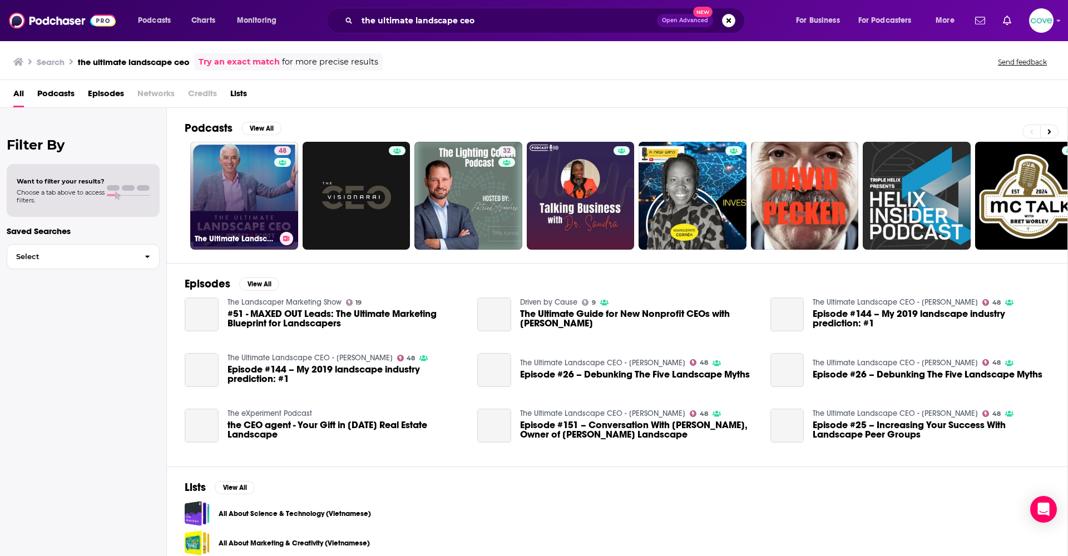
click at [248, 194] on link "48 The Ultimate Landscape CEO - Jeffrey Scott" at bounding box center [244, 196] width 108 height 108
